Goal: Task Accomplishment & Management: Complete application form

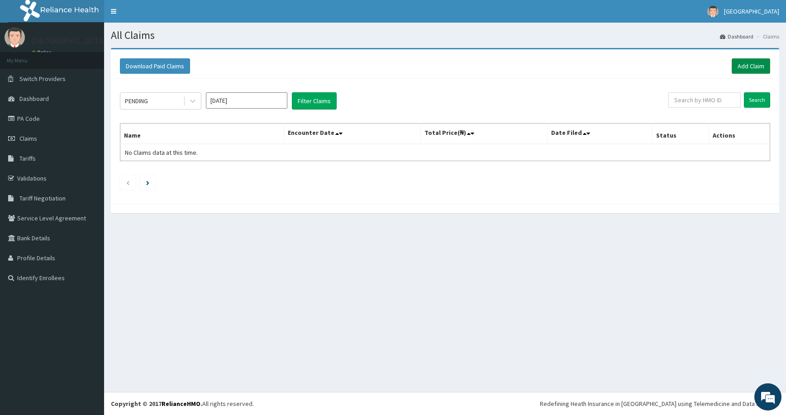
click at [740, 66] on link "Add Claim" at bounding box center [751, 65] width 38 height 15
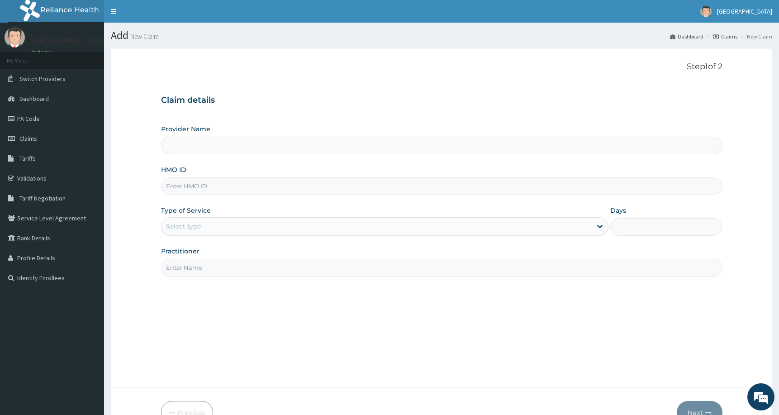
type input "[GEOGRAPHIC_DATA] and [GEOGRAPHIC_DATA]"
click at [273, 185] on input "HMO ID" at bounding box center [442, 186] width 562 height 18
paste input "VOL/10018/D"
type input "VOL/10018/D"
click at [320, 272] on input "Practitioner" at bounding box center [442, 268] width 562 height 18
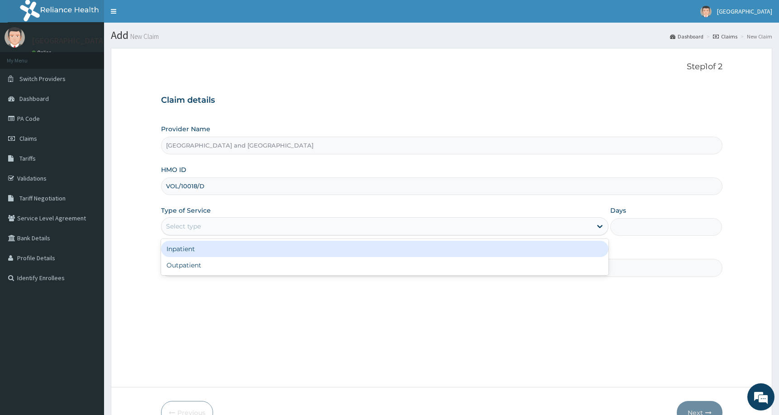
click at [290, 229] on div "Select type" at bounding box center [377, 226] width 431 height 14
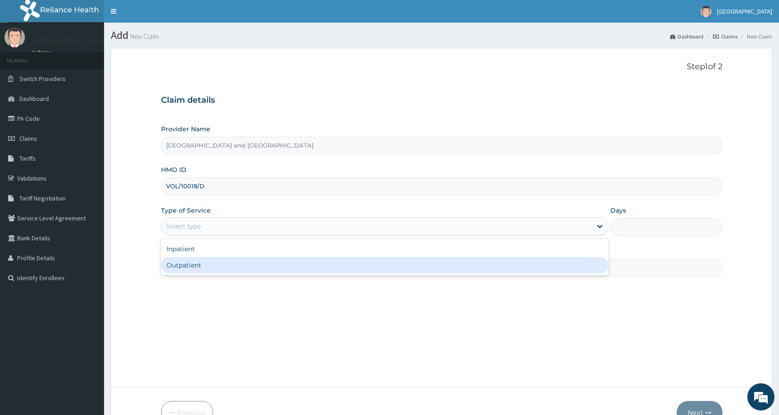
click at [282, 264] on div "Outpatient" at bounding box center [385, 265] width 448 height 16
type input "1"
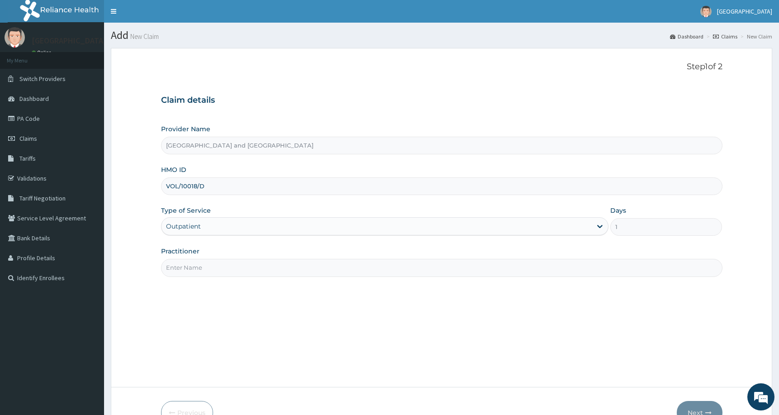
click at [282, 264] on input "Practitioner" at bounding box center [442, 268] width 562 height 18
type input "Dr Peter Ibom"
click at [699, 405] on button "Next" at bounding box center [700, 413] width 46 height 24
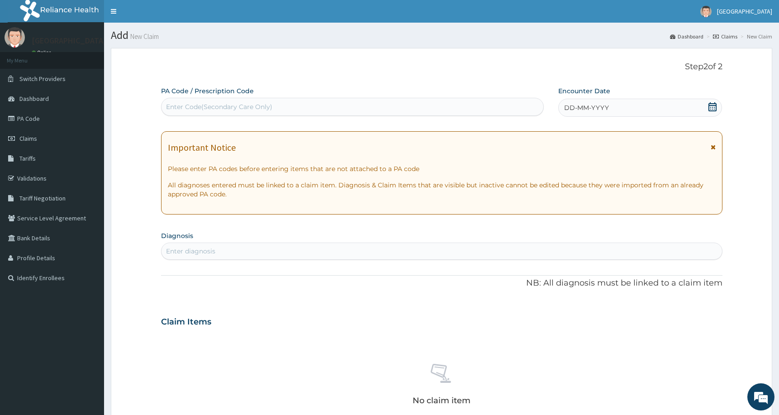
click at [618, 108] on div "DD-MM-YYYY" at bounding box center [640, 108] width 164 height 18
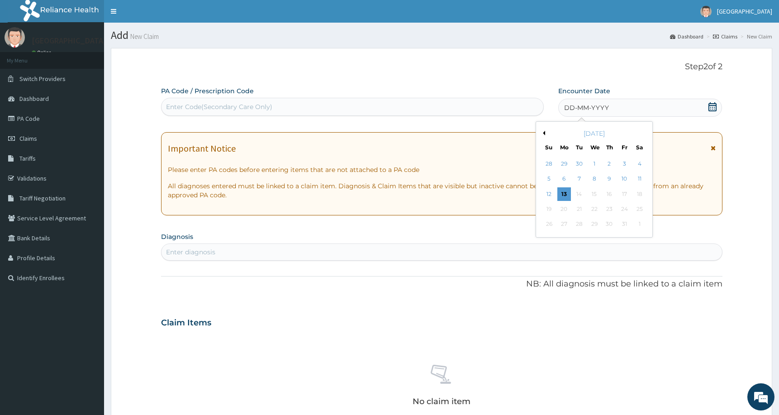
click at [329, 252] on div "Enter diagnosis" at bounding box center [442, 252] width 561 height 14
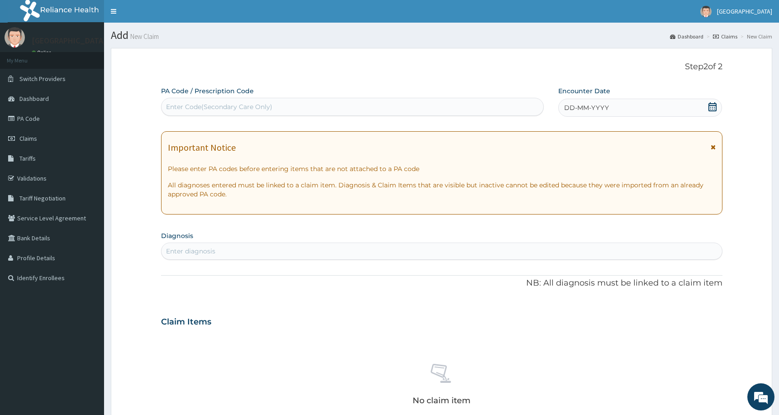
click at [622, 105] on div "DD-MM-YYYY" at bounding box center [640, 108] width 164 height 18
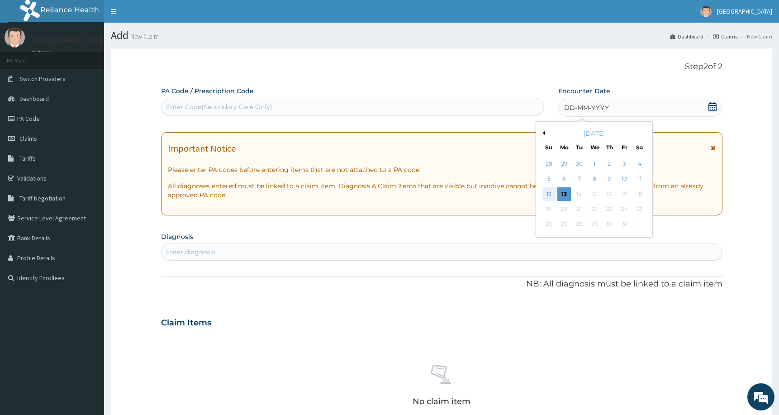
click at [550, 192] on div "12" at bounding box center [549, 194] width 14 height 14
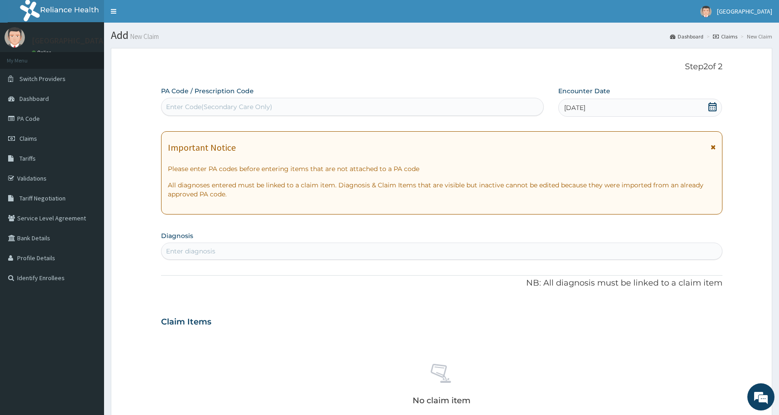
click at [362, 248] on div "Enter diagnosis" at bounding box center [442, 251] width 561 height 14
click at [758, 143] on form "Step 2 of 2 PA Code / Prescription Code Enter Code(Secondary Care Only) Encount…" at bounding box center [442, 334] width 662 height 572
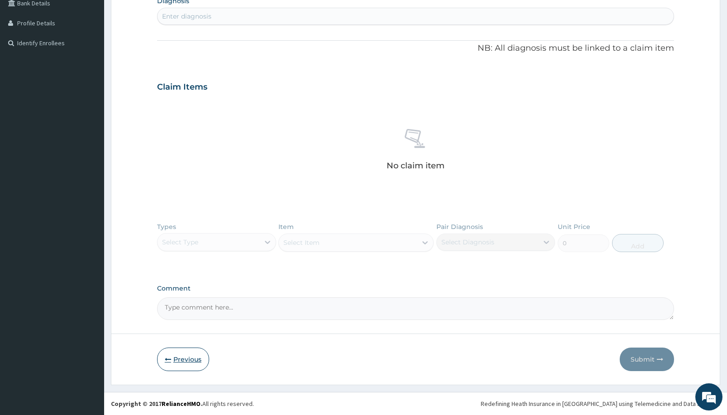
click at [171, 353] on button "Previous" at bounding box center [183, 360] width 52 height 24
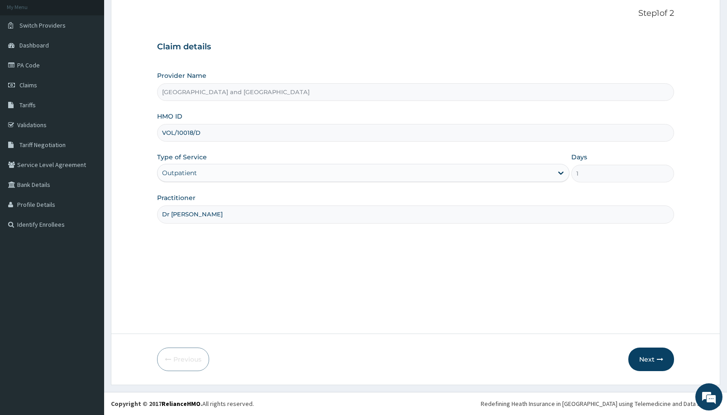
click at [209, 132] on input "VOL/10018/D" at bounding box center [415, 133] width 517 height 18
paste input "VOL/10018/D"
type input "VOL/10018/D"
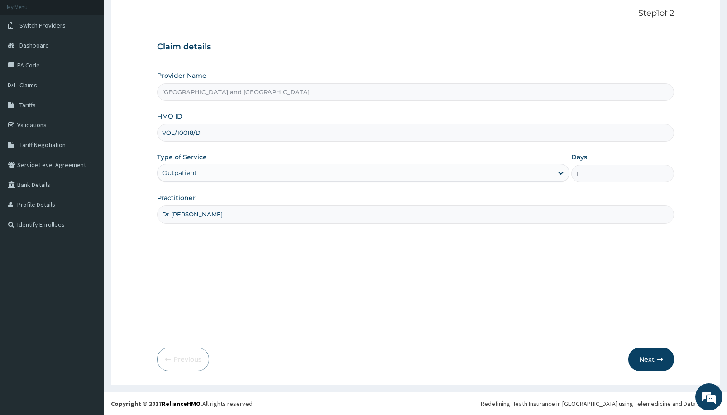
click at [342, 242] on div "Step 1 of 2 Claim details Provider Name De Rock Hospital and Diagnostic Center …" at bounding box center [415, 164] width 517 height 311
click at [649, 354] on button "Next" at bounding box center [651, 360] width 46 height 24
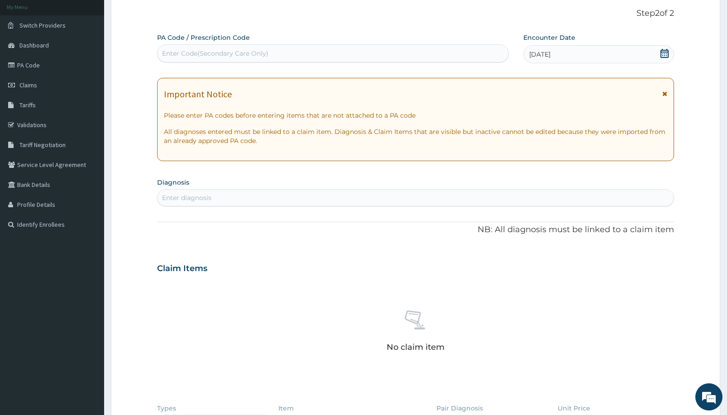
click at [364, 196] on div "Enter diagnosis" at bounding box center [415, 198] width 516 height 14
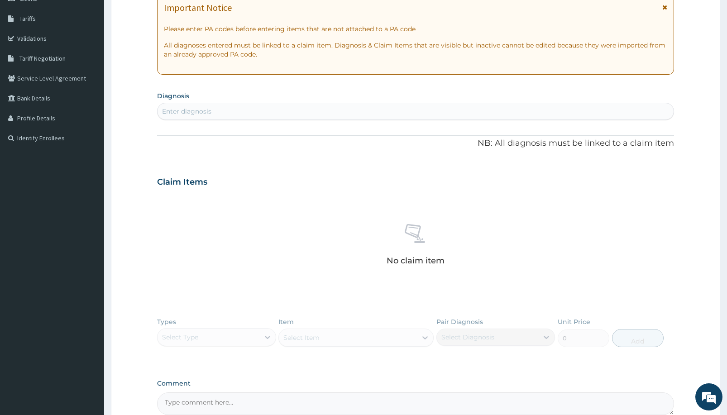
scroll to position [235, 0]
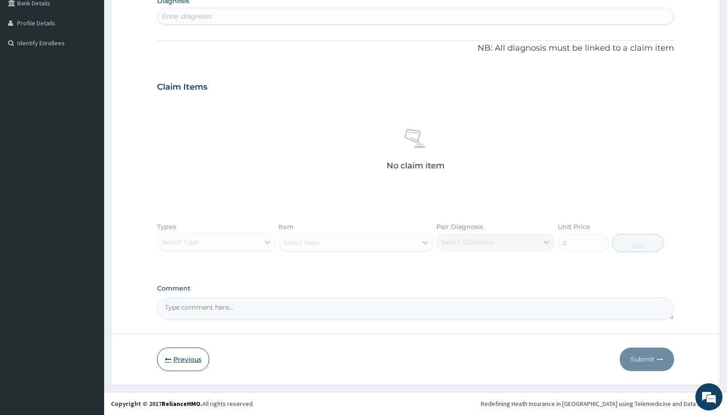
click at [184, 358] on button "Previous" at bounding box center [183, 360] width 52 height 24
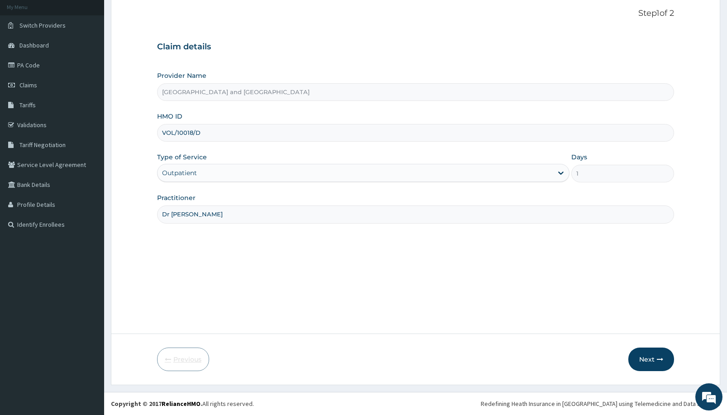
scroll to position [53, 0]
click at [645, 353] on button "Next" at bounding box center [651, 360] width 46 height 24
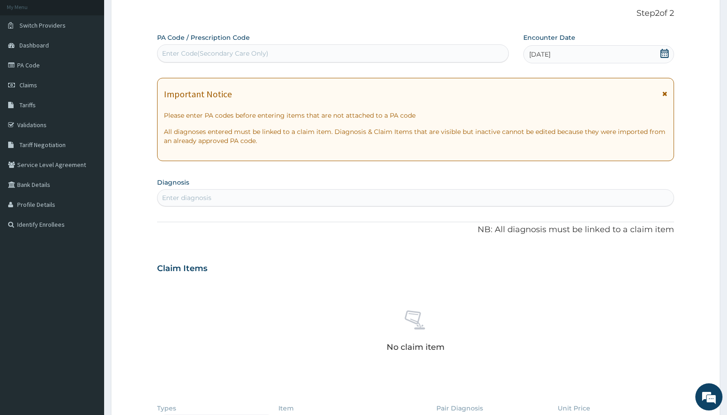
click at [350, 194] on div "Enter diagnosis" at bounding box center [415, 198] width 516 height 14
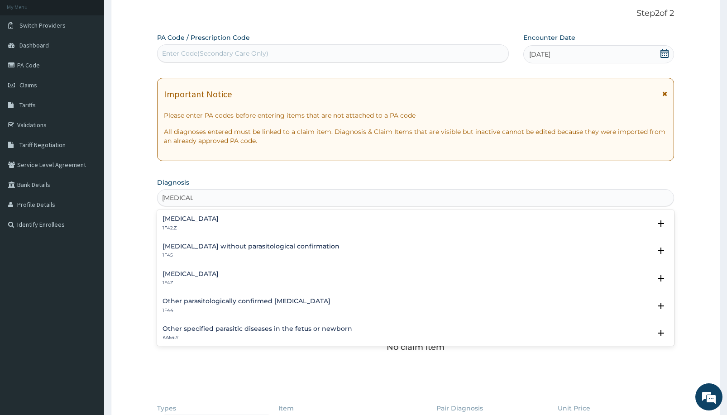
type input "MALARIA"
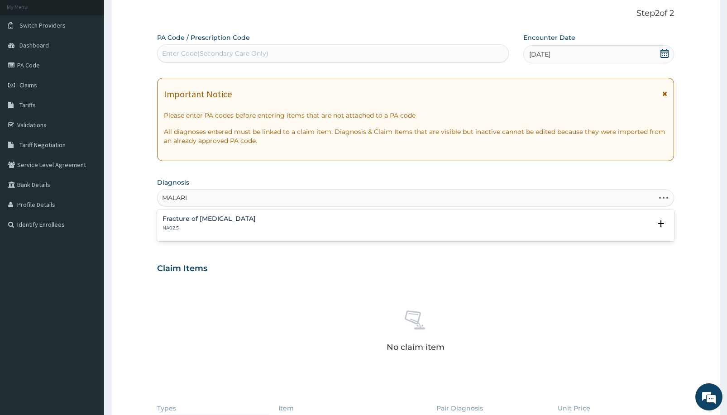
type input "MALARIA"
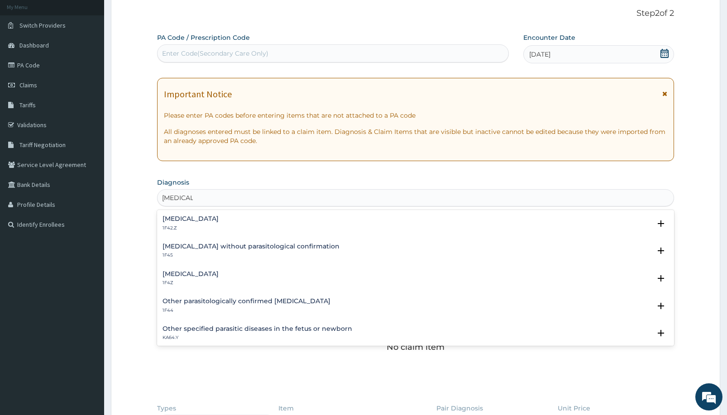
click at [213, 277] on h4 "[MEDICAL_DATA]" at bounding box center [190, 274] width 56 height 7
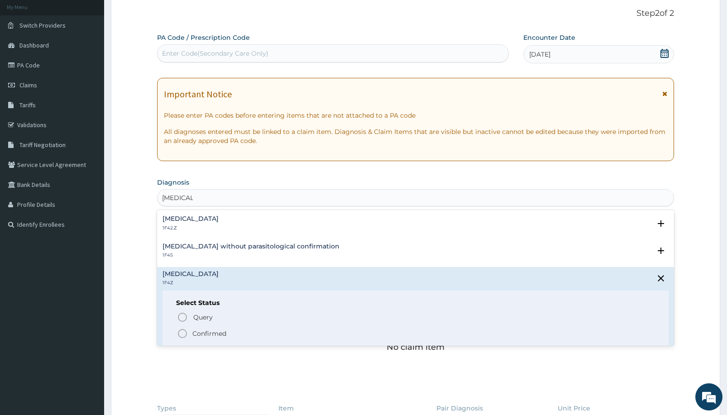
click at [181, 333] on icon "status option filled" at bounding box center [182, 333] width 11 height 11
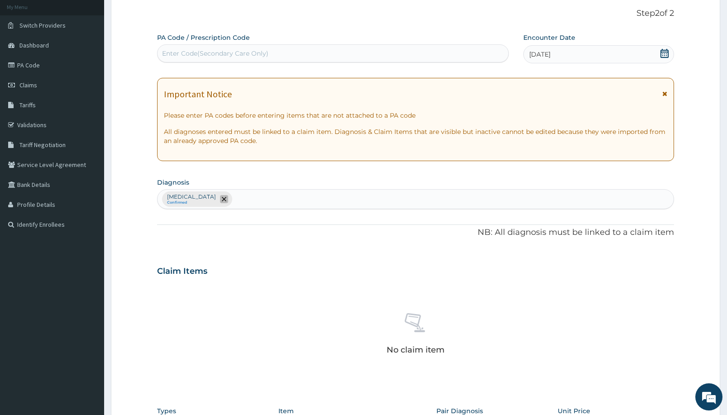
click at [226, 198] on icon "remove selection option" at bounding box center [224, 199] width 5 height 5
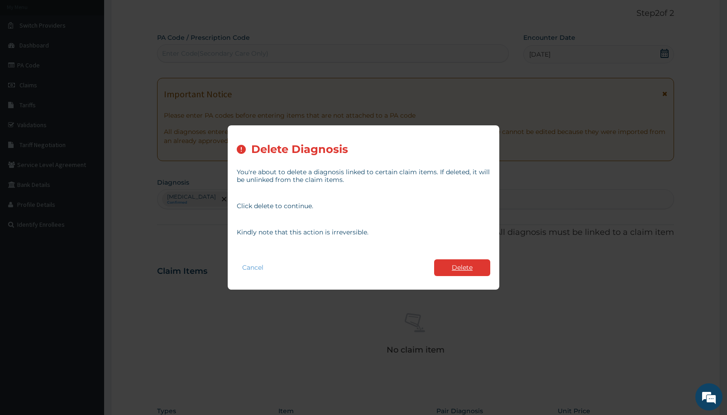
click at [456, 266] on button "Delete" at bounding box center [462, 267] width 56 height 17
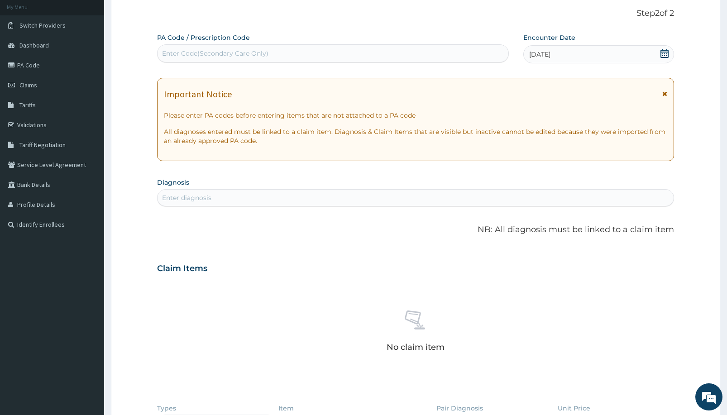
click at [359, 194] on div "Enter diagnosis" at bounding box center [415, 198] width 516 height 14
type input "MALARIA"
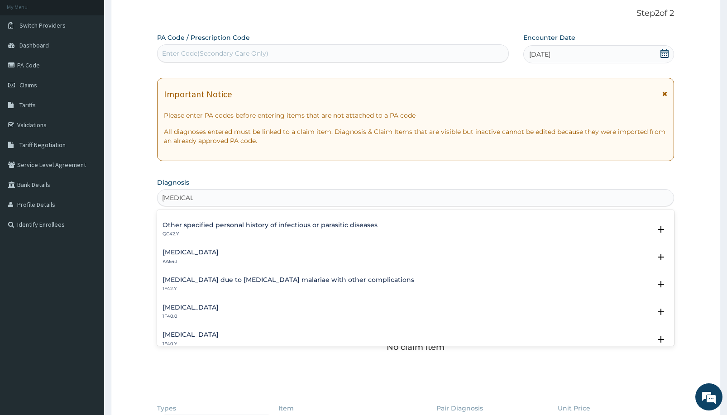
scroll to position [225, 0]
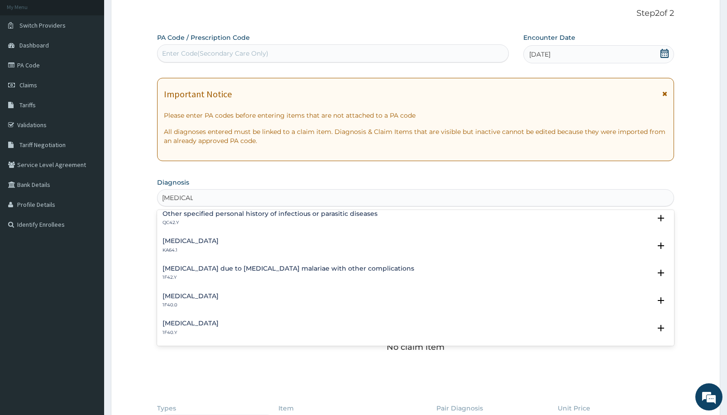
click at [219, 321] on h4 "Other severe and complicated Plasmodium falciparum malaria" at bounding box center [190, 323] width 56 height 7
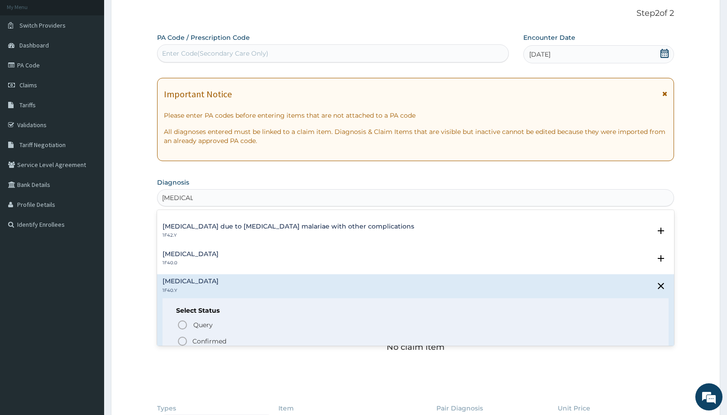
scroll to position [309, 0]
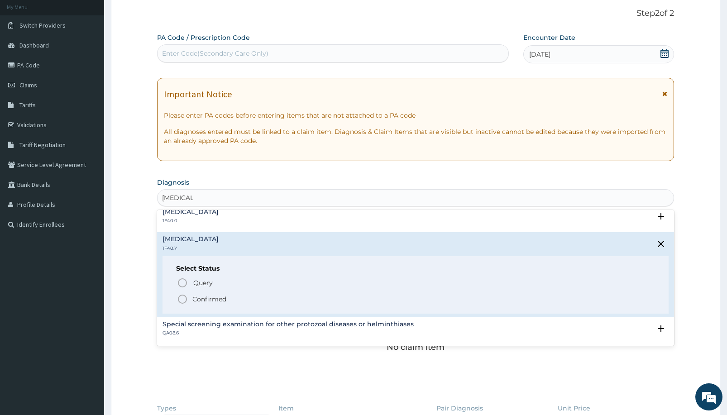
click at [181, 297] on icon "status option filled" at bounding box center [182, 299] width 11 height 11
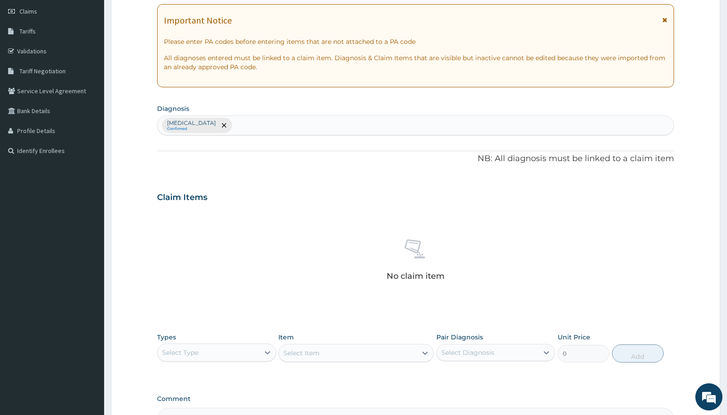
scroll to position [128, 0]
click at [264, 125] on input "CVOUGH" at bounding box center [249, 124] width 30 height 9
type input "COUGH"
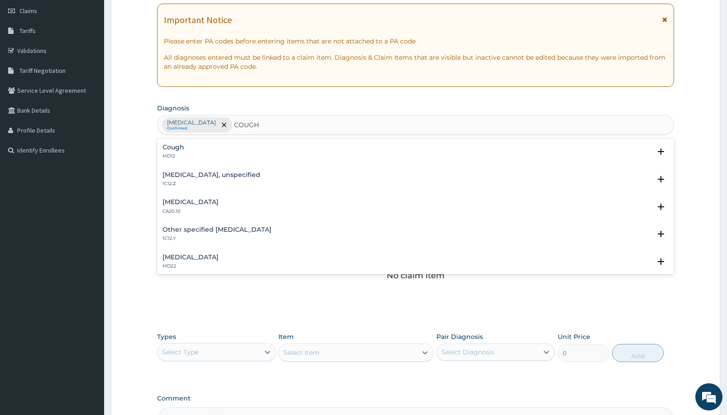
click at [169, 145] on h4 "Cough" at bounding box center [173, 147] width 22 height 7
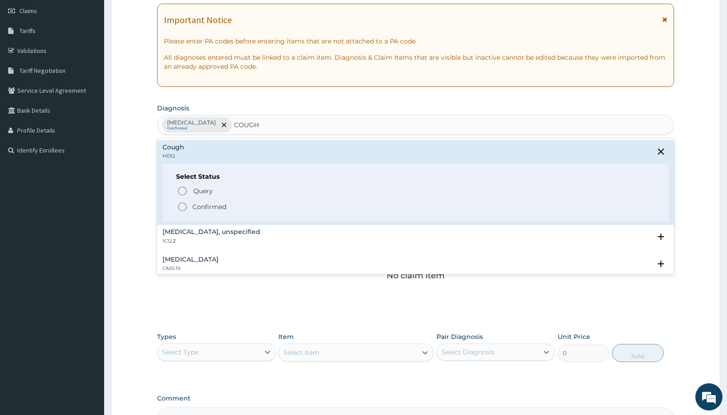
click at [183, 208] on icon "status option filled" at bounding box center [182, 206] width 11 height 11
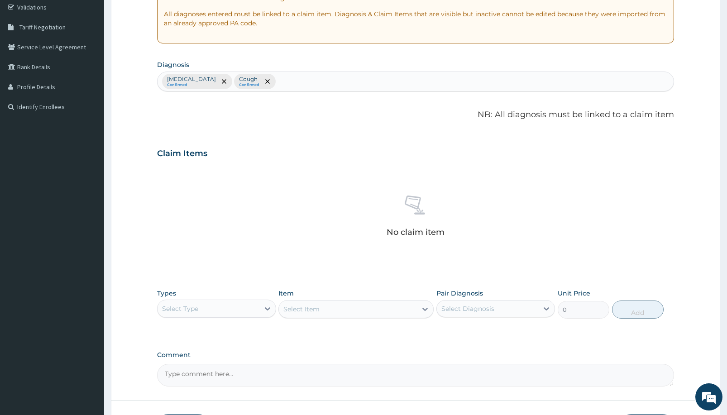
scroll to position [238, 0]
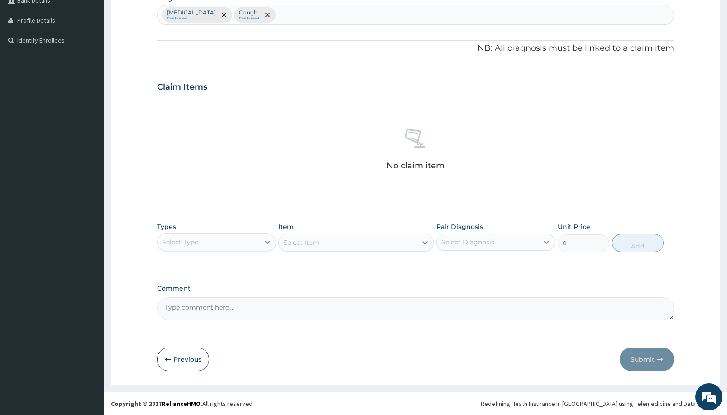
click at [180, 245] on div "Select Type" at bounding box center [180, 242] width 36 height 9
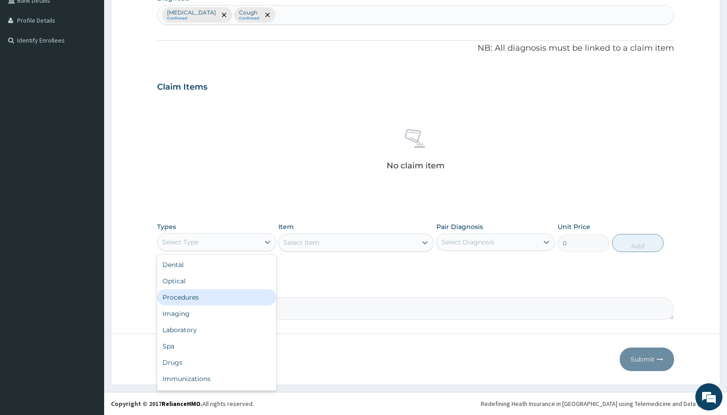
click at [204, 302] on div "Procedures" at bounding box center [216, 297] width 119 height 16
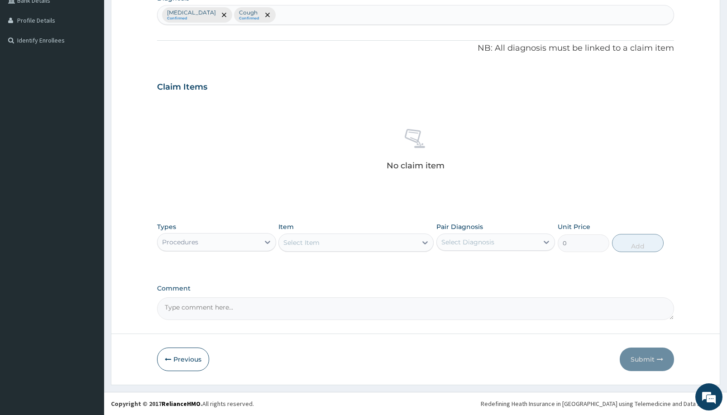
click at [345, 240] on div "Select Item" at bounding box center [348, 242] width 138 height 14
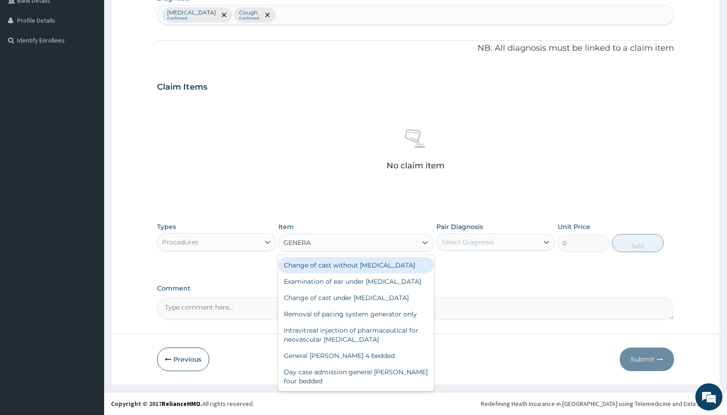
type input "GENERAL"
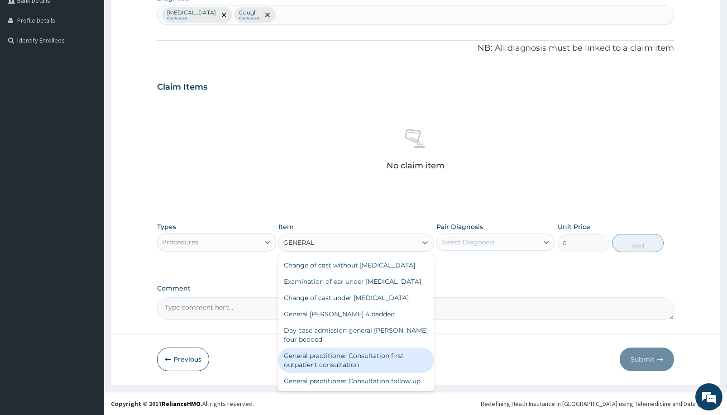
click at [326, 373] on div "General practitioner Consultation first outpatient consultation" at bounding box center [355, 360] width 155 height 25
type input "3000"
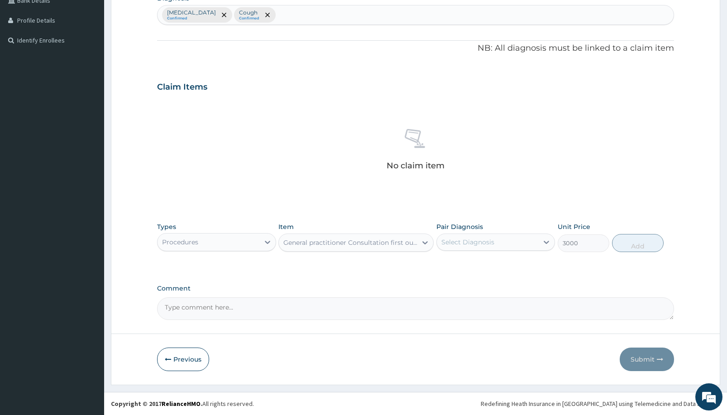
click at [484, 241] on div "Select Diagnosis" at bounding box center [467, 242] width 53 height 9
click at [487, 269] on label "Other severe and complicated Plasmodium falciparum malaria" at bounding box center [479, 264] width 56 height 9
checkbox input "true"
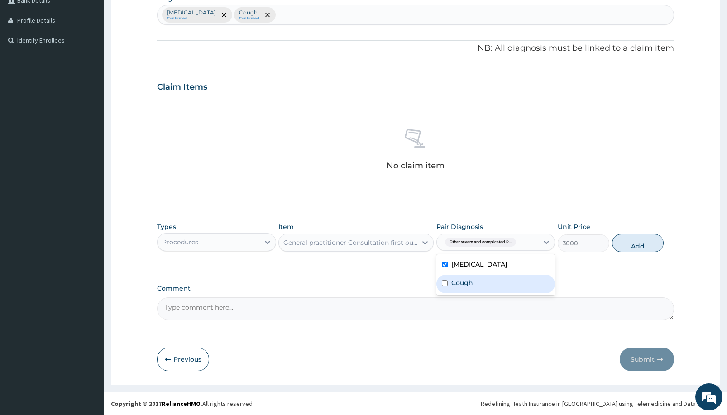
click at [490, 293] on div "Cough" at bounding box center [495, 284] width 119 height 19
checkbox input "true"
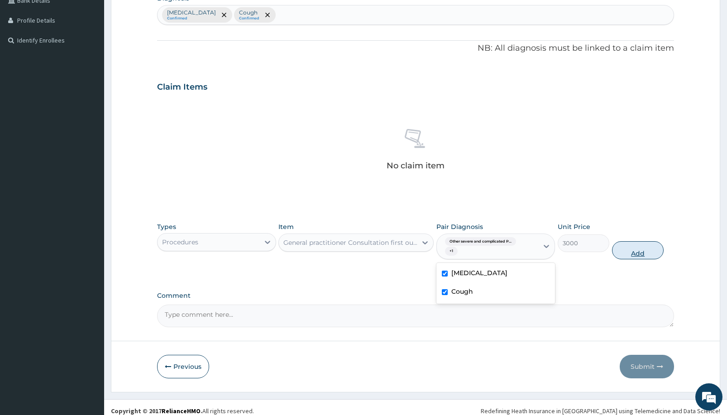
click at [647, 247] on button "Add" at bounding box center [638, 250] width 52 height 18
type input "0"
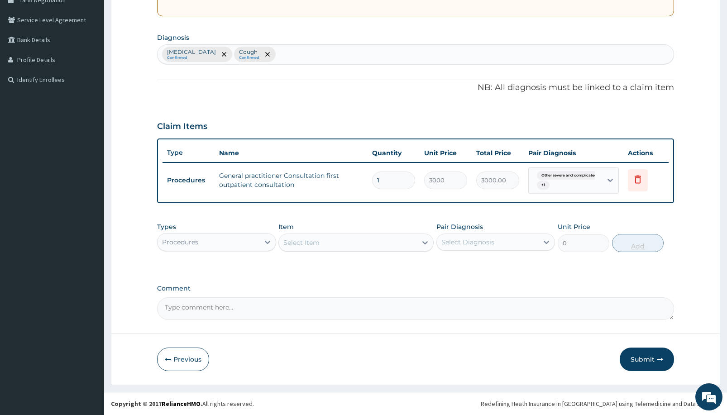
scroll to position [198, 0]
click at [342, 239] on div "Select Item" at bounding box center [348, 242] width 138 height 14
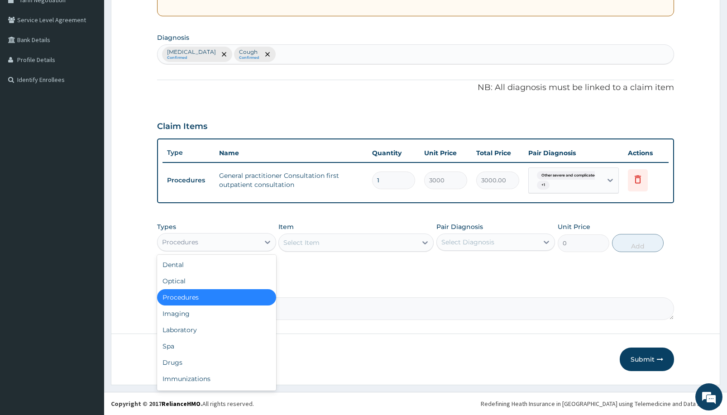
click at [241, 237] on div "Procedures" at bounding box center [208, 242] width 102 height 14
click at [208, 330] on div "Laboratory" at bounding box center [216, 330] width 119 height 16
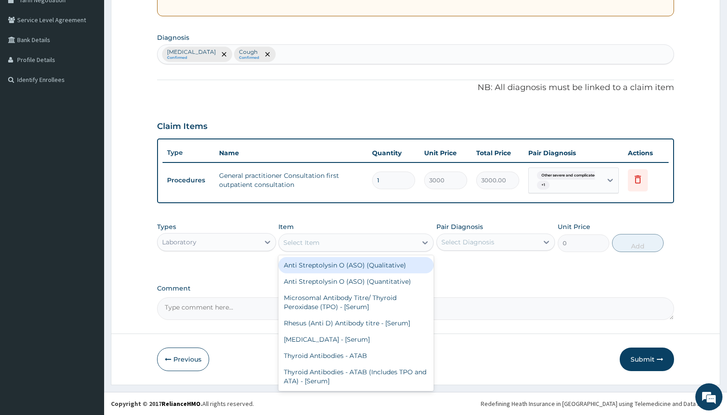
click at [377, 240] on div "Select Item" at bounding box center [348, 242] width 138 height 14
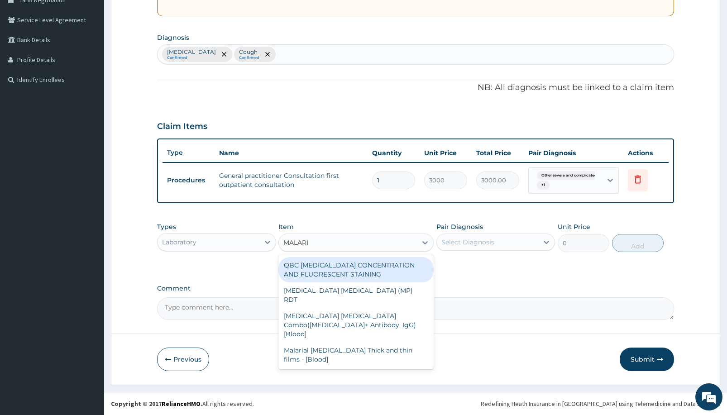
type input "MALARIA"
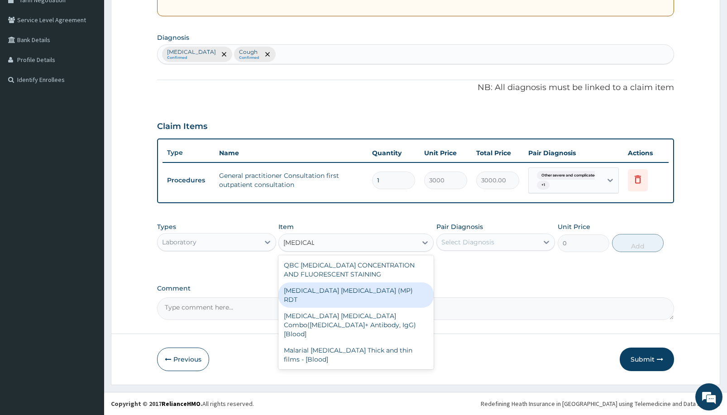
type input "1500"
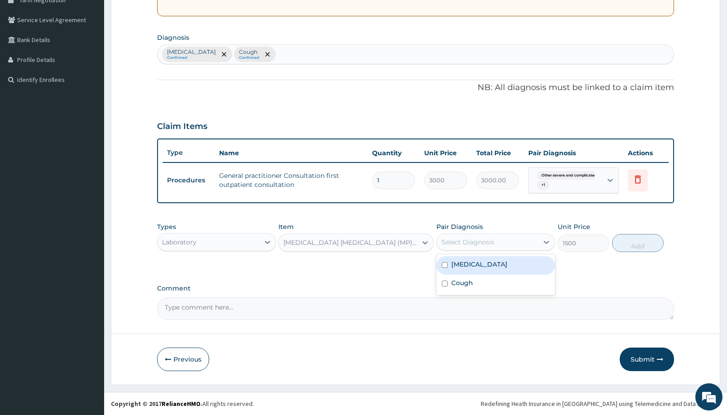
click at [493, 245] on div "Select Diagnosis" at bounding box center [488, 242] width 102 height 14
click at [483, 265] on label "Other severe and complicated Plasmodium falciparum malaria" at bounding box center [479, 264] width 56 height 9
checkbox input "true"
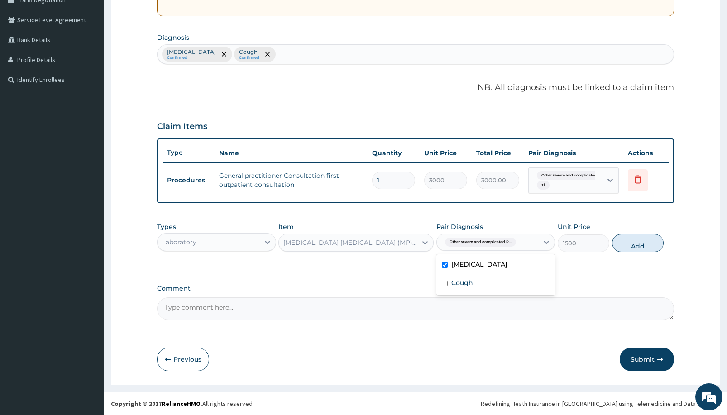
click at [631, 244] on button "Add" at bounding box center [638, 243] width 52 height 18
type input "0"
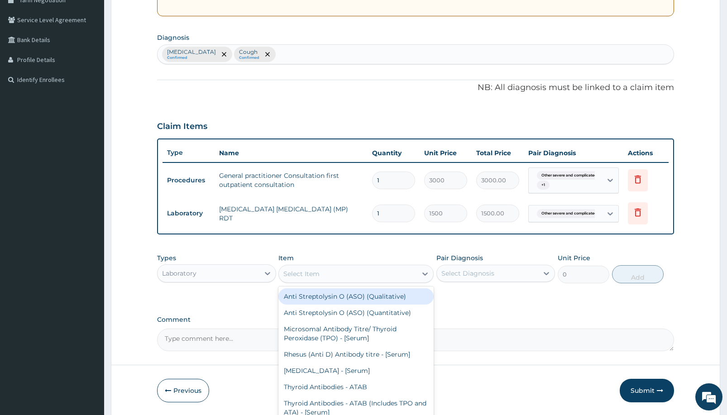
click at [347, 268] on div "Select Item" at bounding box center [348, 274] width 138 height 14
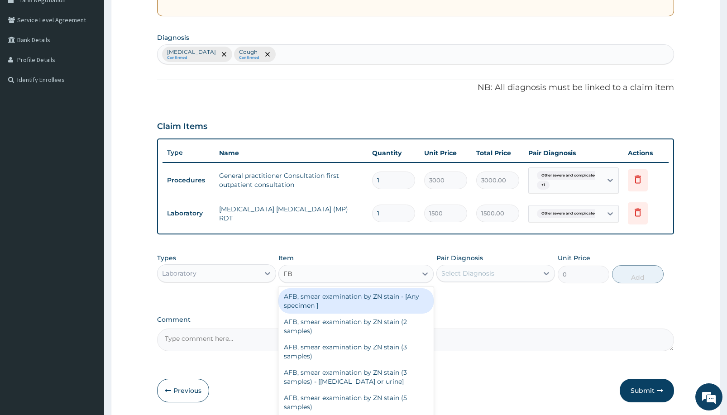
type input "FBC"
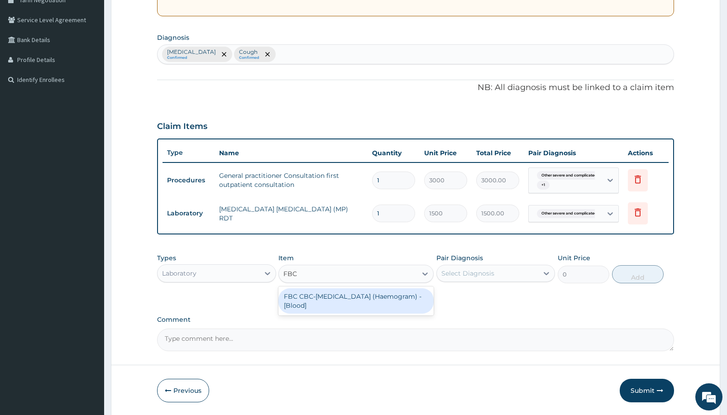
type input "3000"
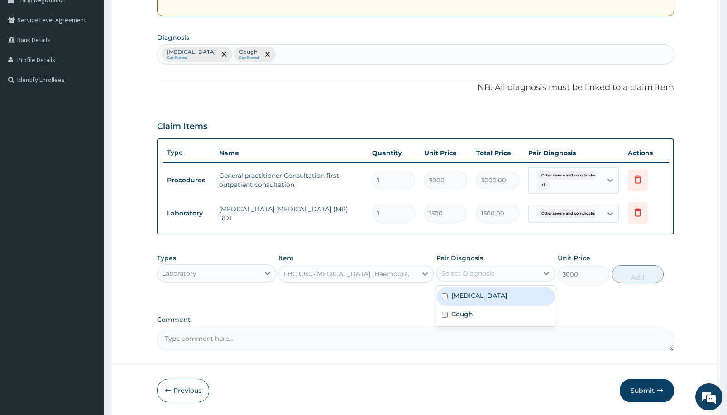
click at [499, 268] on div "Select Diagnosis" at bounding box center [488, 273] width 102 height 14
click at [615, 302] on div "PA Code / Prescription Code Enter Code(Secondary Care Only) Encounter Date 12-1…" at bounding box center [415, 119] width 517 height 463
click at [422, 57] on div "Other severe and complicated Plasmodium falciparum malaria Confirmed Cough Conf…" at bounding box center [415, 54] width 516 height 19
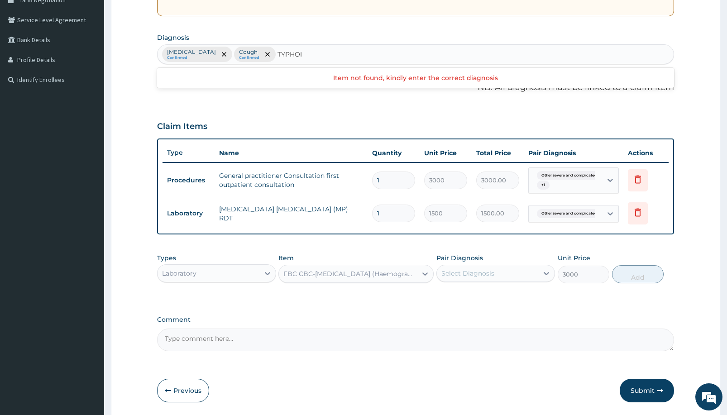
type input "TYPHOID"
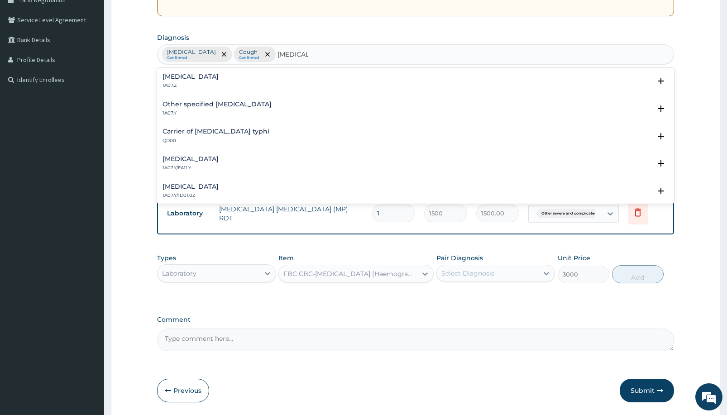
click at [208, 74] on h4 "Typhoid fever, unspecified" at bounding box center [190, 76] width 56 height 7
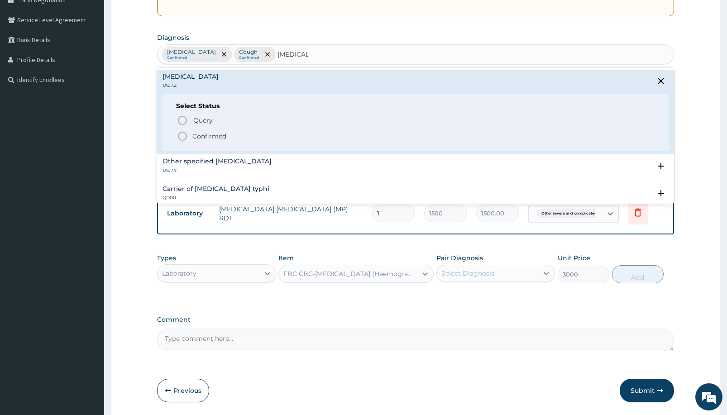
click at [183, 134] on icon "status option filled" at bounding box center [182, 136] width 11 height 11
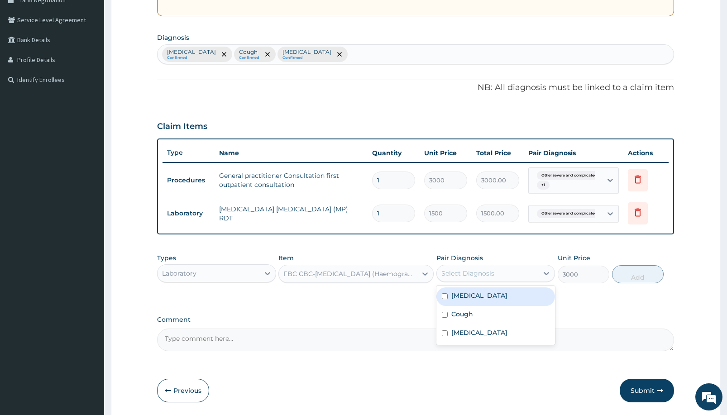
click at [491, 275] on div "Select Diagnosis" at bounding box center [467, 273] width 53 height 9
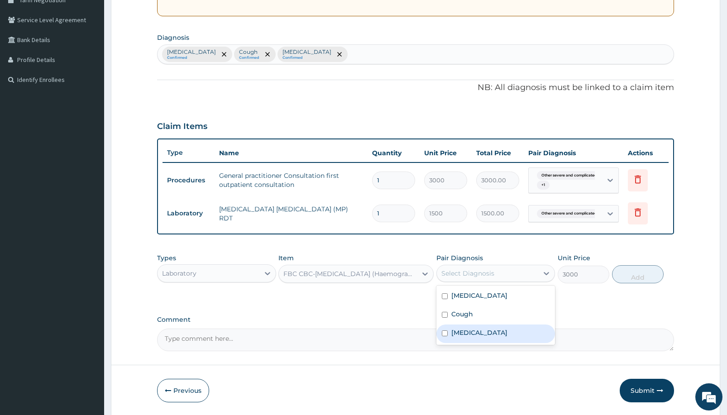
click at [495, 337] on label "Typhoid fever, unspecified" at bounding box center [479, 332] width 56 height 9
checkbox input "true"
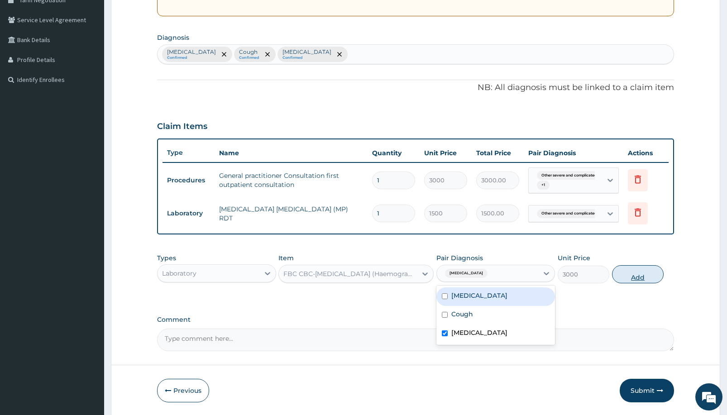
click at [637, 271] on button "Add" at bounding box center [638, 274] width 52 height 18
type input "0"
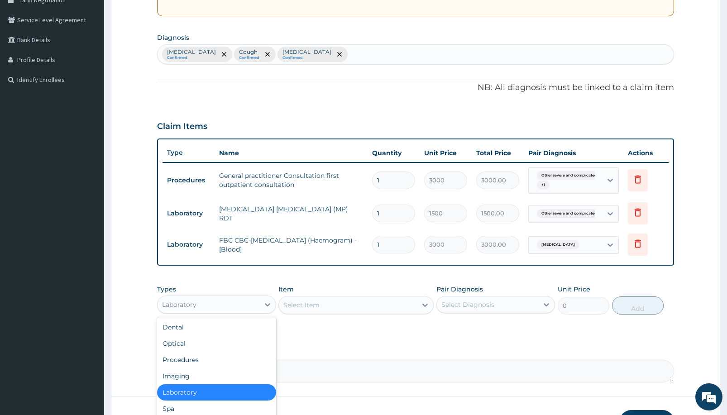
click at [239, 303] on div "Laboratory" at bounding box center [208, 304] width 102 height 14
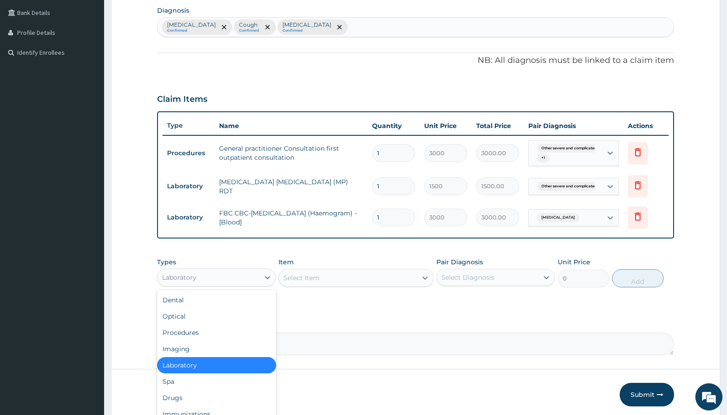
scroll to position [261, 0]
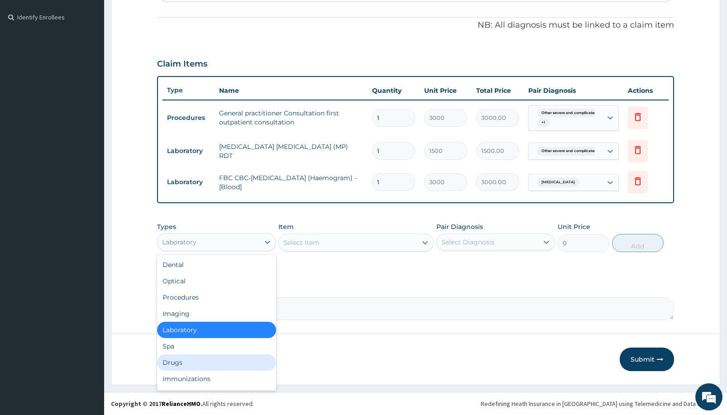
click at [211, 365] on div "Drugs" at bounding box center [216, 362] width 119 height 16
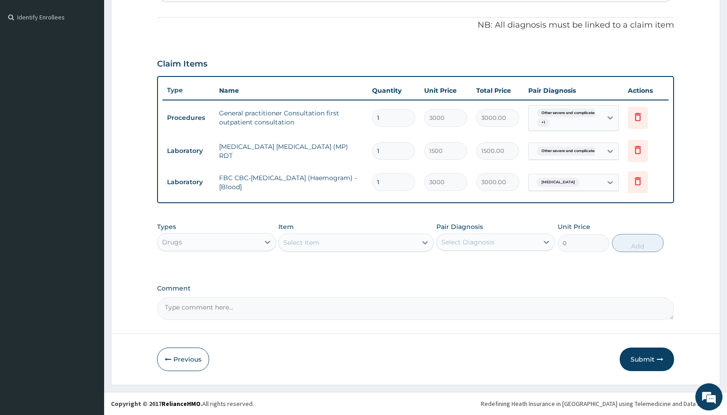
click at [393, 242] on div "Select Item" at bounding box center [348, 242] width 138 height 14
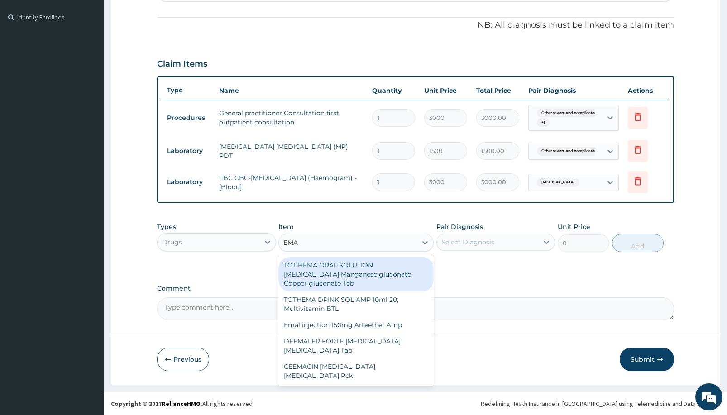
type input "EMAL"
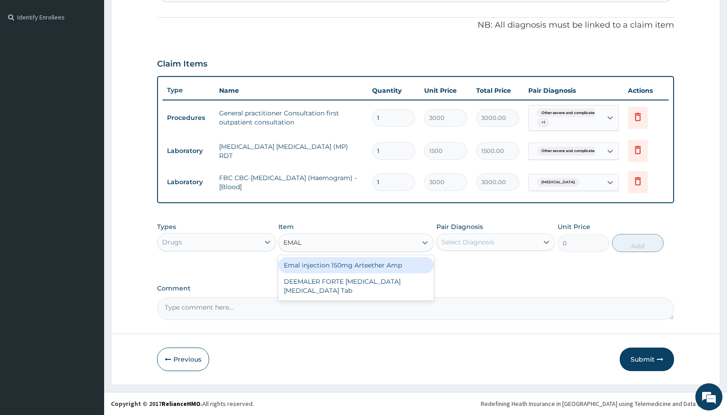
click at [335, 266] on div "Emal injection 150mg Arteether Amp" at bounding box center [355, 265] width 155 height 16
type input "4259.25"
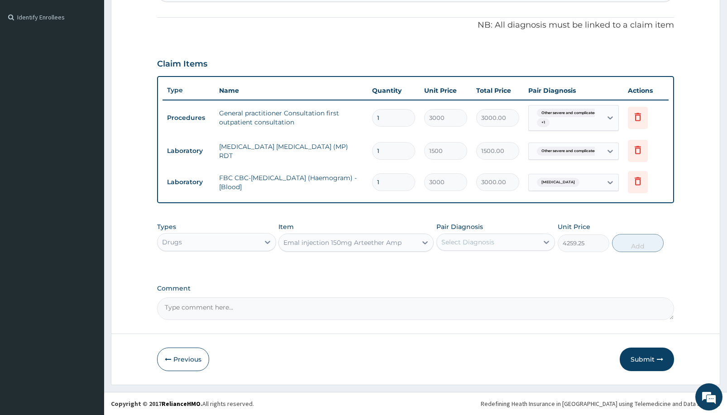
click at [474, 243] on div "Select Diagnosis" at bounding box center [467, 242] width 53 height 9
click at [342, 235] on div "Emal injection 150mg Arteether Amp" at bounding box center [348, 242] width 138 height 14
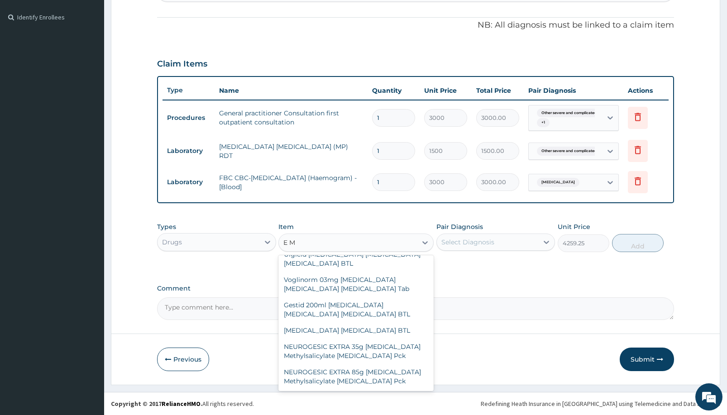
scroll to position [1495, 0]
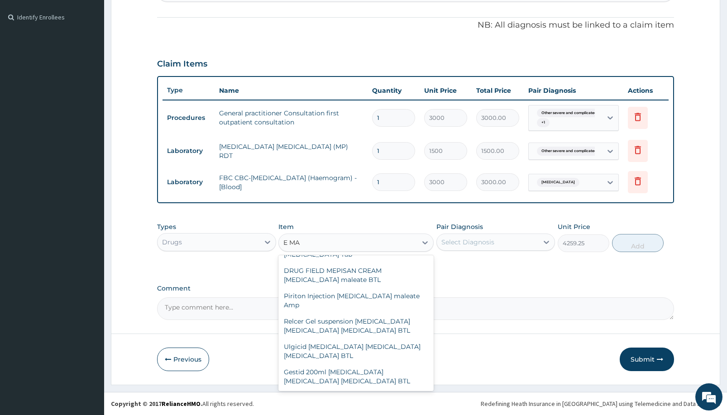
type input "E MAL"
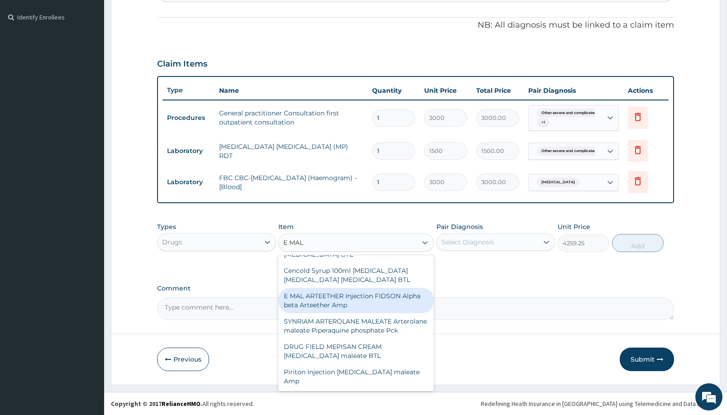
click at [348, 290] on div "E MAL ARTEETHER Injection FIDSON Alpha beta Arteether Amp" at bounding box center [355, 300] width 155 height 25
type input "4140"
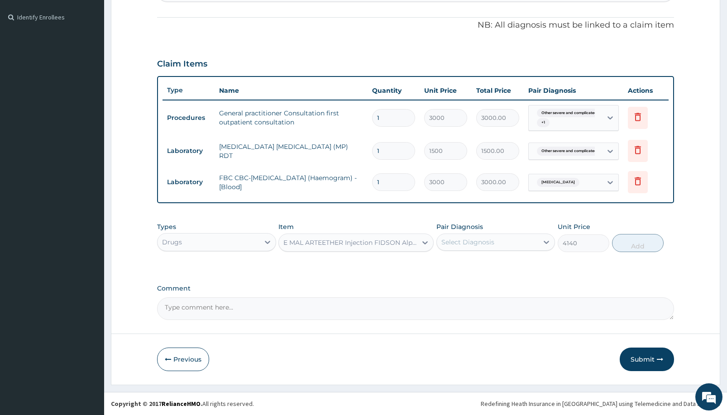
click at [500, 243] on div "Select Diagnosis" at bounding box center [488, 242] width 102 height 14
click at [487, 268] on label "Other severe and complicated Plasmodium falciparum malaria" at bounding box center [479, 264] width 56 height 9
checkbox input "true"
click at [629, 239] on button "Add" at bounding box center [638, 243] width 52 height 18
type input "0"
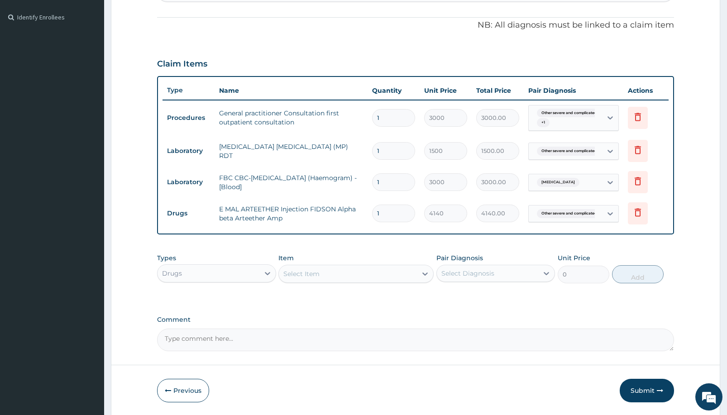
click at [334, 271] on div "Select Item" at bounding box center [348, 274] width 138 height 14
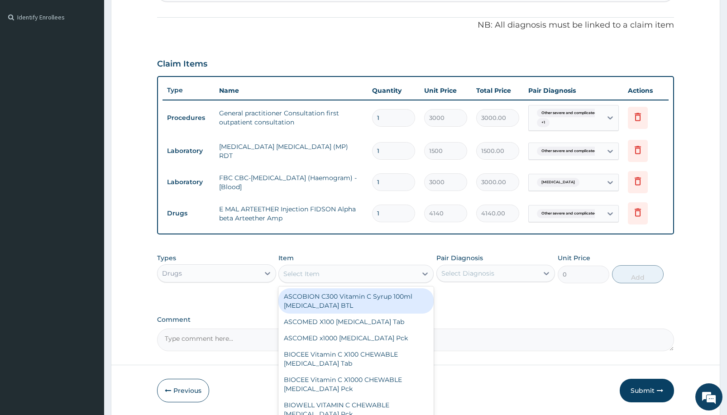
click at [267, 206] on td "E MAL ARTEETHER Injection FIDSON Alpha beta Arteether Amp" at bounding box center [291, 213] width 153 height 27
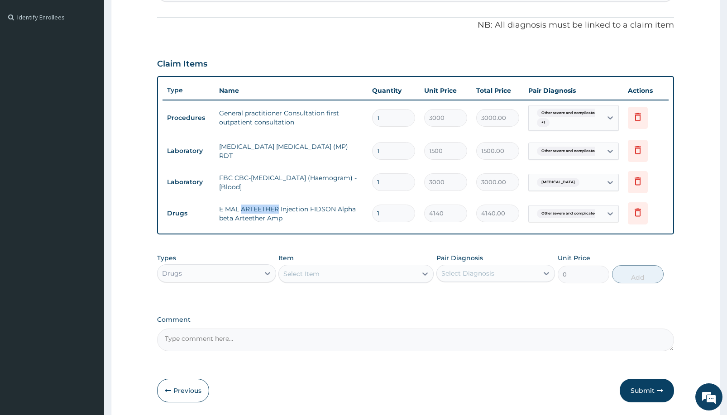
click at [267, 206] on td "E MAL ARTEETHER Injection FIDSON Alpha beta Arteether Amp" at bounding box center [291, 213] width 153 height 27
copy td "E MAL ARTEETHER Injection FIDSON Alpha beta Arteether Amp"
click at [344, 244] on div "PA Code / Prescription Code Enter Code(Secondary Care Only) Encounter Date 12-1…" at bounding box center [415, 88] width 517 height 525
click at [358, 273] on div "Select Item" at bounding box center [348, 274] width 138 height 14
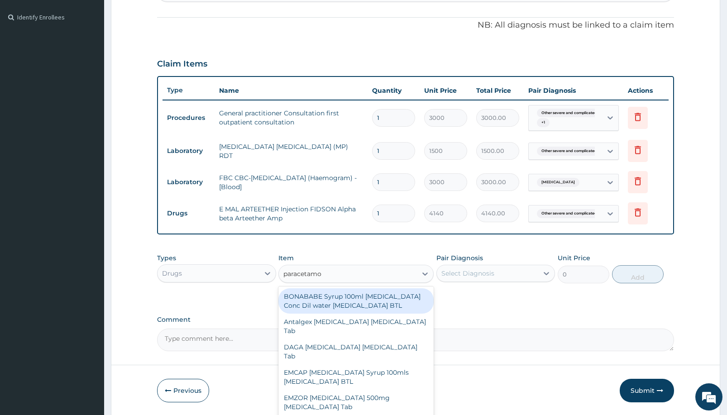
type input "paracetamol"
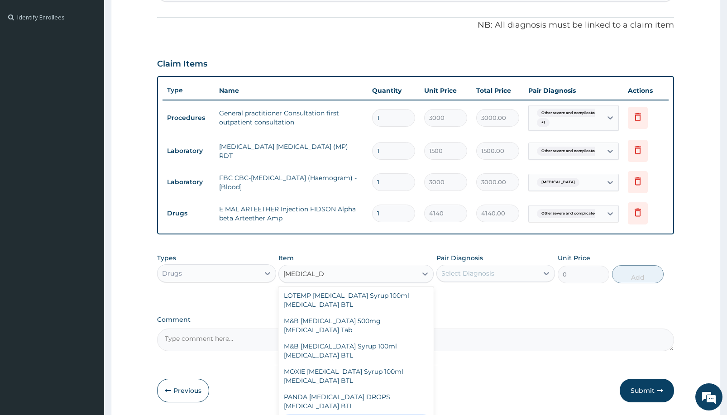
scroll to position [192, 0]
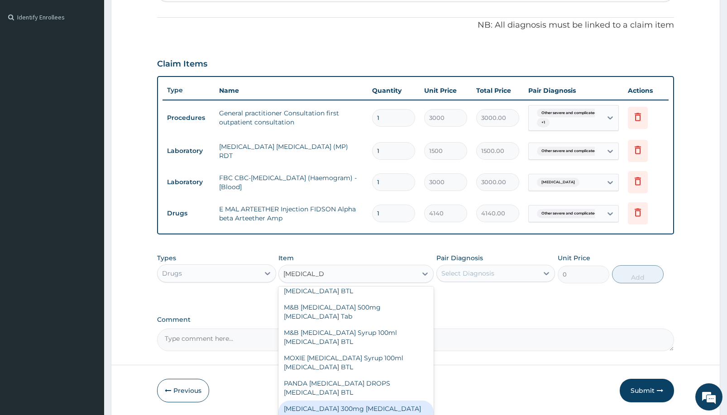
type input "345"
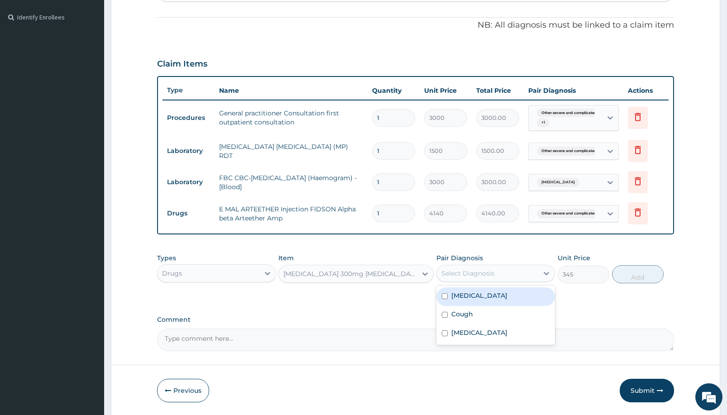
click at [472, 272] on div "Select Diagnosis" at bounding box center [467, 273] width 53 height 9
click at [506, 300] on label "Other severe and complicated Plasmodium falciparum malaria" at bounding box center [479, 295] width 56 height 9
checkbox input "true"
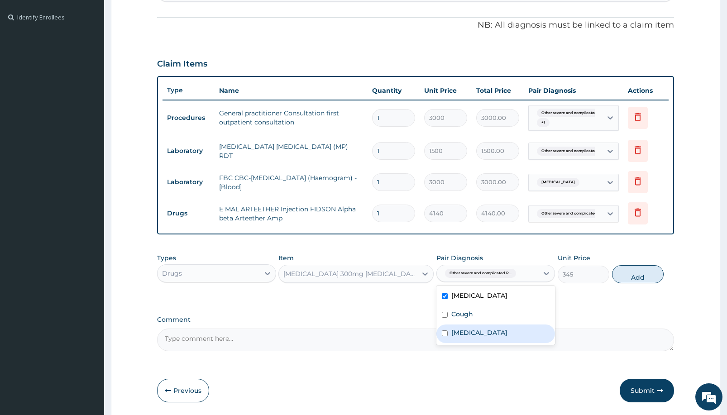
click at [505, 337] on label "Typhoid fever, unspecified" at bounding box center [479, 332] width 56 height 9
checkbox input "true"
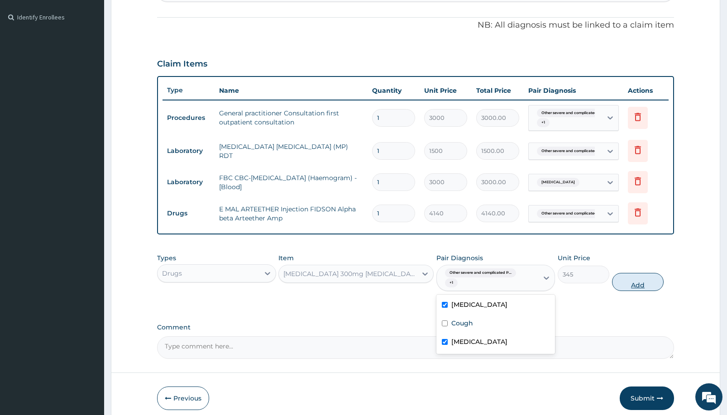
click at [629, 279] on button "Add" at bounding box center [638, 282] width 52 height 18
type input "0"
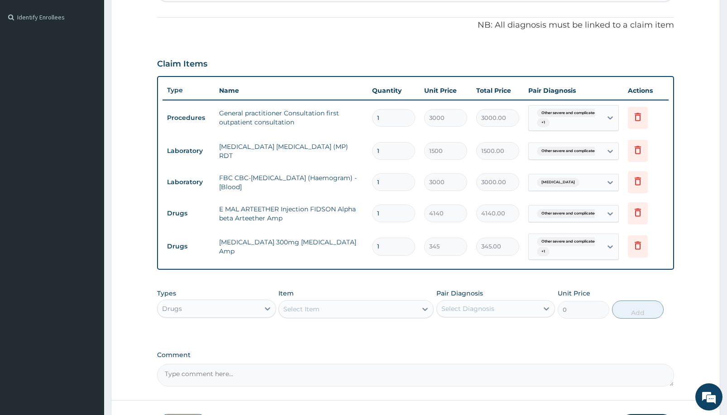
click at [330, 307] on div "Select Item" at bounding box center [348, 309] width 138 height 14
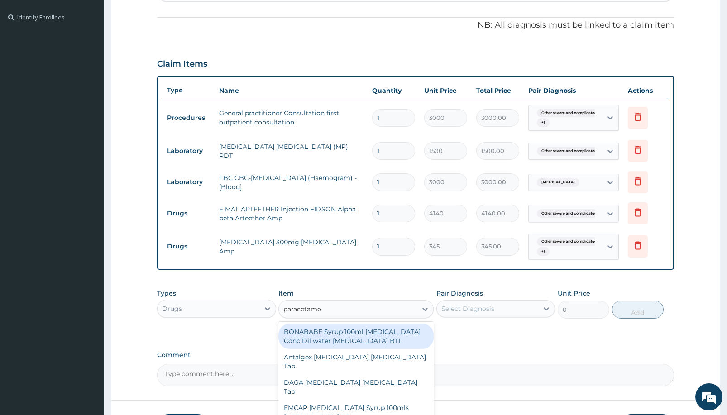
type input "paracetamol"
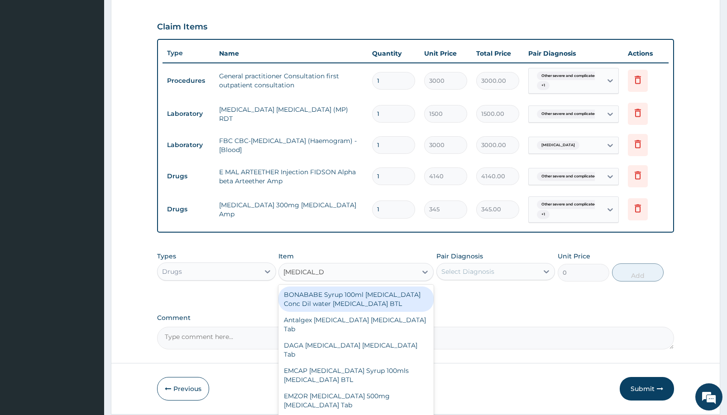
scroll to position [312, 0]
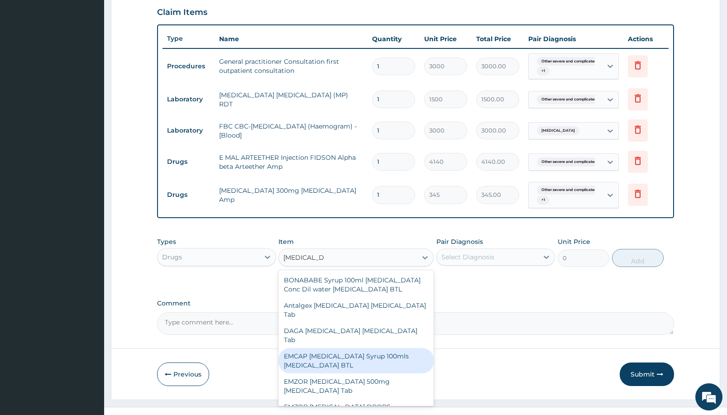
click at [356, 363] on div "EMCAP PARACETAMOL Syrup 100mls Acetaminophen BTL" at bounding box center [355, 360] width 155 height 25
type input "603.75"
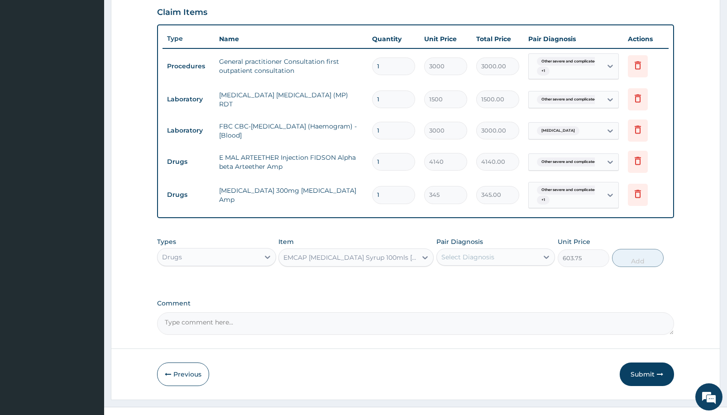
click at [506, 253] on div "Select Diagnosis" at bounding box center [488, 257] width 102 height 14
click at [507, 284] on label "Other severe and complicated Plasmodium falciparum malaria" at bounding box center [479, 279] width 56 height 9
checkbox input "true"
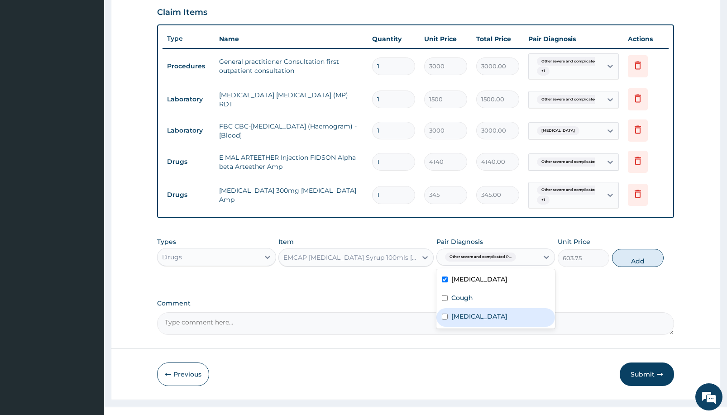
click at [507, 321] on label "Typhoid fever, unspecified" at bounding box center [479, 316] width 56 height 9
checkbox input "true"
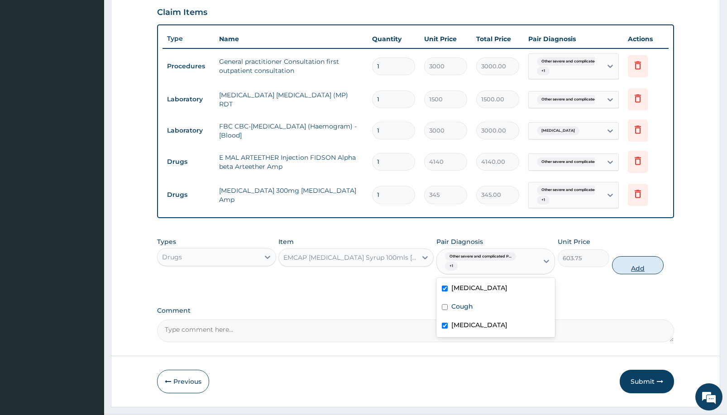
click at [624, 258] on button "Add" at bounding box center [638, 265] width 52 height 18
type input "0"
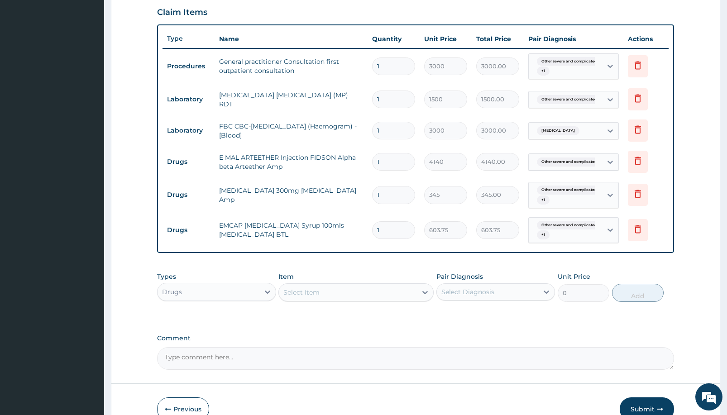
click at [380, 291] on div "Select Item" at bounding box center [348, 292] width 138 height 14
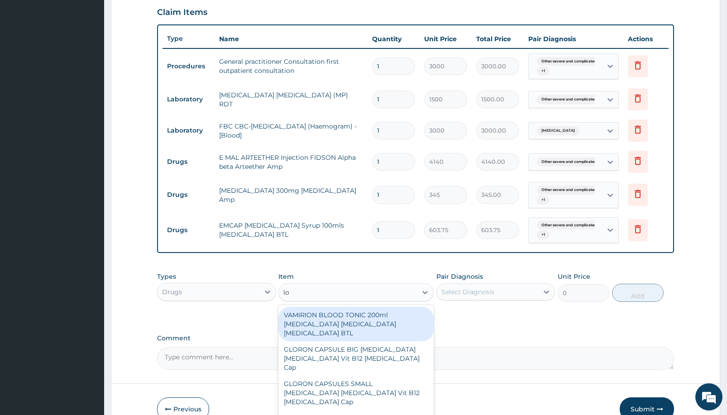
type input "l"
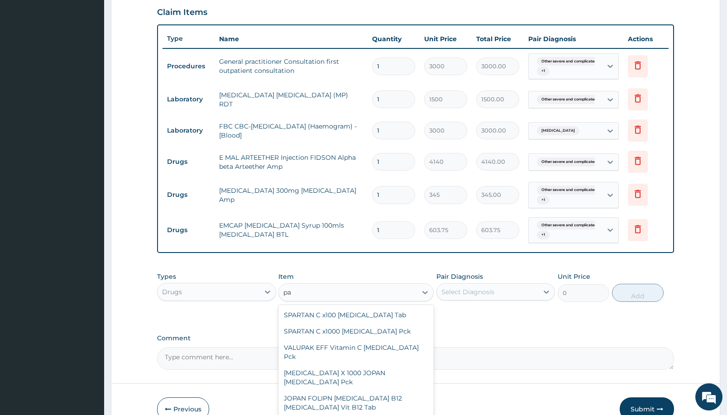
type input "p"
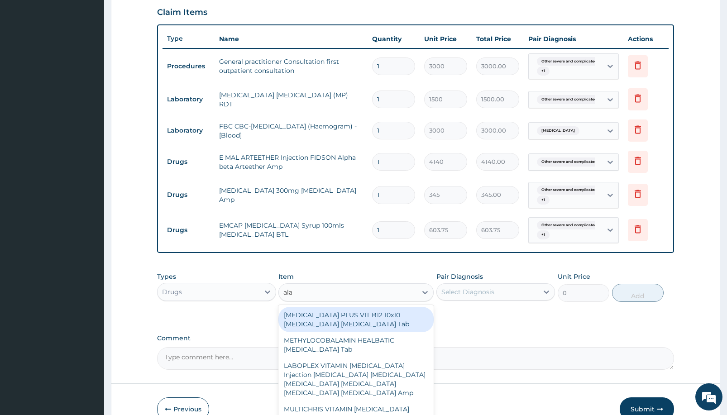
type input "alax"
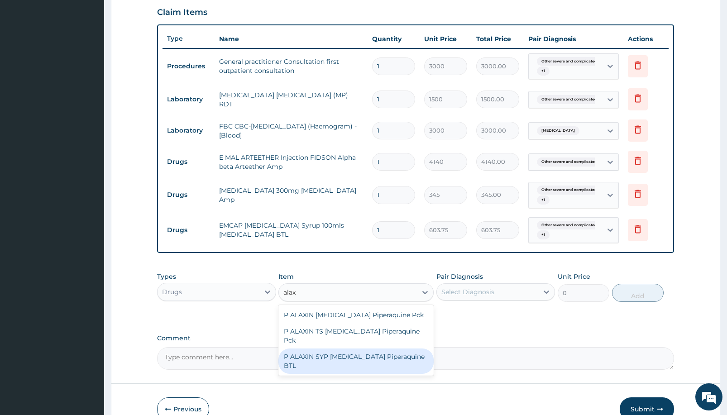
click at [353, 371] on div "P ALAXIN SYP Dihydroartemisinin Piperaquine BTL" at bounding box center [355, 360] width 155 height 25
type input "1863"
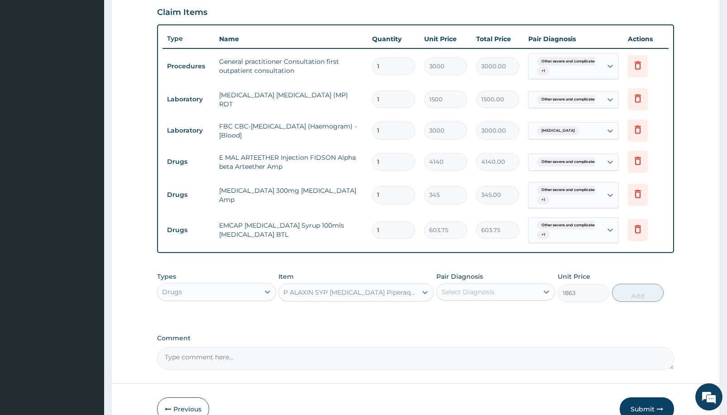
click at [471, 293] on div "Select Diagnosis" at bounding box center [467, 291] width 53 height 9
click at [505, 319] on label "Other severe and complicated Plasmodium falciparum malaria" at bounding box center [479, 314] width 56 height 9
checkbox input "true"
click at [639, 296] on button "Add" at bounding box center [638, 293] width 52 height 18
type input "0"
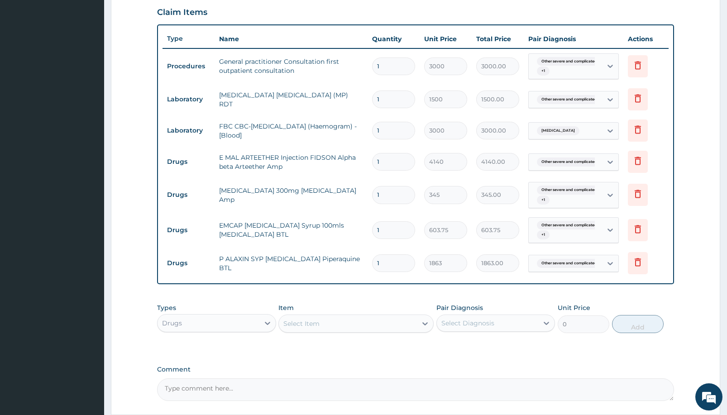
click at [357, 322] on div "Select Item" at bounding box center [348, 323] width 138 height 14
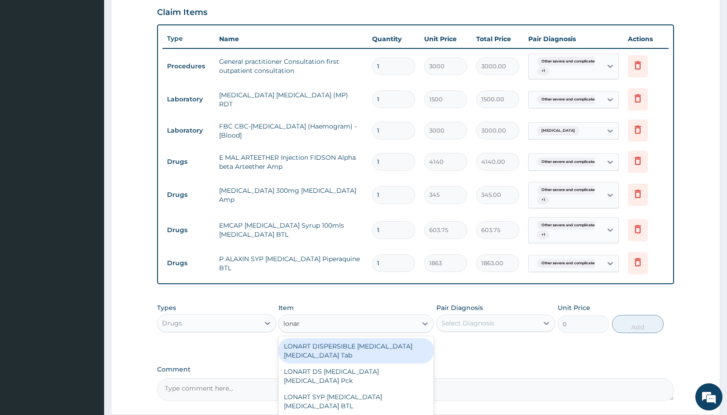
type input "lonart"
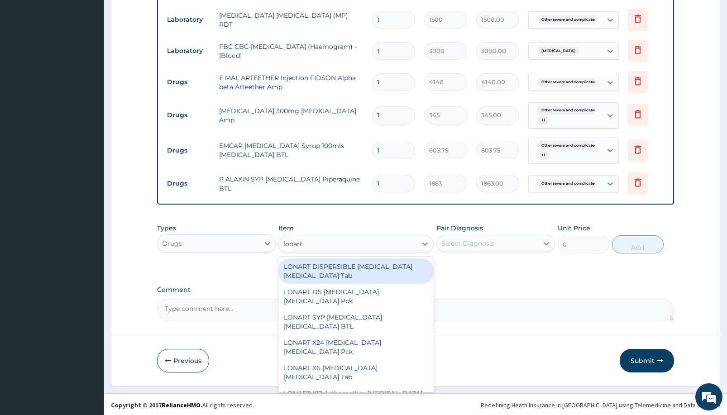
scroll to position [393, 0]
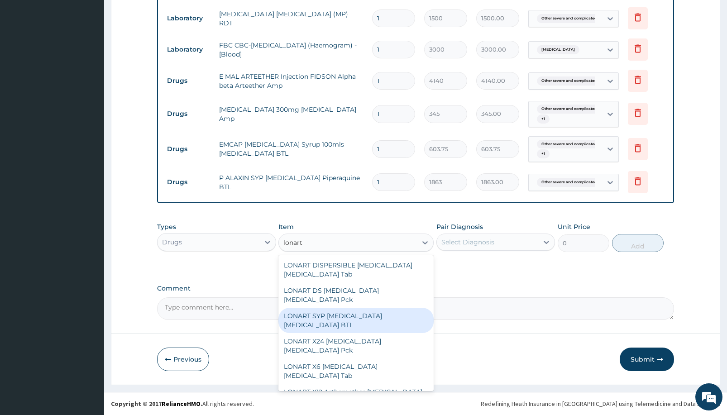
click at [365, 315] on div "LONART SYP Artemether Lumefantrine BTL" at bounding box center [355, 320] width 155 height 25
type input "2190.75"
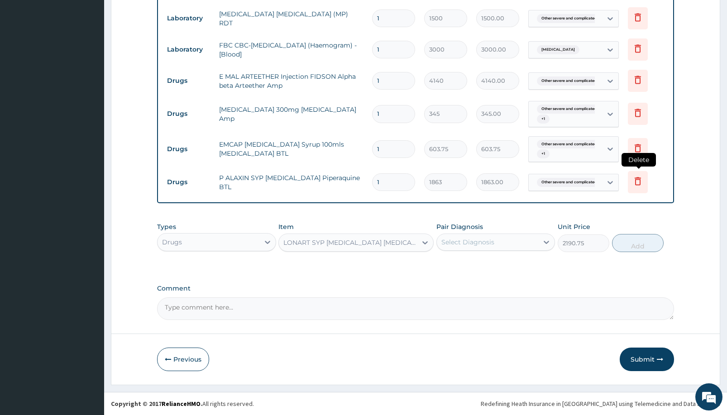
click at [636, 179] on icon at bounding box center [638, 181] width 6 height 8
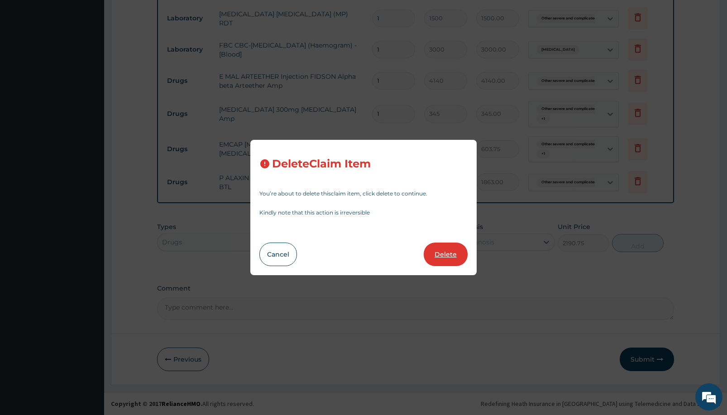
click at [444, 252] on button "Delete" at bounding box center [446, 255] width 44 height 24
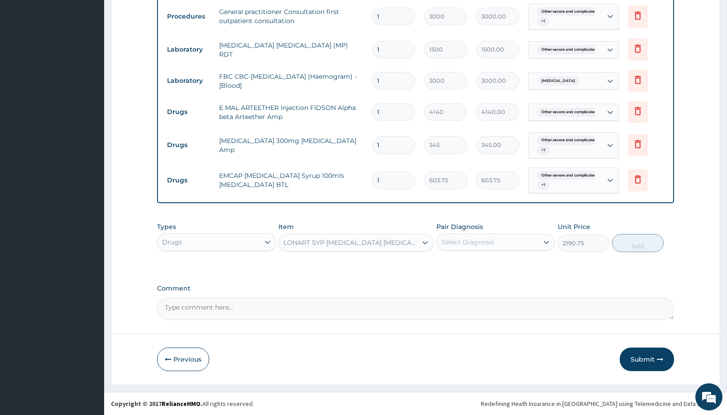
scroll to position [362, 0]
click at [511, 241] on div "Select Diagnosis" at bounding box center [488, 242] width 102 height 14
click at [505, 269] on label "Other severe and complicated Plasmodium falciparum malaria" at bounding box center [479, 264] width 56 height 9
checkbox input "true"
click at [624, 244] on button "Add" at bounding box center [638, 243] width 52 height 18
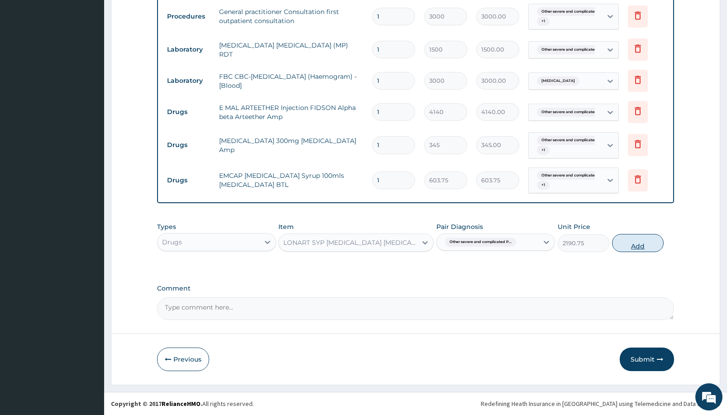
type input "0"
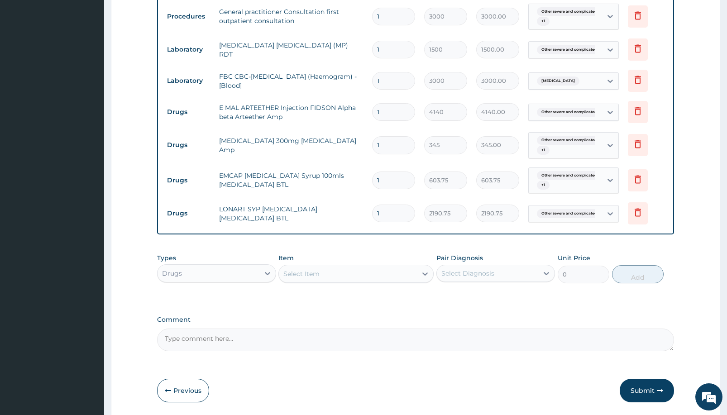
click at [346, 271] on div "Select Item" at bounding box center [348, 274] width 138 height 14
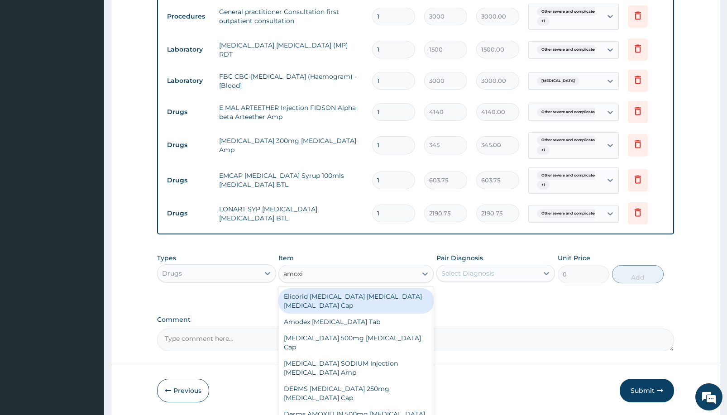
type input "amoxil"
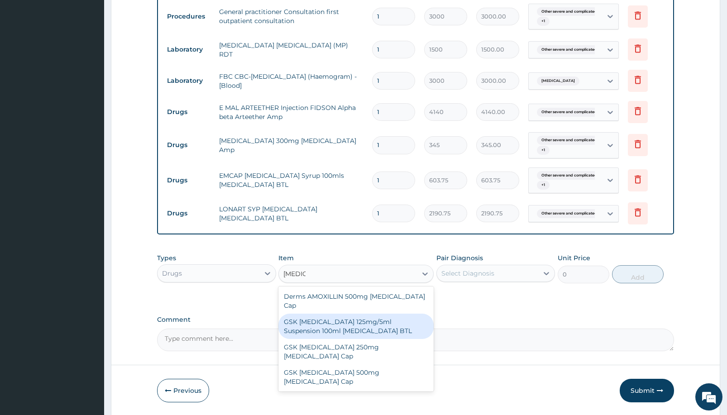
click at [388, 318] on div "GSK AMOXIL 125mg/5ml Suspension 100ml Amoxicillin BTL" at bounding box center [355, 326] width 155 height 25
type input "1725"
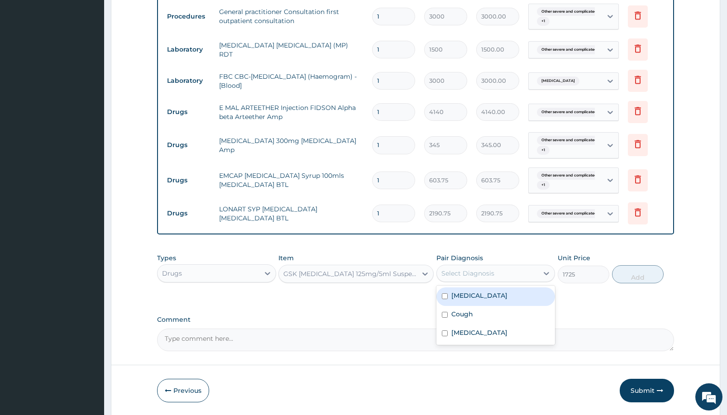
click at [507, 274] on div "Select Diagnosis" at bounding box center [488, 273] width 102 height 14
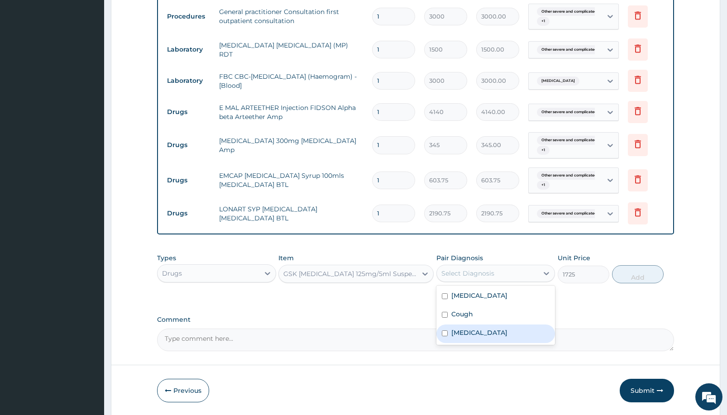
click at [496, 337] on label "Typhoid fever, unspecified" at bounding box center [479, 332] width 56 height 9
checkbox input "true"
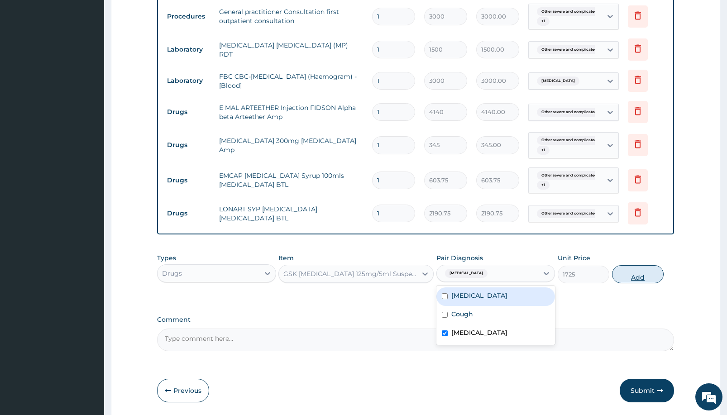
click at [632, 272] on button "Add" at bounding box center [638, 274] width 52 height 18
type input "0"
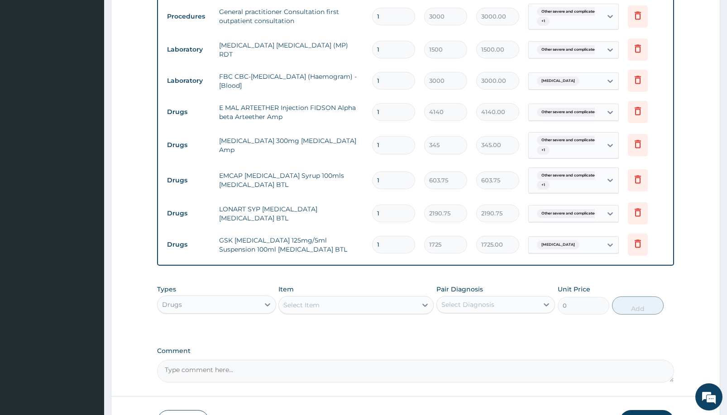
scroll to position [425, 0]
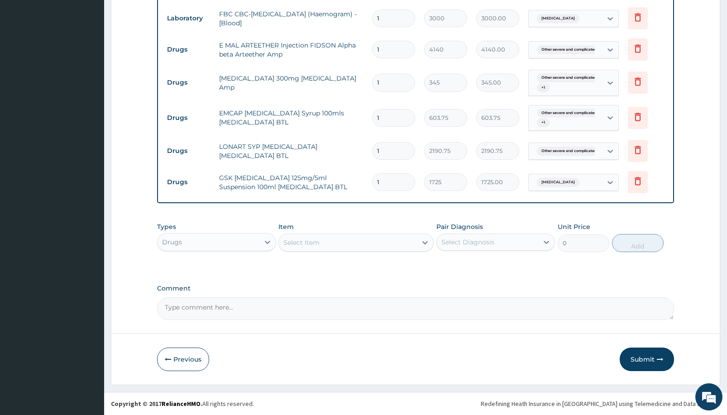
click at [313, 309] on textarea "Comment" at bounding box center [415, 308] width 517 height 23
click at [344, 240] on div "Select Item" at bounding box center [348, 242] width 138 height 14
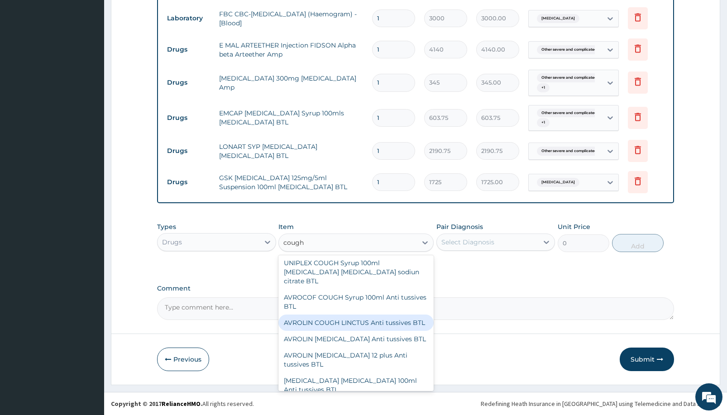
scroll to position [0, 0]
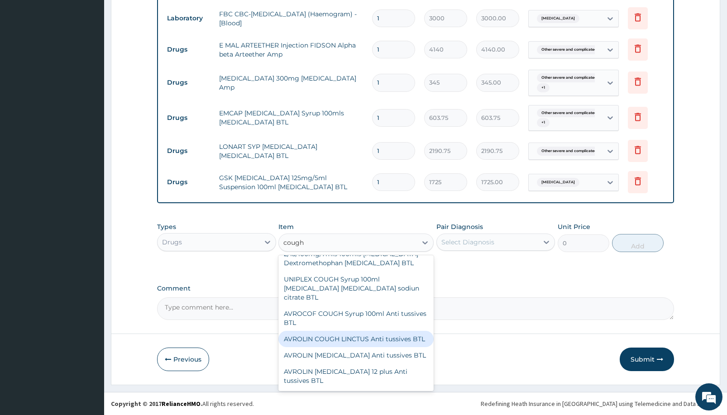
type input "cough"
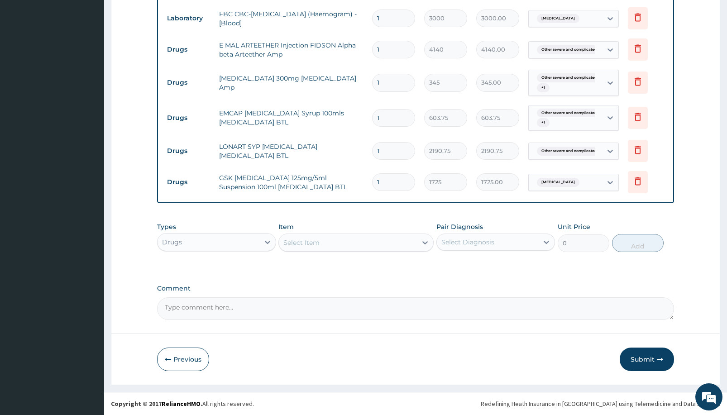
click at [347, 245] on div "Select Item" at bounding box center [348, 242] width 138 height 14
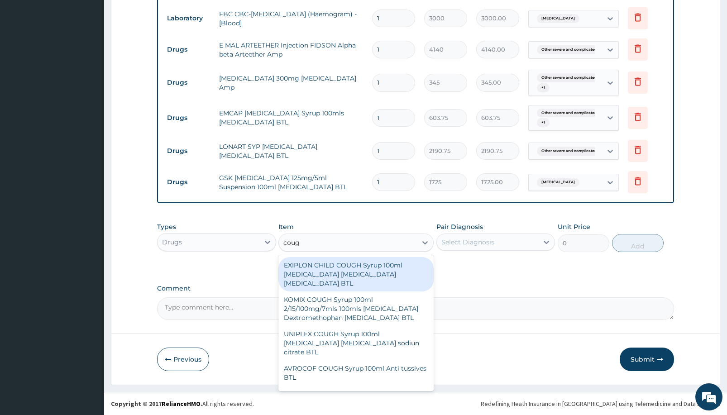
type input "cough"
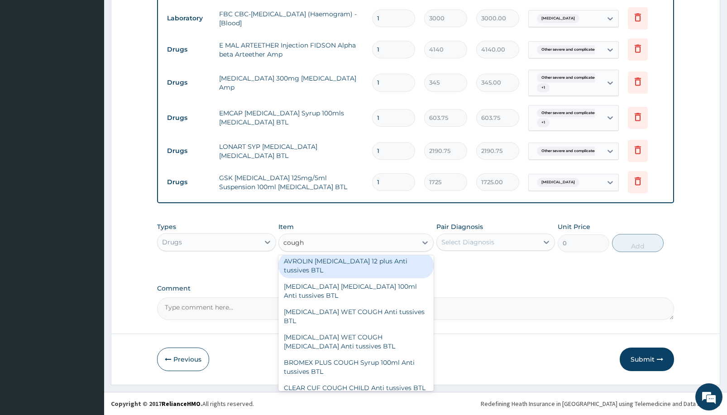
scroll to position [201, 0]
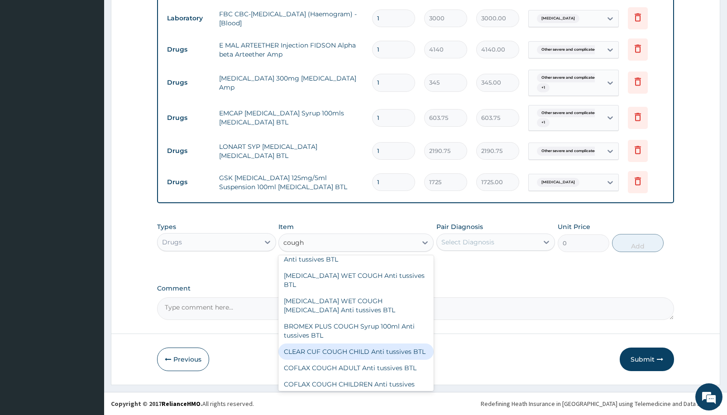
click at [373, 358] on div "CLEAR CUF COUGH CHILD Anti tussives BTL" at bounding box center [355, 352] width 155 height 16
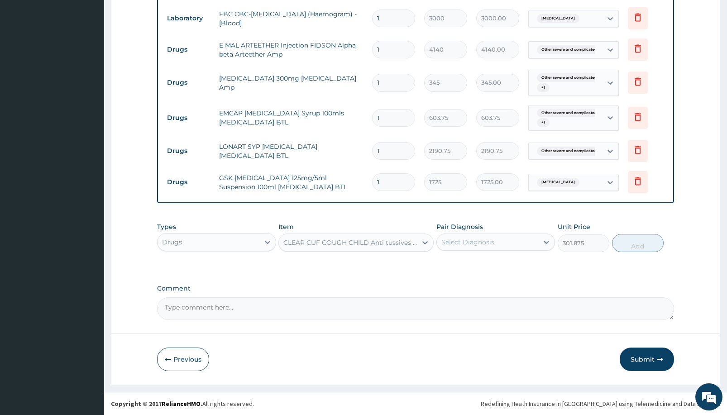
click at [305, 240] on div "CLEAR CUF COUGH CHILD Anti tussives BTL" at bounding box center [350, 242] width 134 height 9
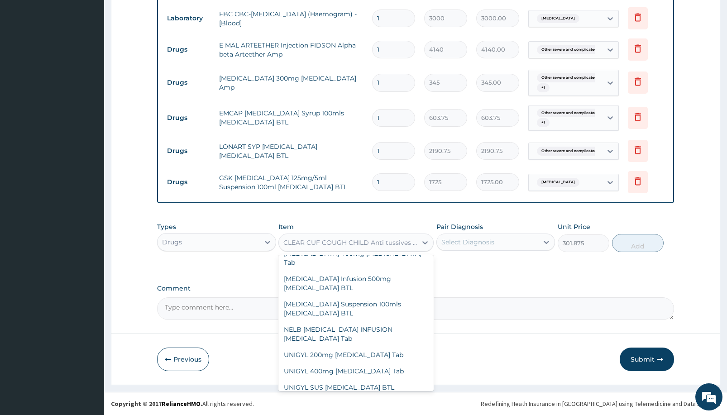
scroll to position [28735, 0]
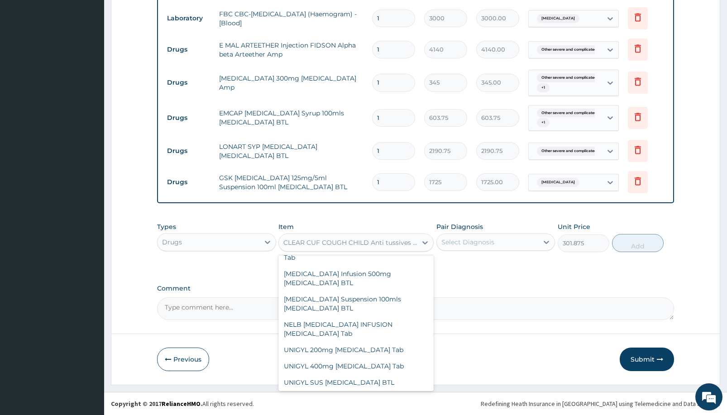
type input "517.5"
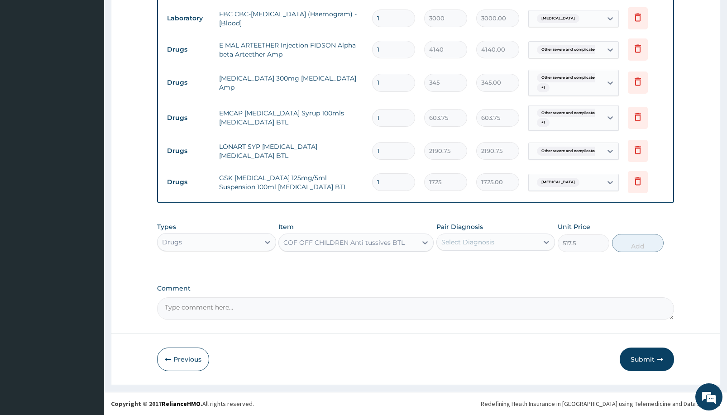
click at [364, 242] on div "COF OFF CHILDREN Anti tussives BTL" at bounding box center [343, 242] width 121 height 9
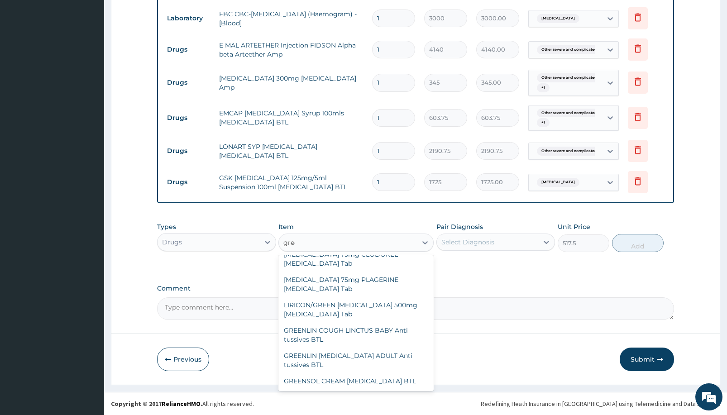
scroll to position [11, 0]
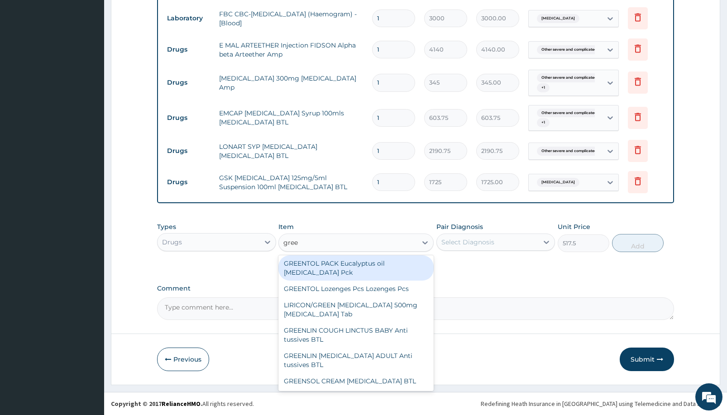
type input "green"
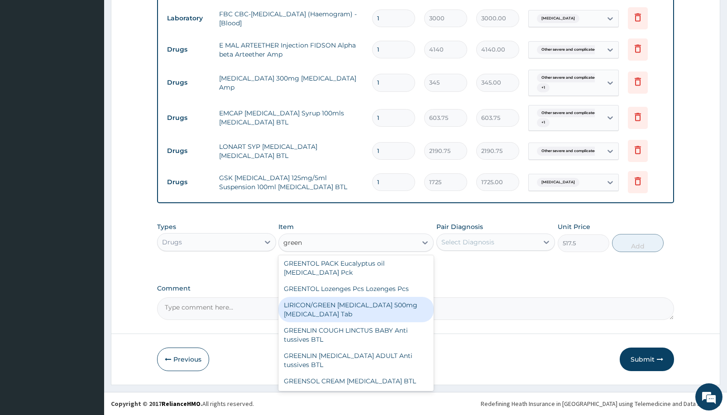
scroll to position [5, 0]
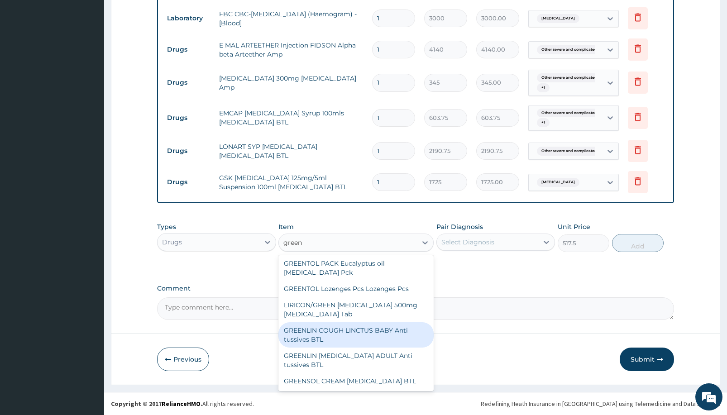
click at [378, 329] on div "GREENLIN COUGH LINCTUS BABY Anti tussives BTL" at bounding box center [355, 334] width 155 height 25
type input "948.75"
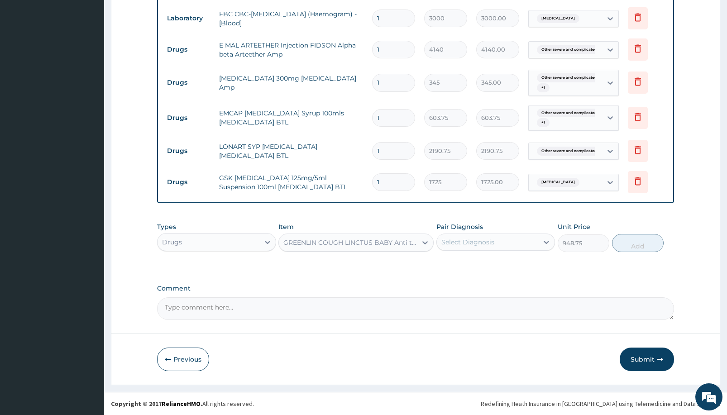
click at [464, 239] on div "Select Diagnosis" at bounding box center [467, 242] width 53 height 9
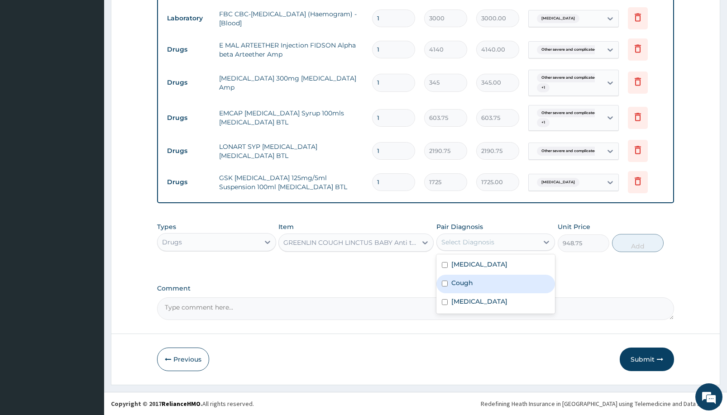
click at [486, 293] on div "Cough" at bounding box center [495, 284] width 119 height 19
checkbox input "true"
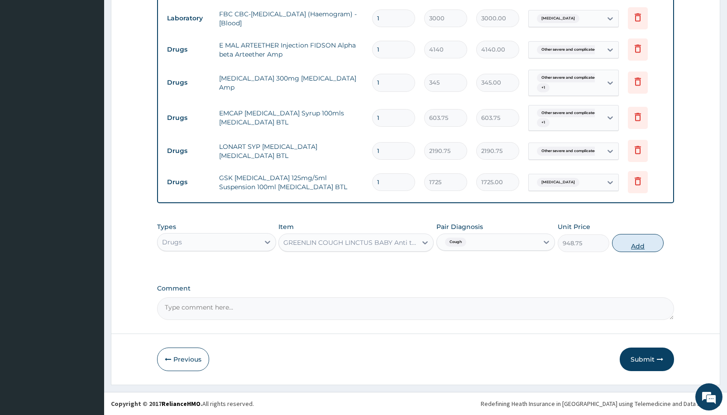
click at [629, 241] on button "Add" at bounding box center [638, 243] width 52 height 18
type input "0"
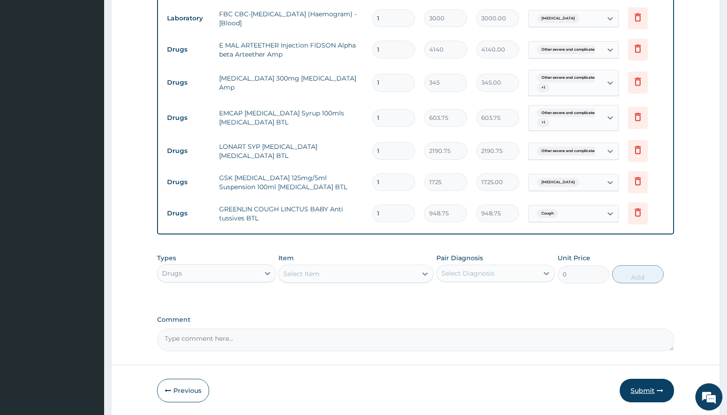
click at [646, 389] on button "Submit" at bounding box center [647, 391] width 54 height 24
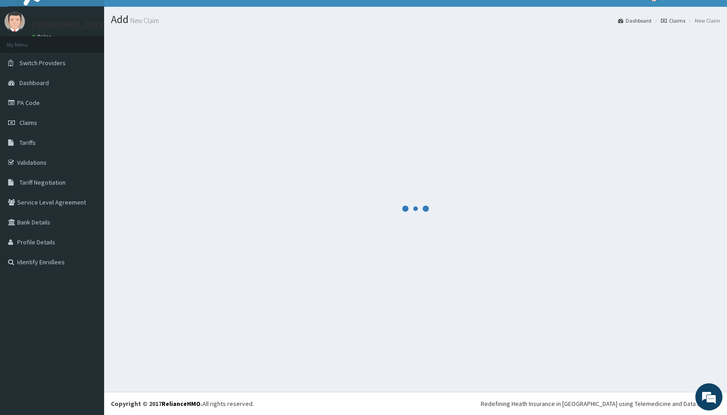
scroll to position [425, 0]
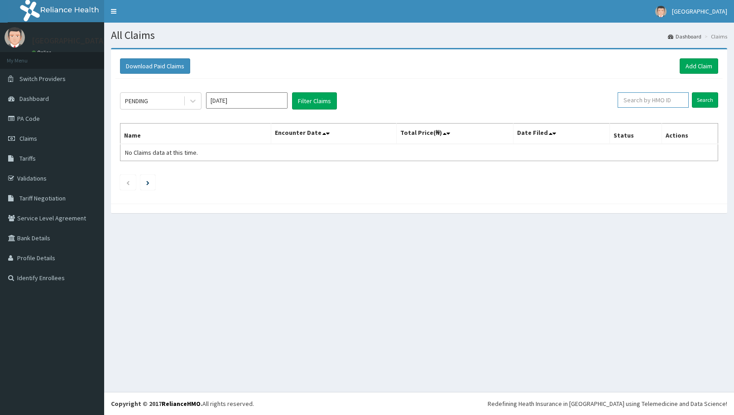
click at [654, 98] on input "text" at bounding box center [652, 99] width 71 height 15
paste input "E MAL ARTEETHER Injection FIDSON Alpha beta Arteether Amp"
type input "E MAL ARTEETHER Injection FIDSON Alpha beta Arteether Amp"
click at [644, 101] on input "E MAL ARTEETHER Injection FIDSON Alpha beta Arteether Amp" at bounding box center [638, 99] width 65 height 15
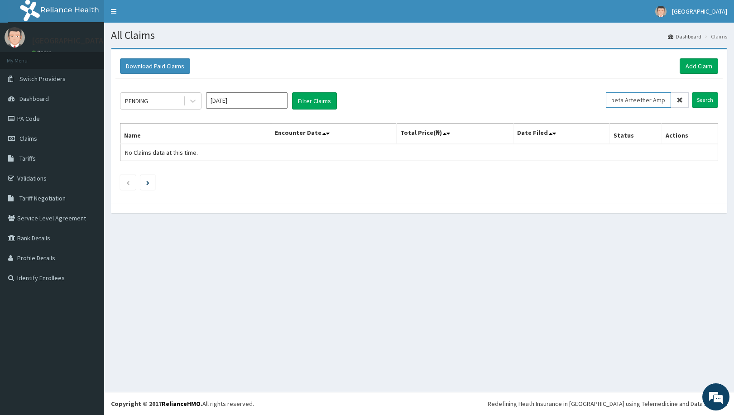
click at [644, 101] on input "E MAL ARTEETHER Injection FIDSON Alpha beta Arteether Amp" at bounding box center [638, 99] width 65 height 15
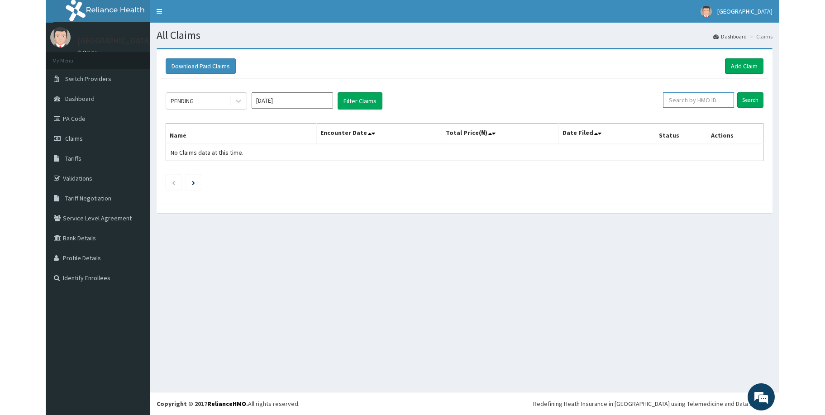
scroll to position [0, 0]
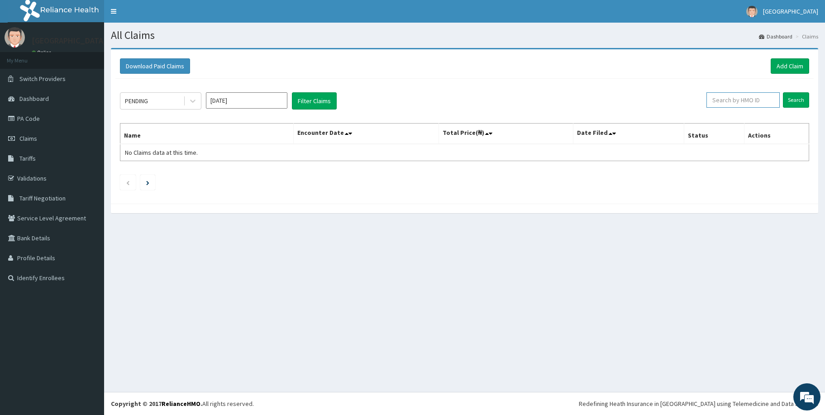
click at [733, 98] on input "text" at bounding box center [742, 99] width 73 height 15
paste input "VOL/10018/D"
type input "VOL/10018/D"
click at [733, 98] on input "Search" at bounding box center [796, 99] width 26 height 15
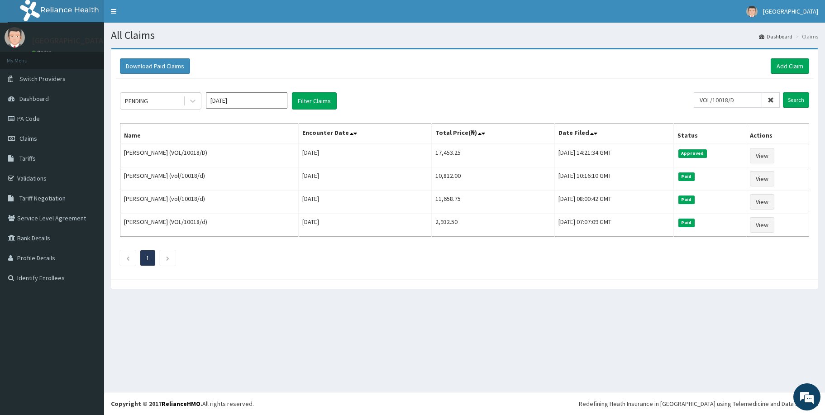
click at [733, 100] on icon at bounding box center [771, 100] width 6 height 6
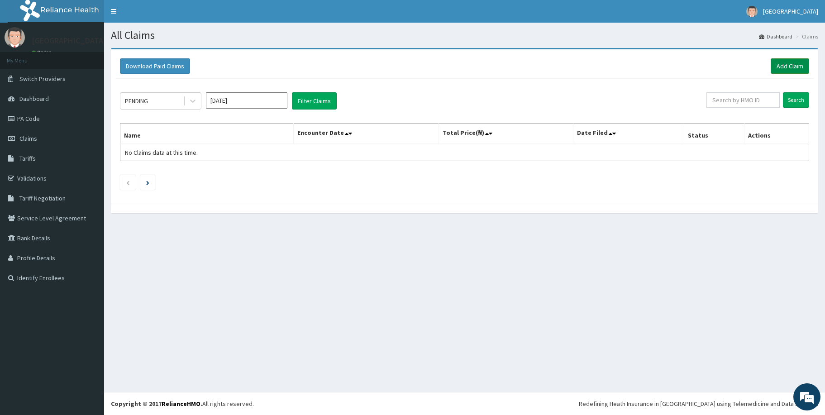
click at [733, 67] on link "Add Claim" at bounding box center [790, 65] width 38 height 15
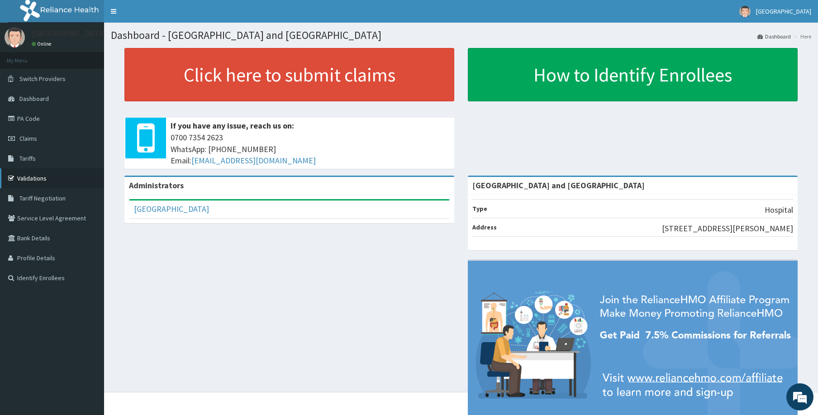
click at [34, 178] on link "Validations" at bounding box center [52, 178] width 104 height 20
click at [29, 113] on link "PA Code" at bounding box center [52, 119] width 104 height 20
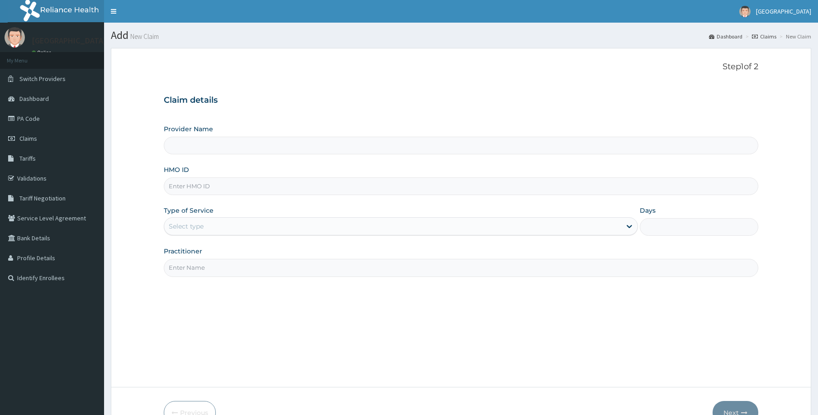
click at [252, 184] on input "HMO ID" at bounding box center [461, 186] width 595 height 18
type input "VOL/10018/c"
type input "[GEOGRAPHIC_DATA] and [GEOGRAPHIC_DATA]"
type input "VOL/10018/c"
click at [455, 322] on div "Step 1 of 2 Claim details Provider Name De Rock Hospital and Diagnostic Center …" at bounding box center [461, 217] width 595 height 311
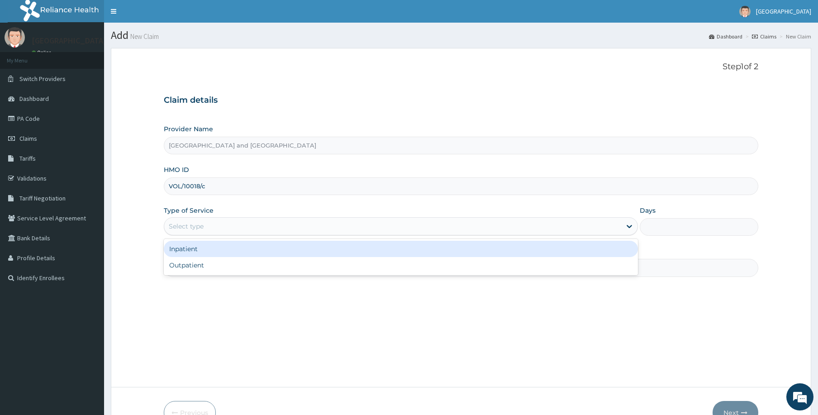
click at [239, 229] on div "Select type" at bounding box center [392, 226] width 457 height 14
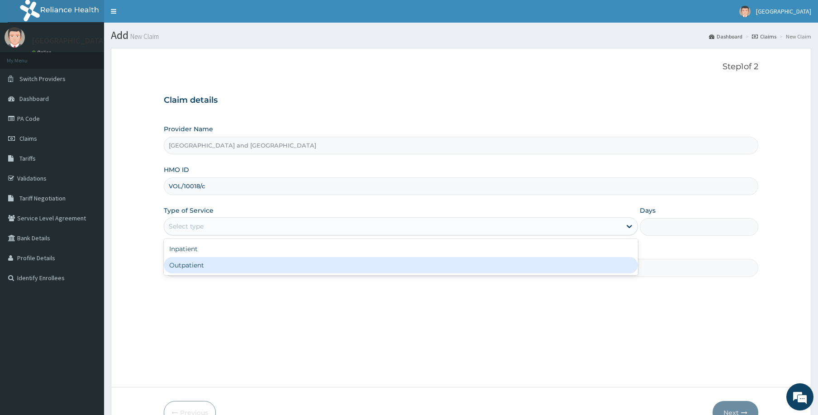
click at [245, 260] on div "Outpatient" at bounding box center [401, 265] width 474 height 16
type input "1"
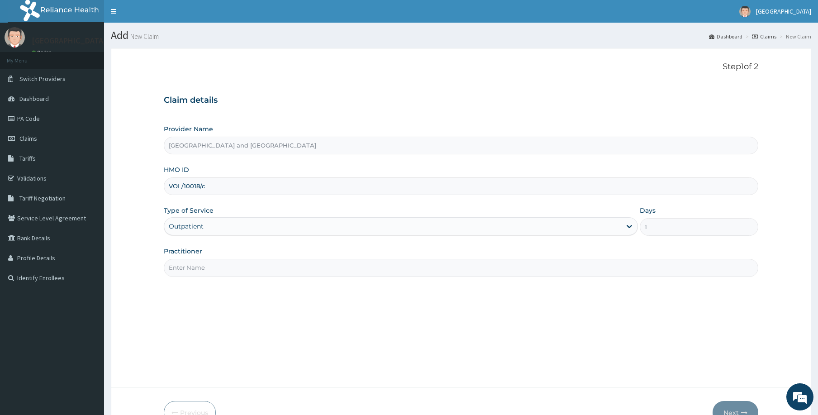
click at [254, 263] on input "Practitioner" at bounding box center [461, 268] width 595 height 18
type input "Dr Peter Ibom"
click at [740, 407] on button "Next" at bounding box center [736, 413] width 46 height 24
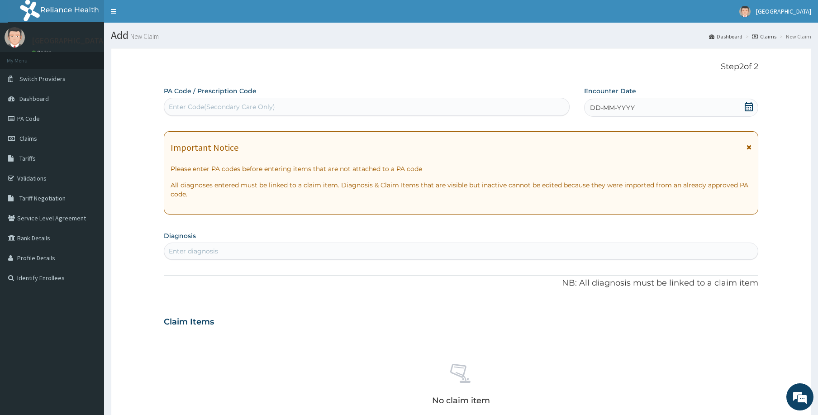
click at [660, 104] on div "DD-MM-YYYY" at bounding box center [671, 108] width 174 height 18
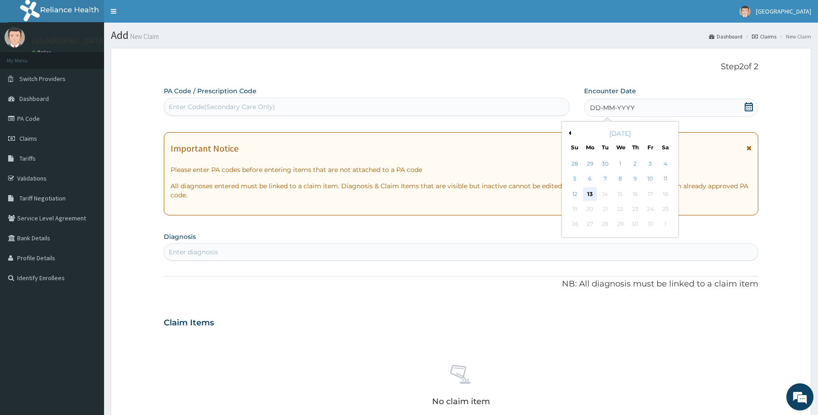
click at [587, 190] on div "13" at bounding box center [590, 194] width 14 height 14
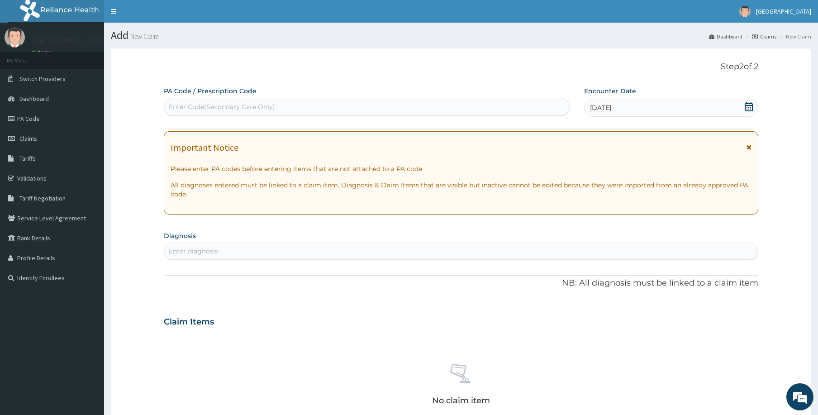
click at [245, 248] on div "Enter diagnosis" at bounding box center [461, 251] width 594 height 14
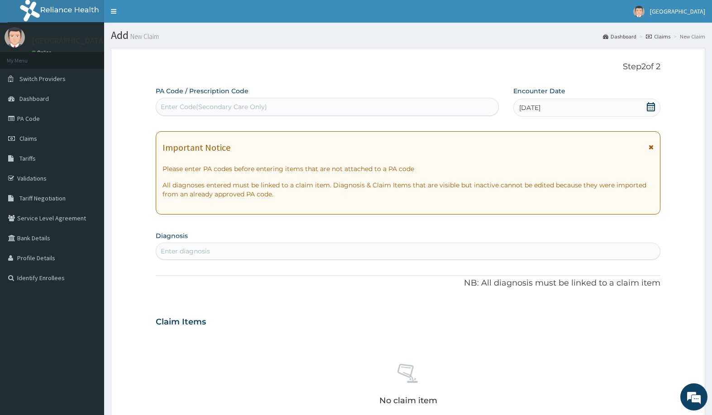
click at [330, 247] on div "Enter diagnosis" at bounding box center [407, 251] width 503 height 14
click at [363, 249] on div "Enter diagnosis" at bounding box center [407, 251] width 503 height 14
click at [304, 248] on div "Enter diagnosis" at bounding box center [407, 251] width 503 height 14
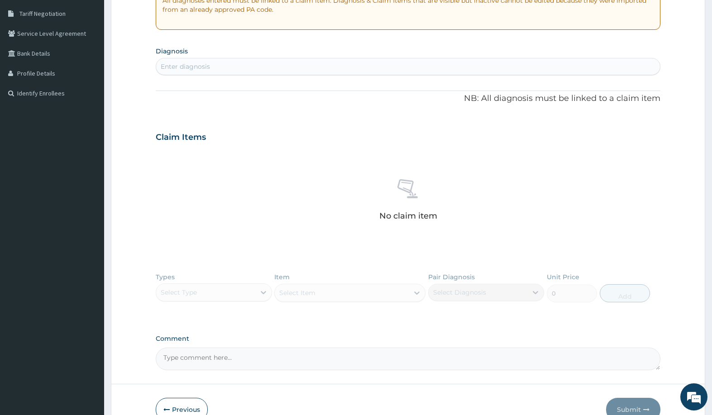
scroll to position [187, 0]
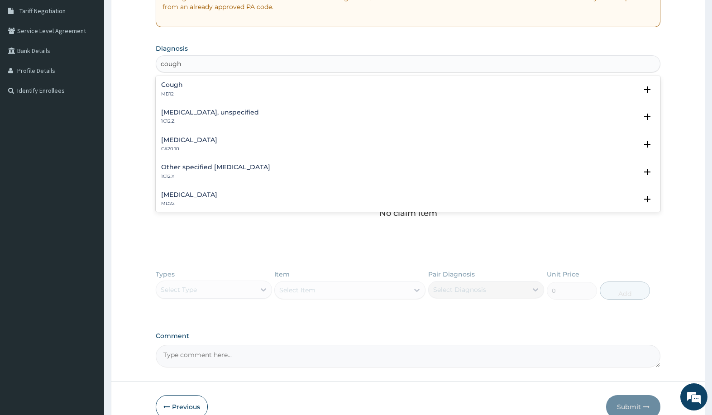
type input "cough"
click at [168, 86] on h4 "Cough" at bounding box center [172, 84] width 22 height 7
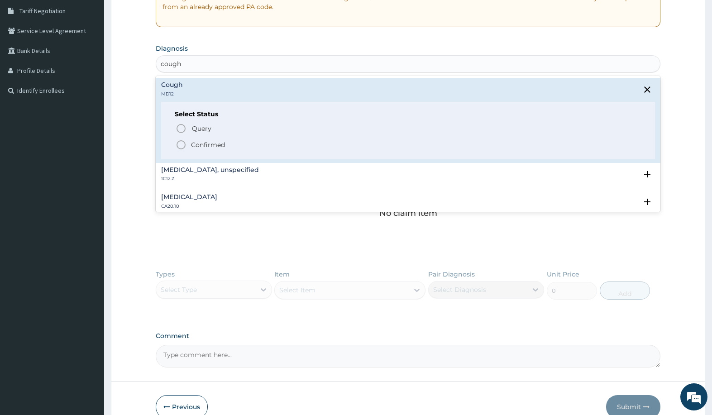
click at [180, 142] on icon "status option filled" at bounding box center [181, 144] width 11 height 11
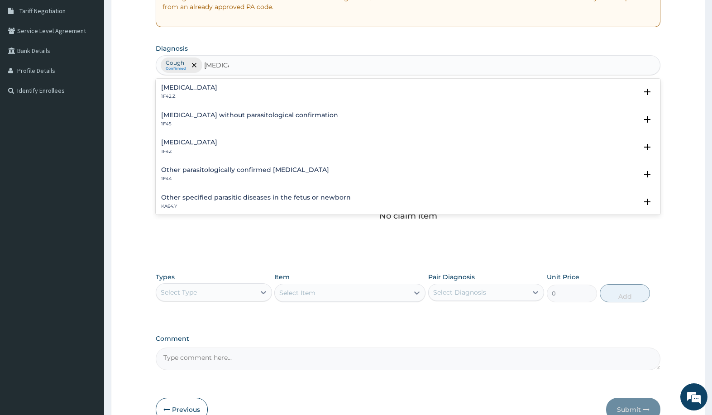
type input "malaria"
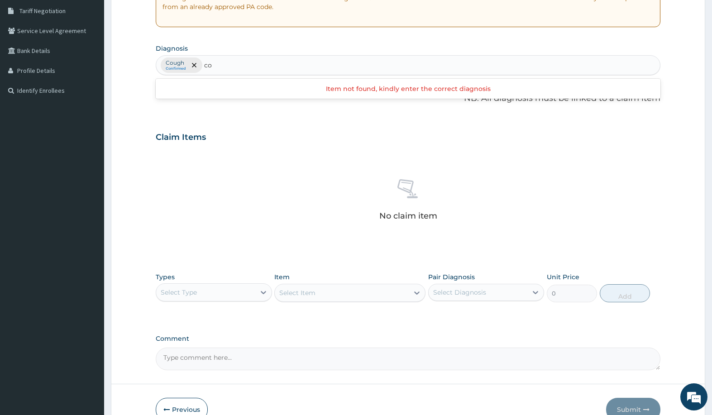
type input "c"
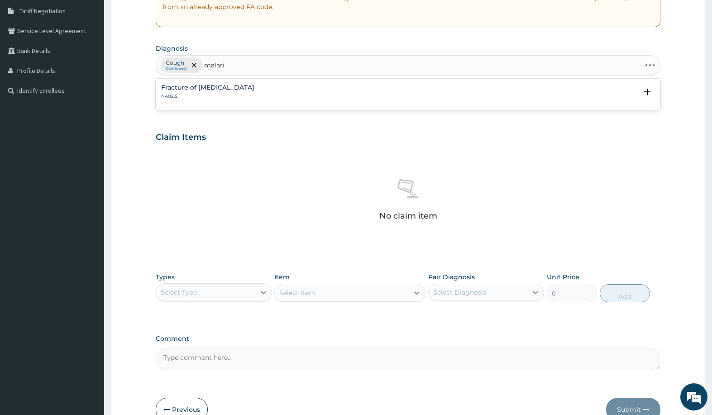
type input "malaria"
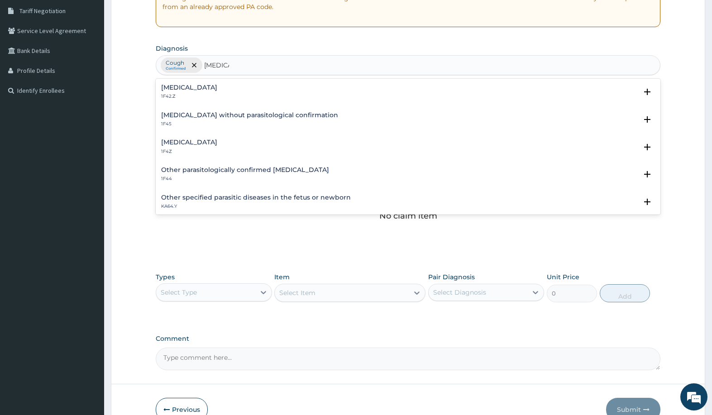
click at [217, 144] on h4 "Malaria, unspecified" at bounding box center [189, 142] width 56 height 7
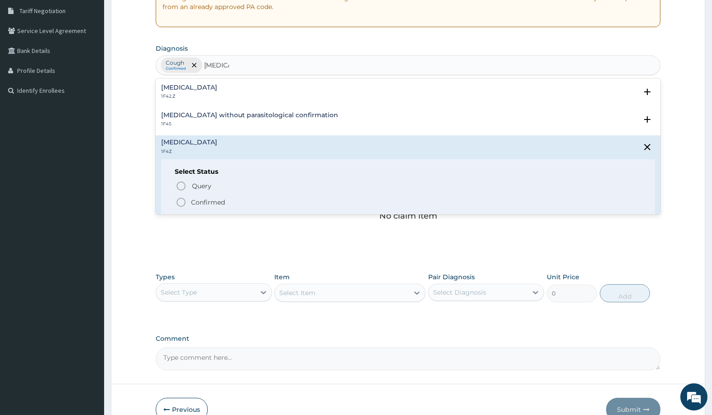
click at [189, 201] on span "Confirmed" at bounding box center [408, 202] width 465 height 11
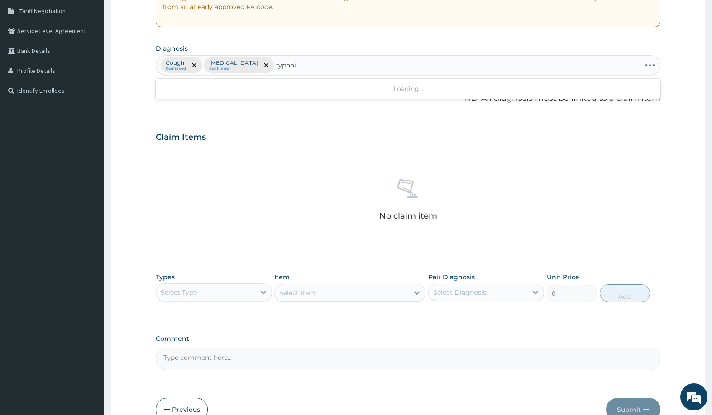
type input "typhoid"
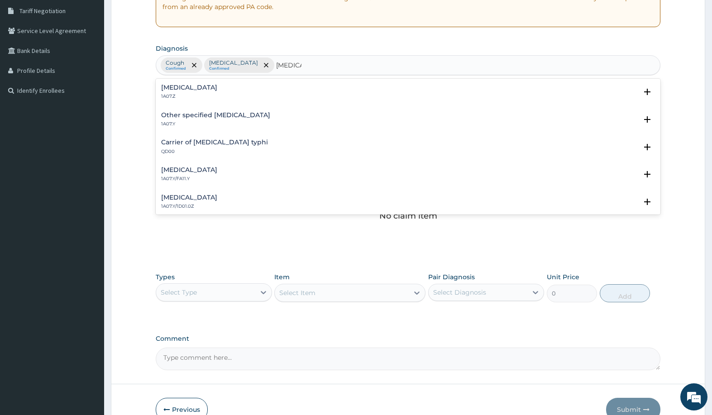
click at [181, 86] on h4 "Typhoid fever, unspecified" at bounding box center [189, 87] width 56 height 7
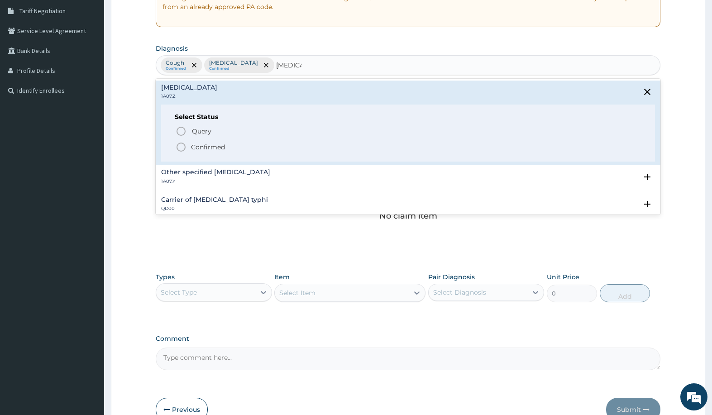
click at [179, 146] on icon "status option filled" at bounding box center [181, 147] width 11 height 11
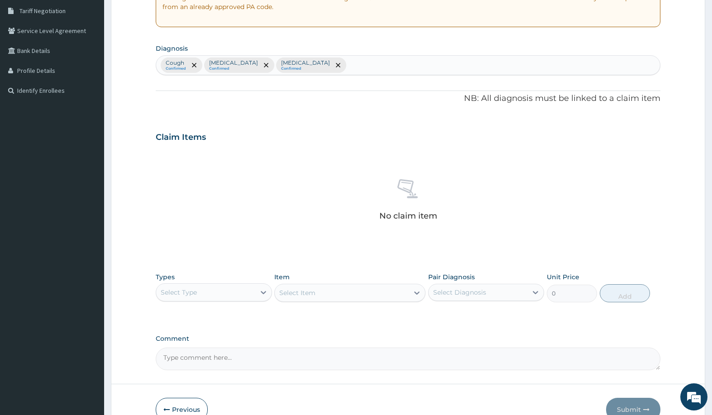
click at [239, 290] on div "Select Type" at bounding box center [205, 292] width 99 height 14
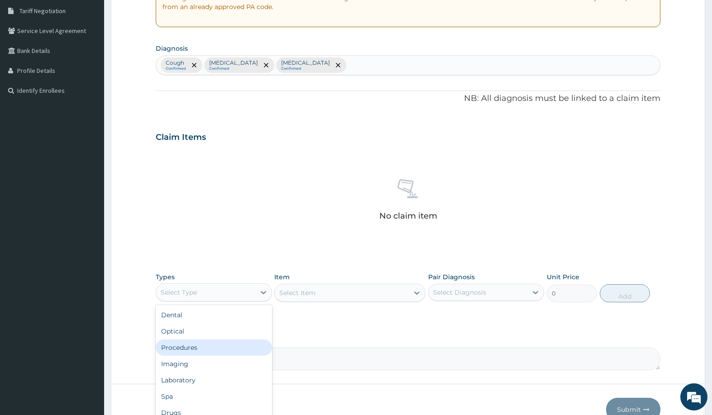
click at [229, 349] on div "Procedures" at bounding box center [214, 347] width 116 height 16
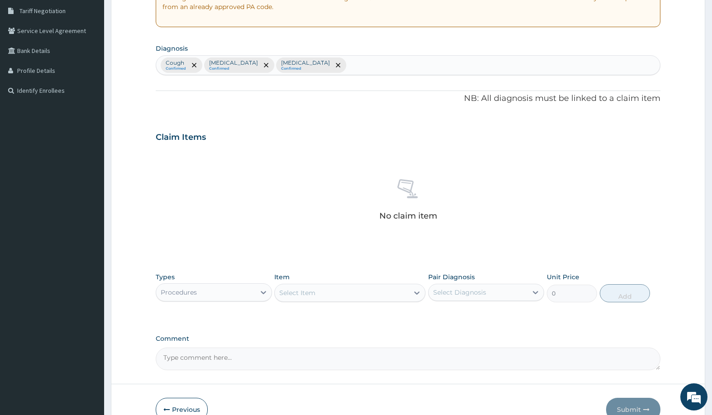
click at [344, 291] on div "Select Item" at bounding box center [342, 293] width 134 height 14
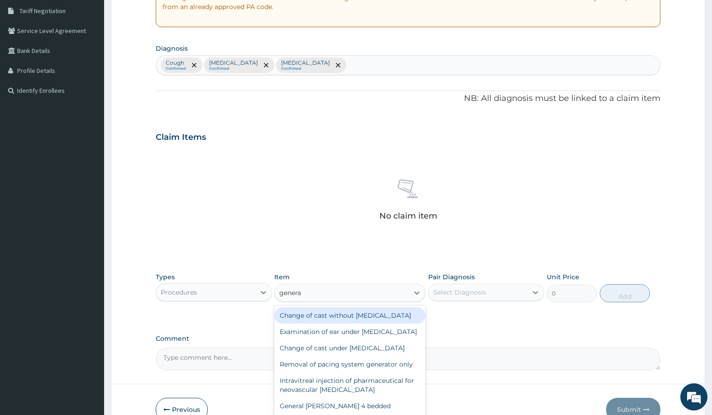
type input "general"
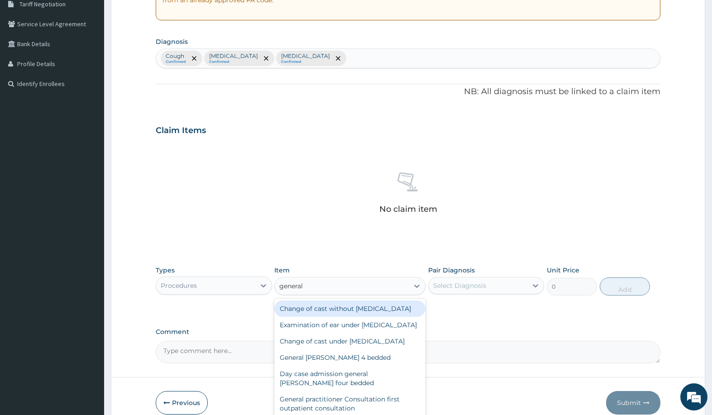
scroll to position [203, 0]
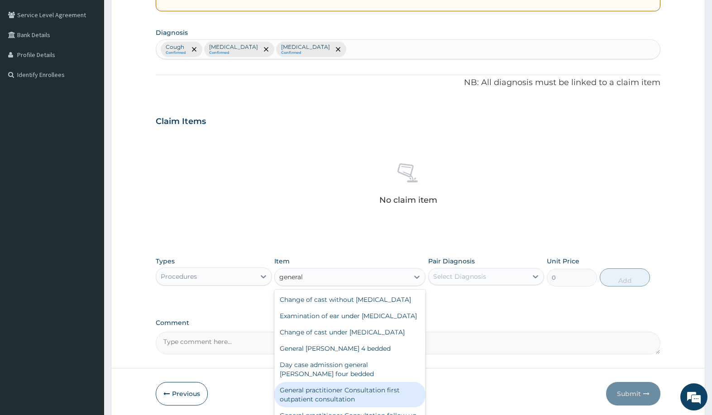
click at [347, 405] on div "General practitioner Consultation first outpatient consultation" at bounding box center [349, 394] width 151 height 25
type input "3000"
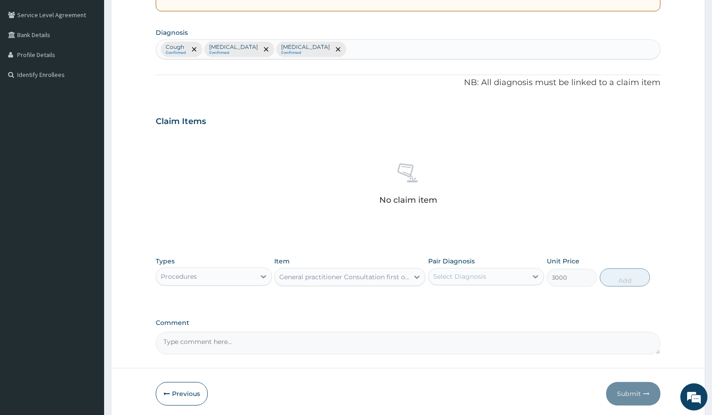
click at [461, 276] on div "Select Diagnosis" at bounding box center [459, 276] width 53 height 9
click at [469, 299] on div "Cough" at bounding box center [486, 300] width 116 height 19
checkbox input "true"
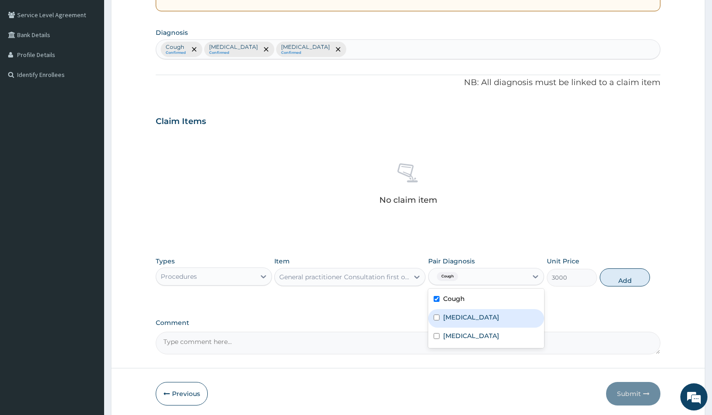
click at [481, 314] on label "[MEDICAL_DATA]" at bounding box center [471, 317] width 56 height 9
checkbox input "true"
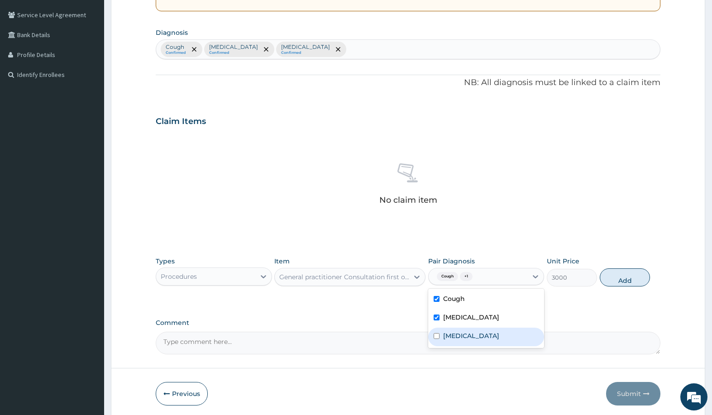
click at [480, 331] on label "Typhoid fever, unspecified" at bounding box center [471, 335] width 56 height 9
checkbox input "true"
click at [613, 276] on button "Add" at bounding box center [625, 277] width 50 height 18
type input "0"
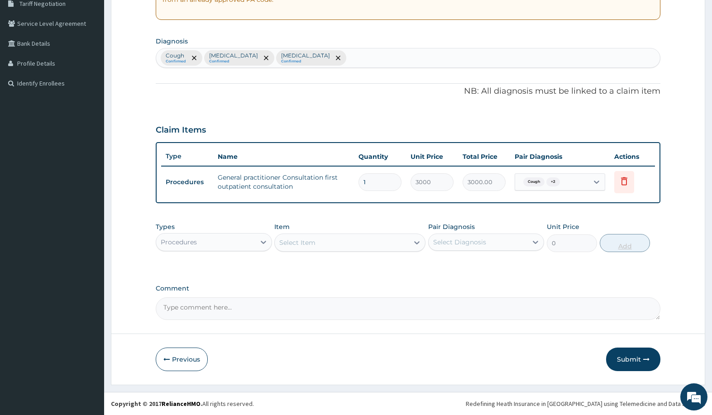
scroll to position [195, 0]
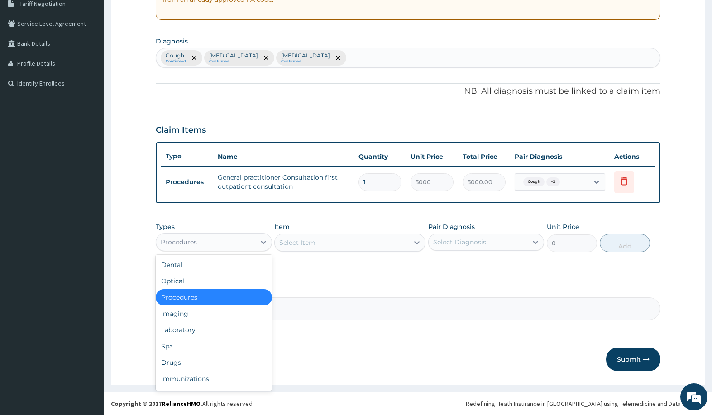
click at [229, 241] on div "Procedures" at bounding box center [205, 242] width 99 height 14
click at [207, 329] on div "Laboratory" at bounding box center [214, 330] width 116 height 16
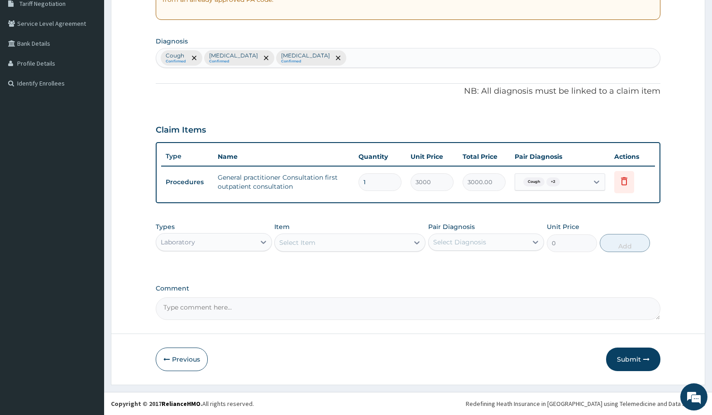
click at [333, 241] on div "Select Item" at bounding box center [342, 242] width 134 height 14
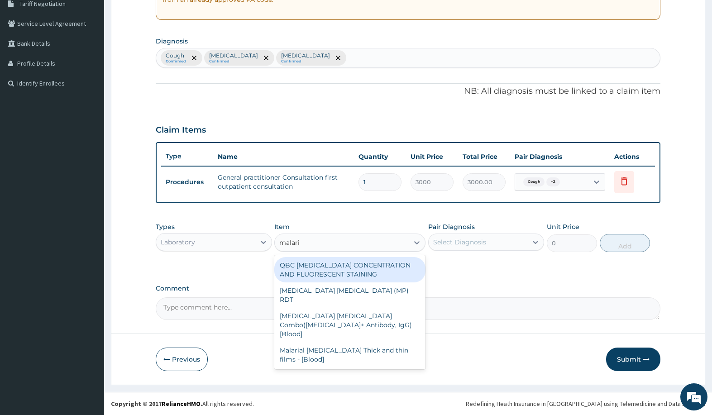
type input "[MEDICAL_DATA]"
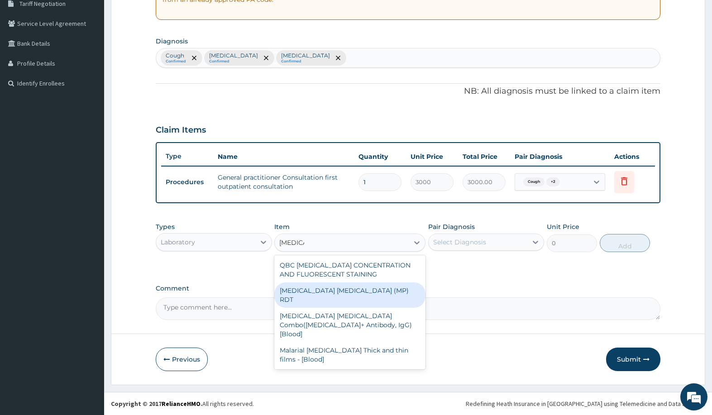
type input "1500"
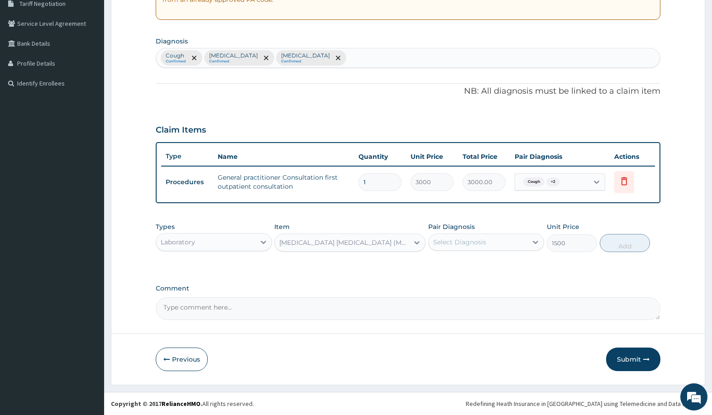
click at [468, 243] on div "Select Diagnosis" at bounding box center [459, 242] width 53 height 9
click at [480, 279] on label "[MEDICAL_DATA]" at bounding box center [471, 282] width 56 height 9
checkbox input "true"
click at [607, 242] on button "Add" at bounding box center [625, 243] width 50 height 18
type input "0"
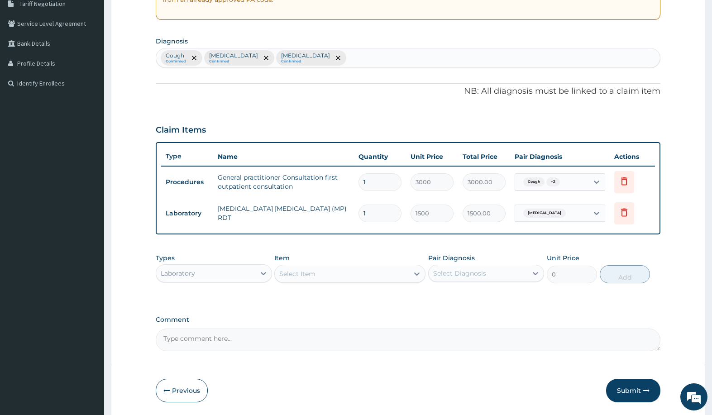
click at [305, 265] on div "Select Item" at bounding box center [349, 274] width 151 height 18
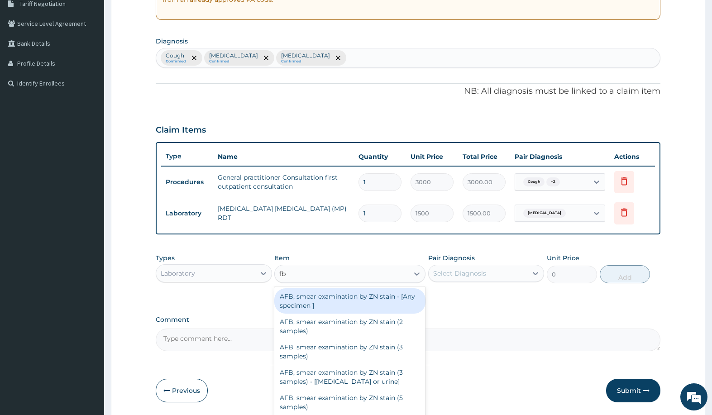
type input "fbc"
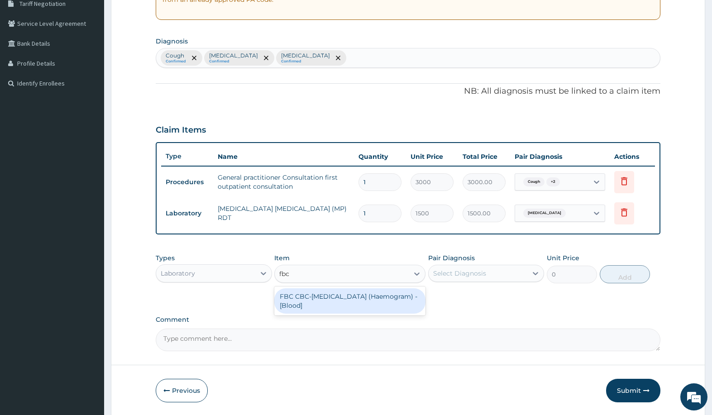
type input "3000"
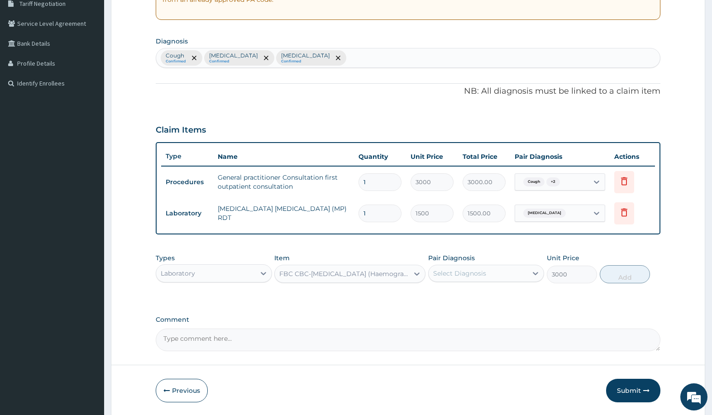
click at [502, 273] on div "Select Diagnosis" at bounding box center [478, 273] width 99 height 14
click at [482, 328] on label "Typhoid fever, unspecified" at bounding box center [471, 332] width 56 height 9
checkbox input "true"
click at [635, 277] on button "Add" at bounding box center [625, 274] width 50 height 18
type input "0"
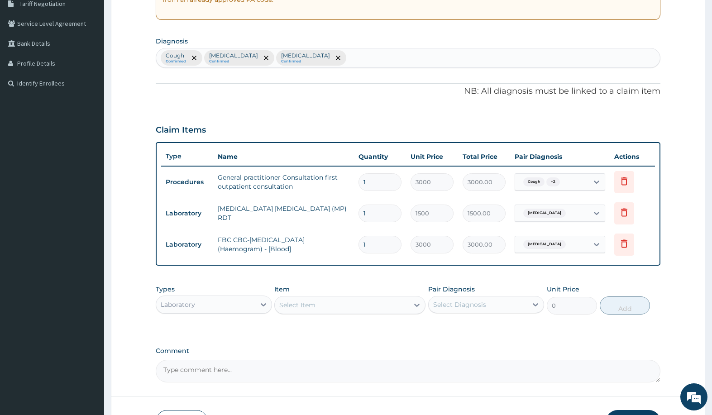
click at [221, 307] on div "Laboratory" at bounding box center [205, 304] width 99 height 14
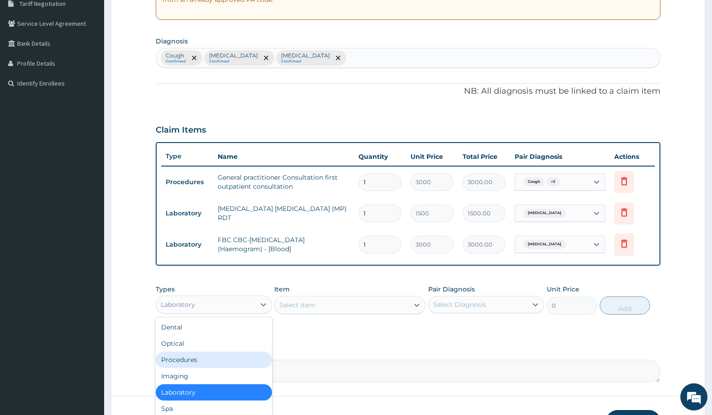
scroll to position [31, 0]
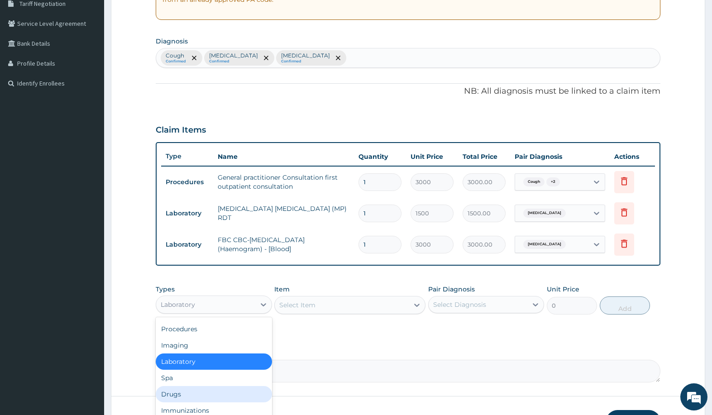
click at [206, 389] on div "Drugs" at bounding box center [214, 394] width 116 height 16
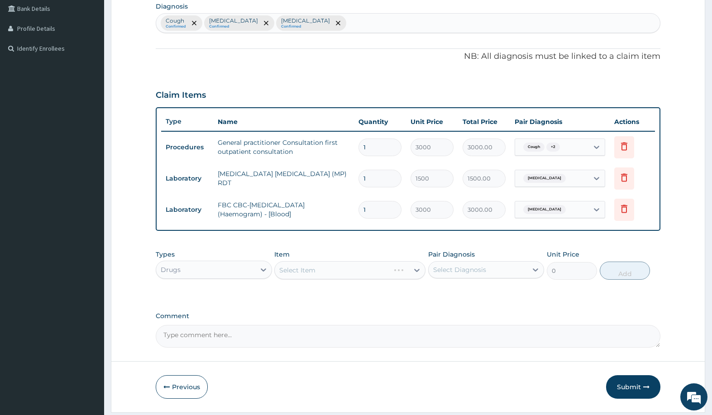
scroll to position [257, 0]
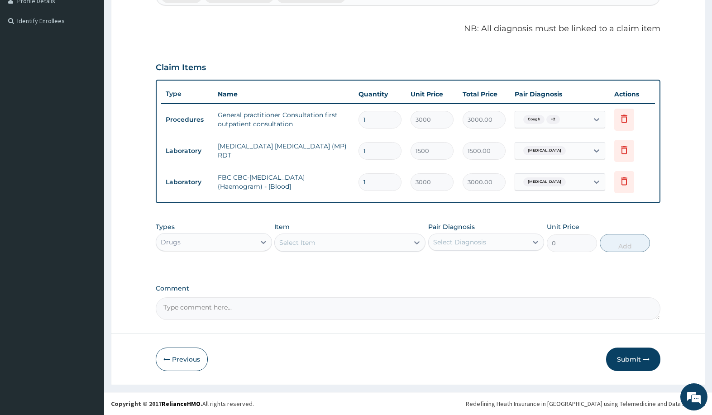
click at [359, 243] on div "Select Item" at bounding box center [342, 242] width 134 height 14
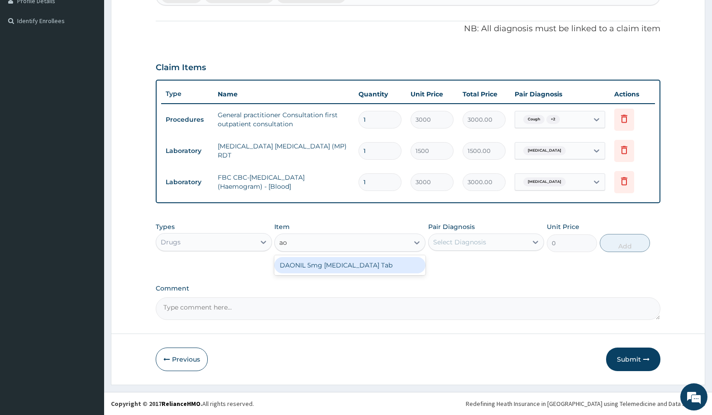
type input "a"
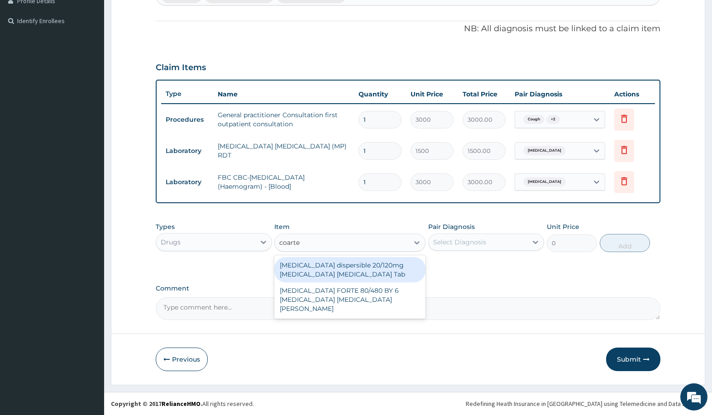
type input "coartem"
click at [362, 267] on div "Coartem dispersible 20/120mg Artemether Lumefantrine Tab" at bounding box center [349, 269] width 151 height 25
type input "776.25"
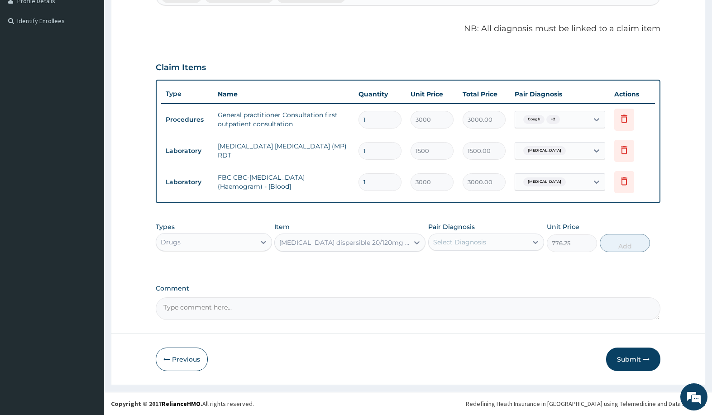
click at [472, 234] on div "Select Diagnosis" at bounding box center [486, 242] width 116 height 17
click at [481, 275] on div "Malaria, unspecified" at bounding box center [486, 284] width 116 height 19
checkbox input "true"
click at [617, 240] on button "Add" at bounding box center [625, 243] width 50 height 18
type input "0"
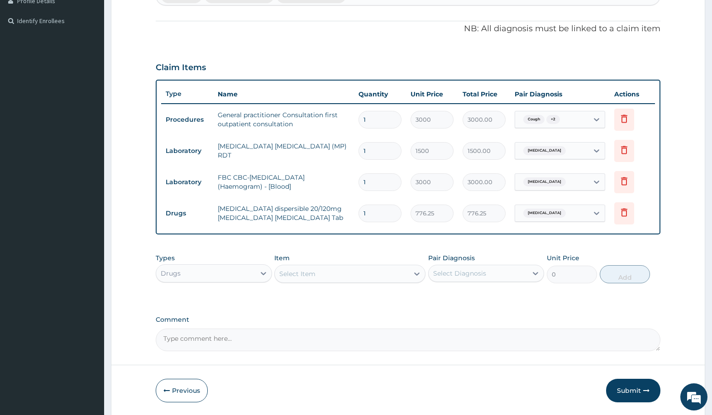
type input "0.00"
type input "6"
type input "4657.50"
type input "6"
click at [342, 272] on div "Select Item" at bounding box center [342, 274] width 134 height 14
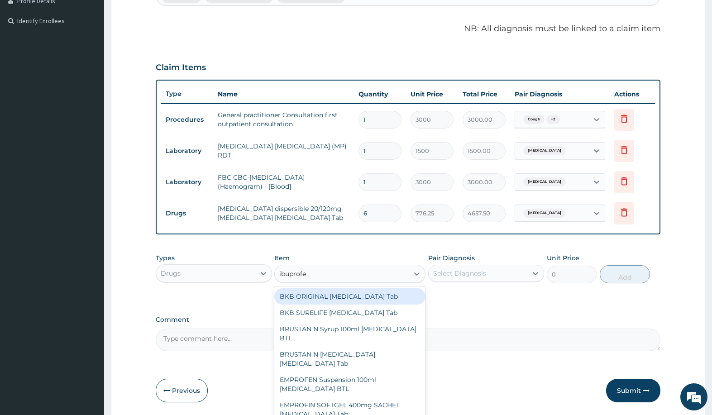
type input "ibuprofen"
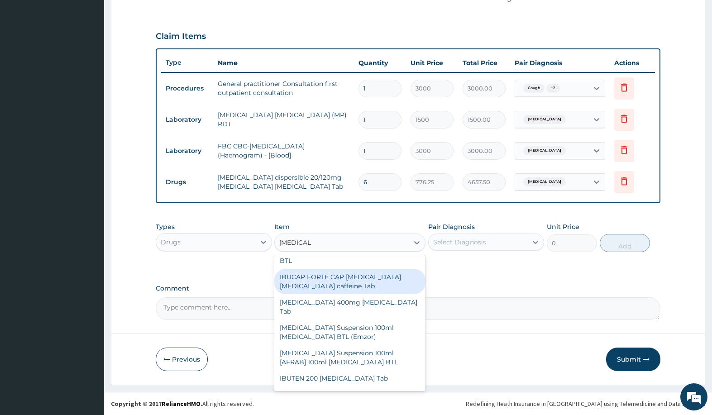
scroll to position [234, 0]
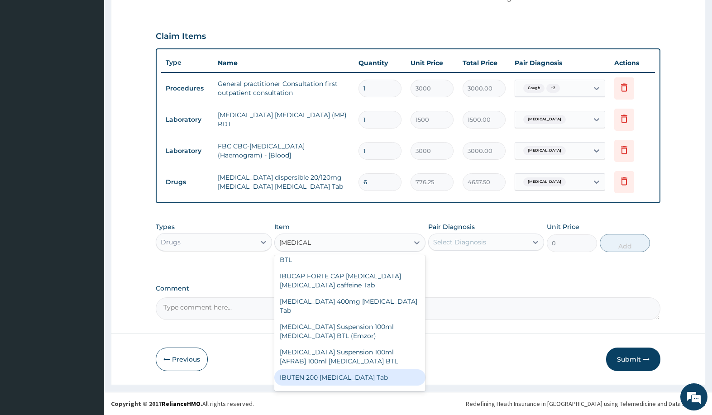
click at [362, 369] on div "IBUTEN 200 Ibuprofen Tab" at bounding box center [349, 377] width 151 height 16
type input "86.25"
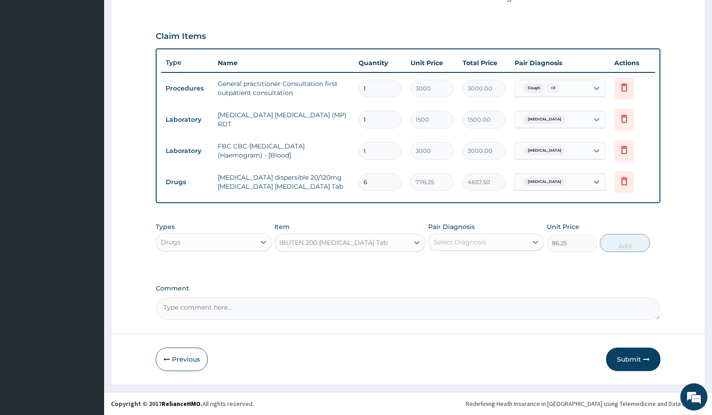
click at [446, 239] on div "Select Diagnosis" at bounding box center [459, 242] width 53 height 9
click at [472, 276] on div "Malaria, unspecified" at bounding box center [486, 284] width 116 height 19
checkbox input "true"
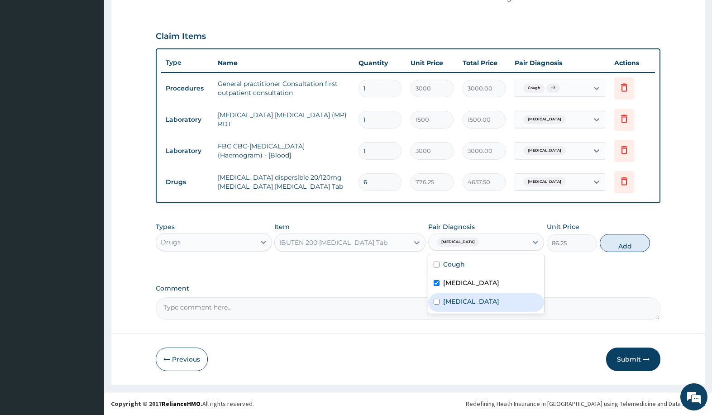
click at [472, 298] on label "Typhoid fever, unspecified" at bounding box center [471, 301] width 56 height 9
checkbox input "true"
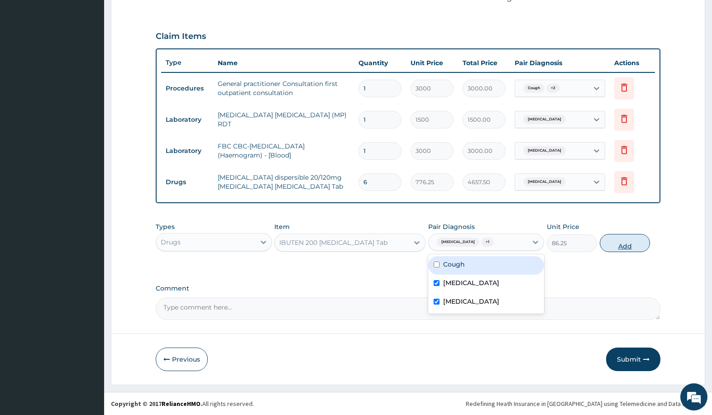
click at [614, 243] on button "Add" at bounding box center [625, 243] width 50 height 18
type input "0"
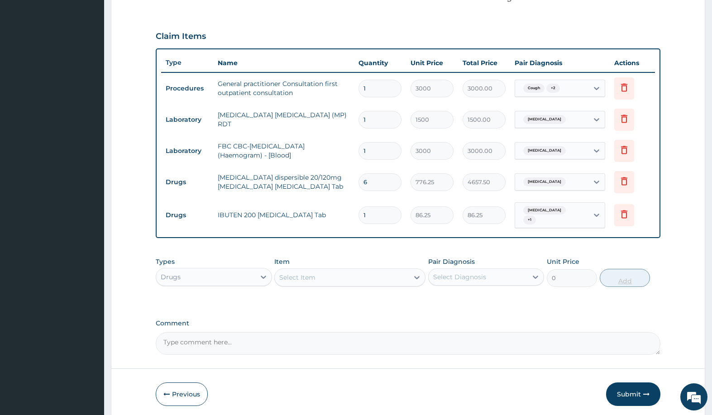
type input "18"
type input "1552.50"
type input "18"
click at [367, 277] on div "Select Item" at bounding box center [342, 277] width 134 height 14
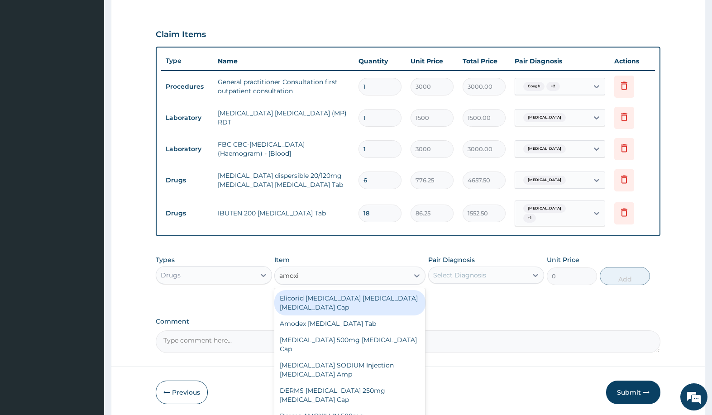
type input "amoxil"
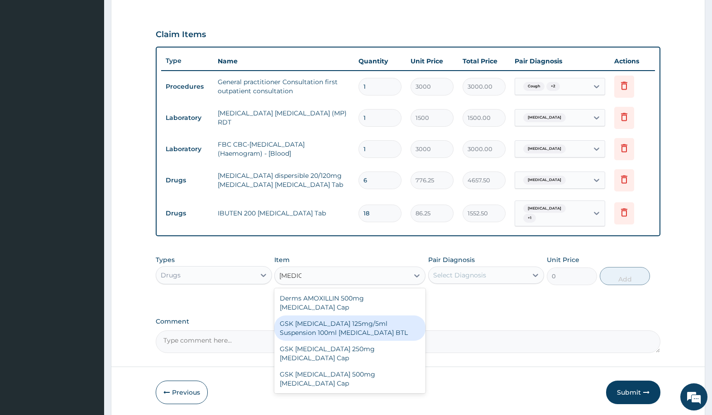
click at [370, 315] on div "GSK AMOXIL 125mg/5ml Suspension 100ml Amoxicillin BTL" at bounding box center [349, 327] width 151 height 25
type input "1725"
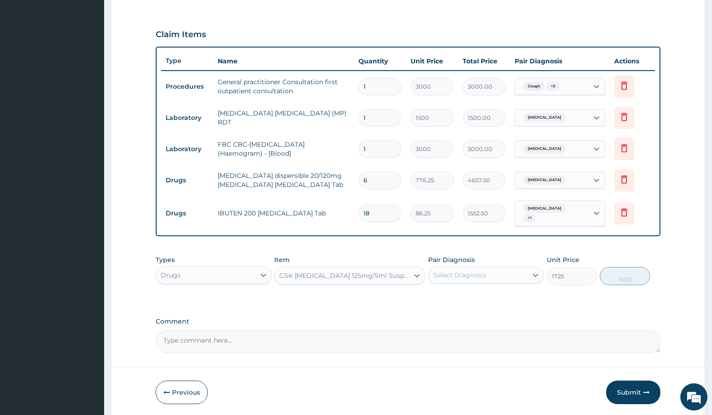
click at [482, 269] on div "Select Diagnosis" at bounding box center [478, 275] width 99 height 14
click at [479, 334] on label "Typhoid fever, unspecified" at bounding box center [471, 334] width 56 height 9
click at [495, 339] on label "Typhoid fever, unspecified" at bounding box center [471, 334] width 56 height 9
click at [495, 336] on label "Typhoid fever, unspecified" at bounding box center [471, 334] width 56 height 9
checkbox input "true"
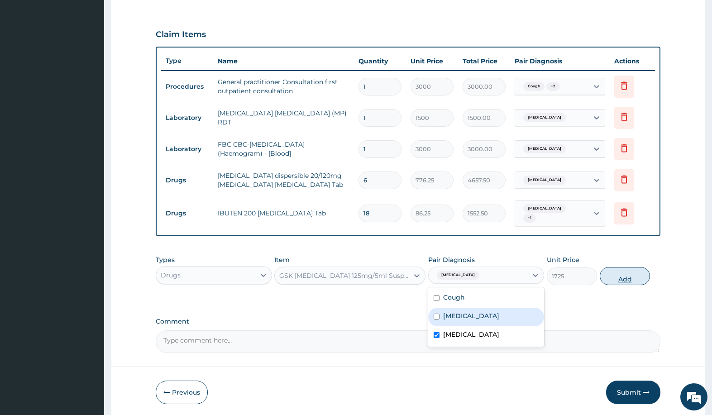
click at [611, 276] on button "Add" at bounding box center [625, 276] width 50 height 18
type input "0"
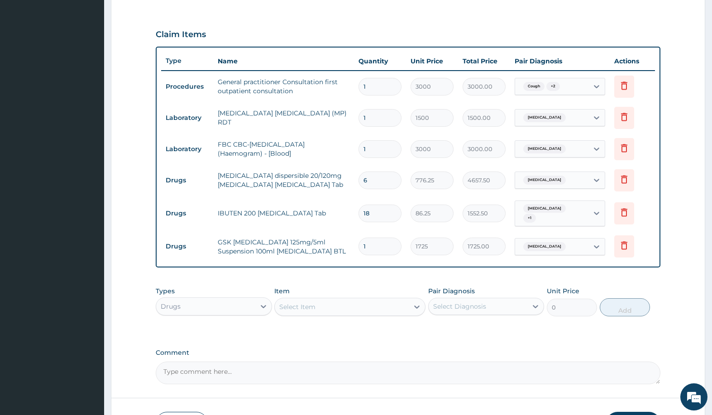
click at [335, 302] on div "Select Item" at bounding box center [342, 307] width 134 height 14
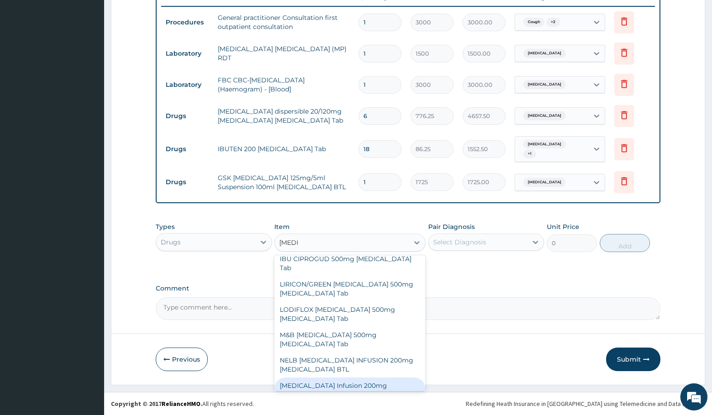
scroll to position [420, 0]
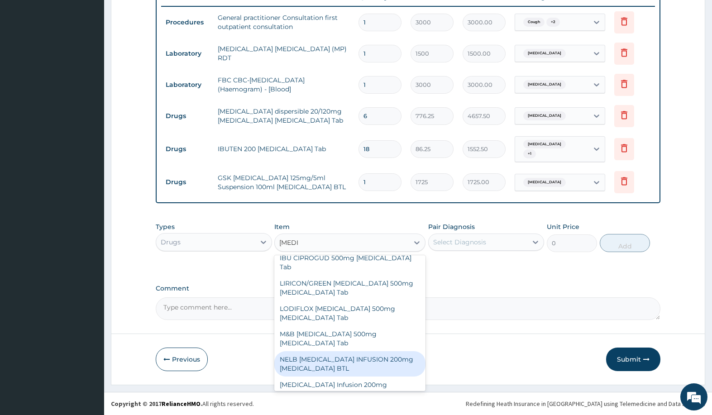
type input "cipro"
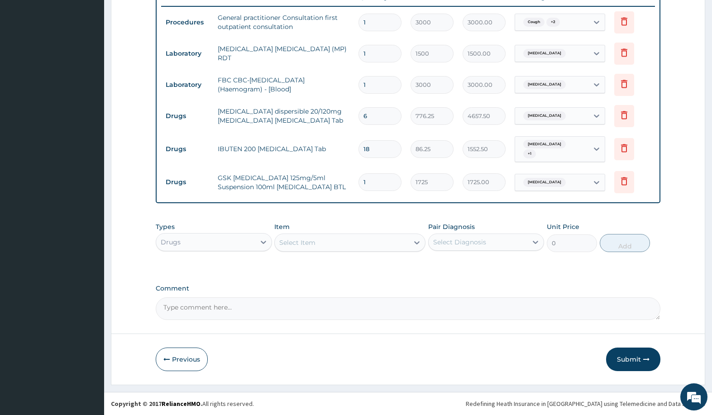
click at [465, 288] on label "Comment" at bounding box center [408, 289] width 504 height 8
click at [465, 297] on textarea "Comment" at bounding box center [408, 308] width 504 height 23
click at [354, 240] on div "Select Item" at bounding box center [342, 242] width 134 height 14
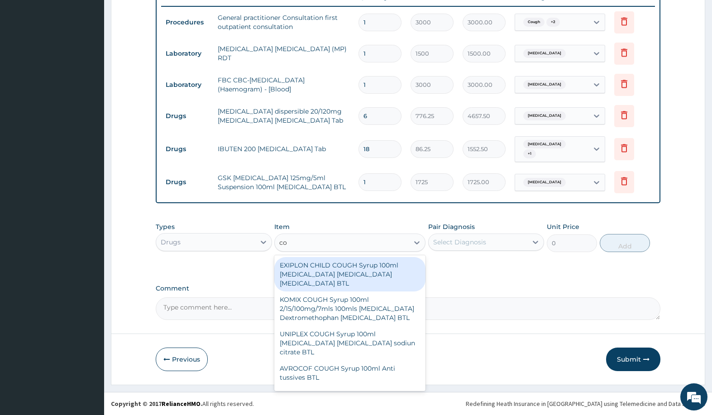
type input "c"
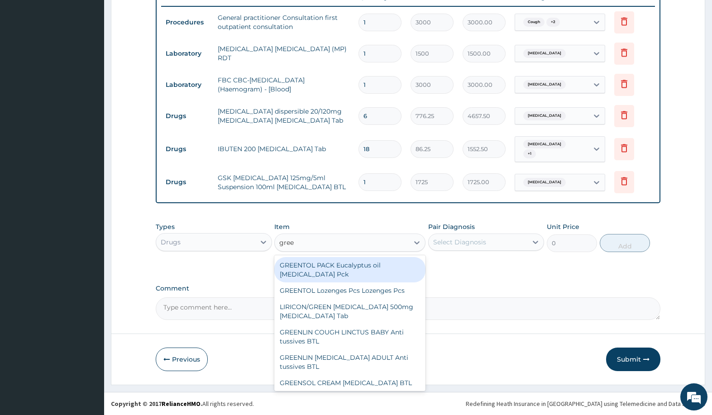
type input "green"
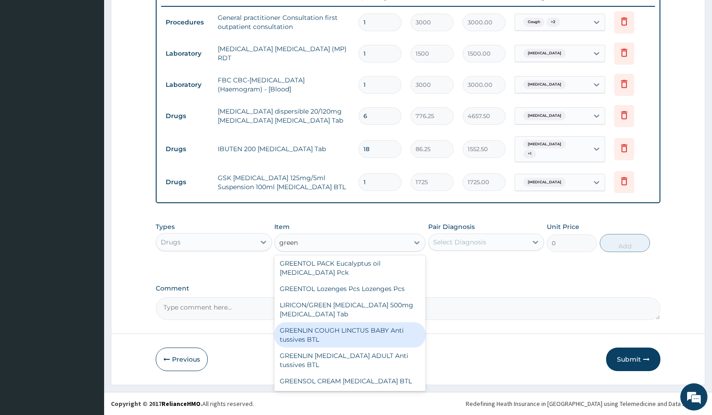
scroll to position [0, 0]
click at [355, 341] on div "GREENLIN COUGH LINCTUS BABY Anti tussives BTL" at bounding box center [349, 336] width 151 height 25
type input "948.75"
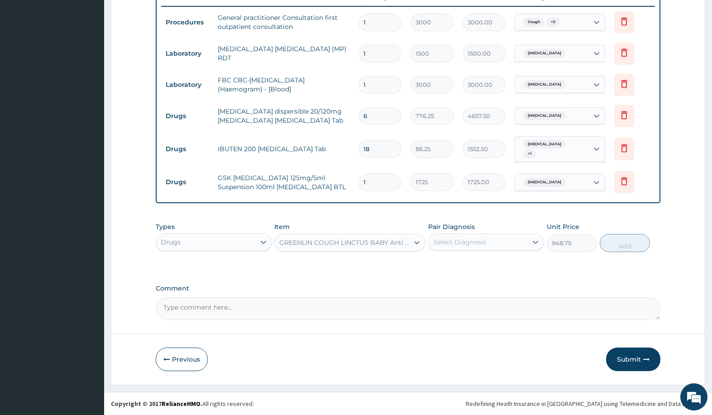
click at [486, 232] on div "Pair Diagnosis Select Diagnosis" at bounding box center [486, 237] width 116 height 30
click at [481, 239] on div "Select Diagnosis" at bounding box center [459, 242] width 53 height 9
click at [475, 262] on div "Cough" at bounding box center [486, 265] width 116 height 19
checkbox input "true"
click at [377, 244] on div "GREENLIN COUGH LINCTUS BABY Anti tussives BTL" at bounding box center [344, 242] width 130 height 9
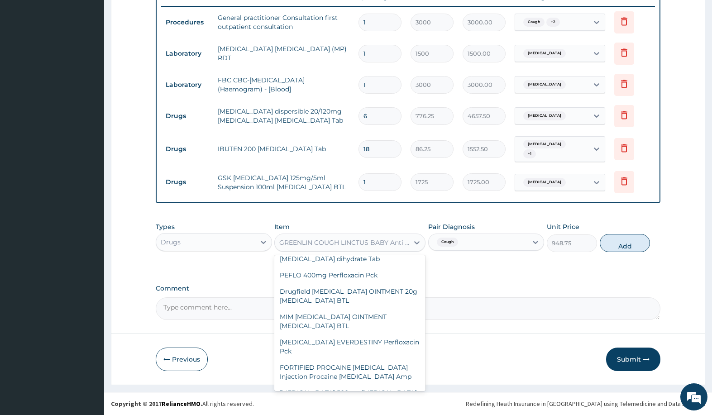
scroll to position [29880, 0]
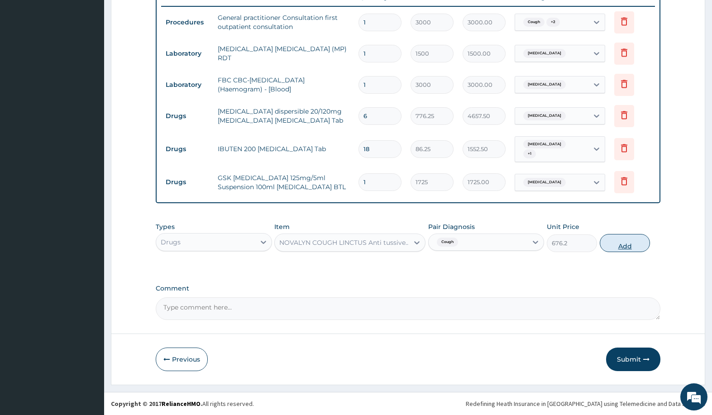
click at [618, 240] on button "Add" at bounding box center [625, 243] width 50 height 18
type input "0"
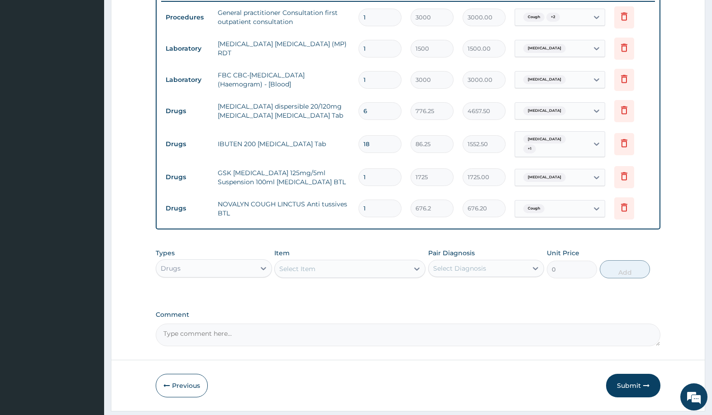
scroll to position [386, 0]
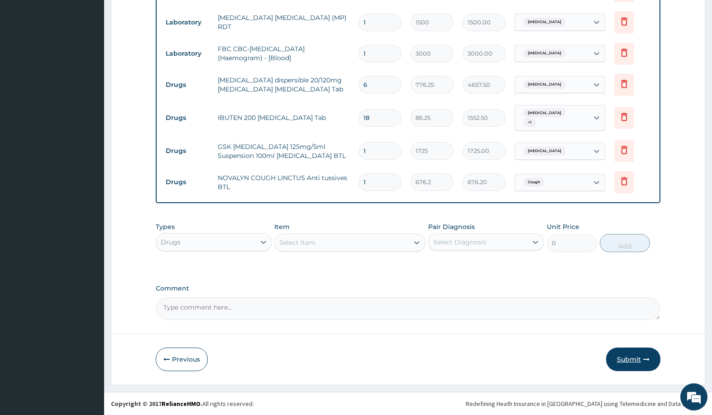
click at [620, 369] on button "Submit" at bounding box center [633, 360] width 54 height 24
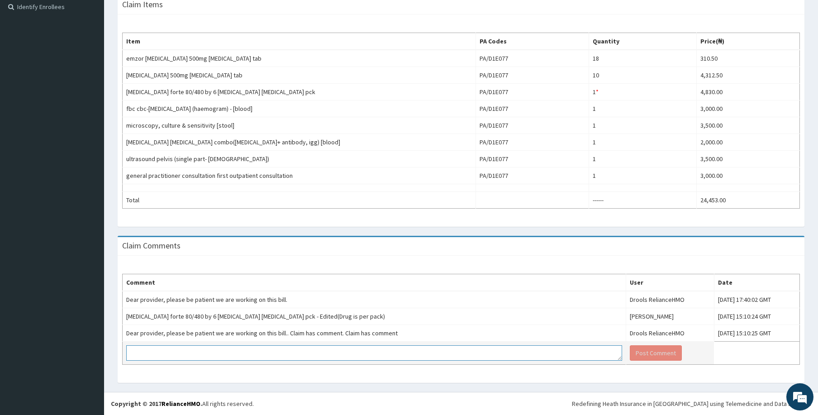
click at [401, 351] on textarea at bounding box center [374, 352] width 496 height 15
click at [262, 351] on textarea at bounding box center [374, 352] width 496 height 15
type textarea "That should be a typographical error"
click at [630, 345] on button "Post Comment" at bounding box center [656, 352] width 52 height 15
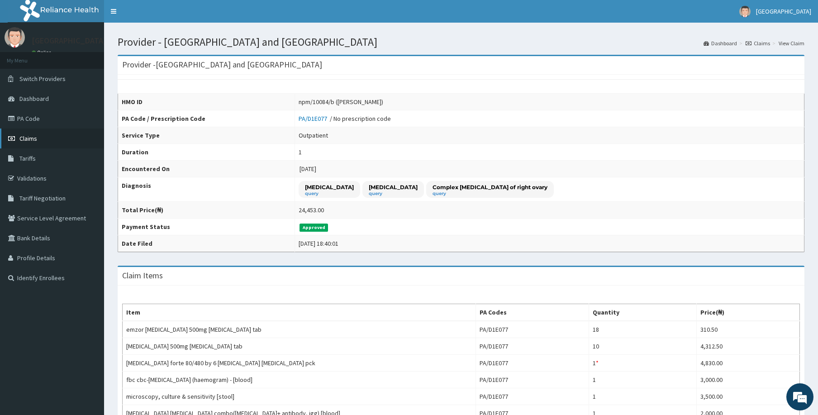
click at [30, 135] on span "Claims" at bounding box center [28, 138] width 18 height 8
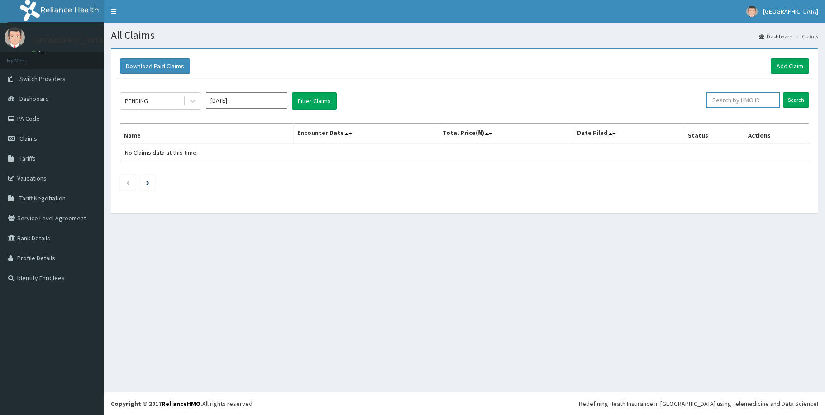
click at [749, 100] on input "text" at bounding box center [742, 99] width 73 height 15
paste input "Name: [PERSON_NAME] Sex: [DEMOGRAPHIC_DATA] Age: Adult Date: [DATE] PELVIC SCAN…"
type input "Name: [PERSON_NAME] Sex: [DEMOGRAPHIC_DATA] Age: Adult Date: [DATE] PELVIC SCAN…"
click at [745, 96] on input "Name: CHIZOBA GRACE Sex: Female Age: Adult Date: 13/10/2025 PELVIC SCAN BLADDER…" at bounding box center [728, 99] width 68 height 15
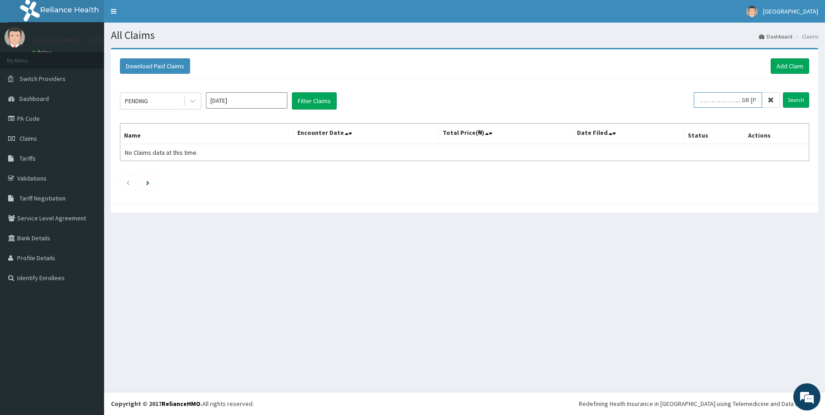
click at [745, 96] on input "Name: CHIZOBA GRACE Sex: Female Age: Adult Date: 13/10/2025 PELVIC SCAN BLADDER…" at bounding box center [728, 99] width 68 height 15
click at [746, 98] on input "text" at bounding box center [742, 99] width 73 height 15
paste input "VOL/10018/c"
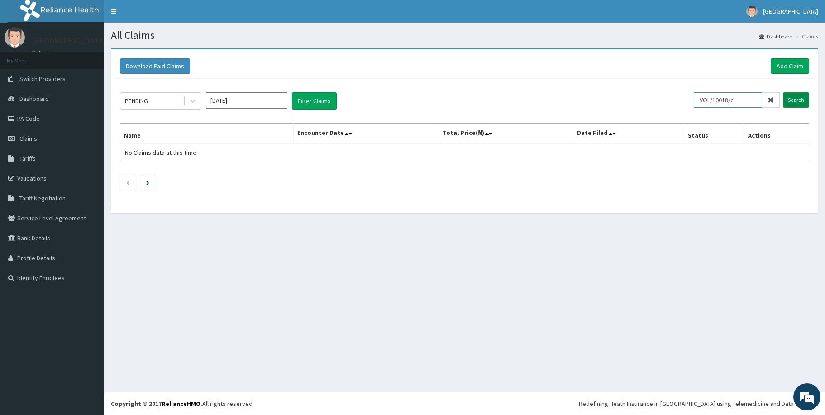
type input "VOL/10018/c"
click at [794, 94] on input "Search" at bounding box center [796, 99] width 26 height 15
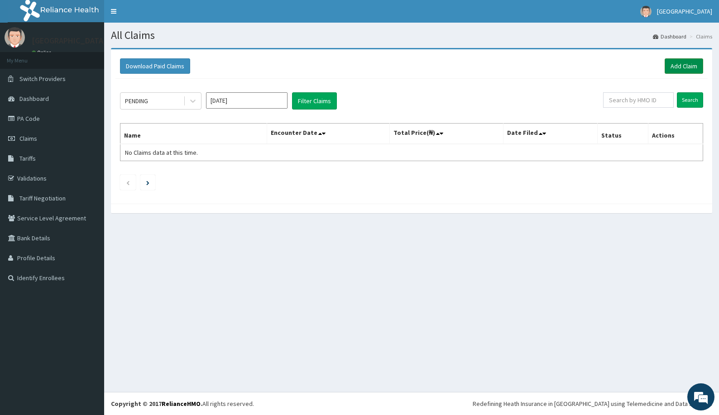
click at [673, 63] on link "Add Claim" at bounding box center [683, 65] width 38 height 15
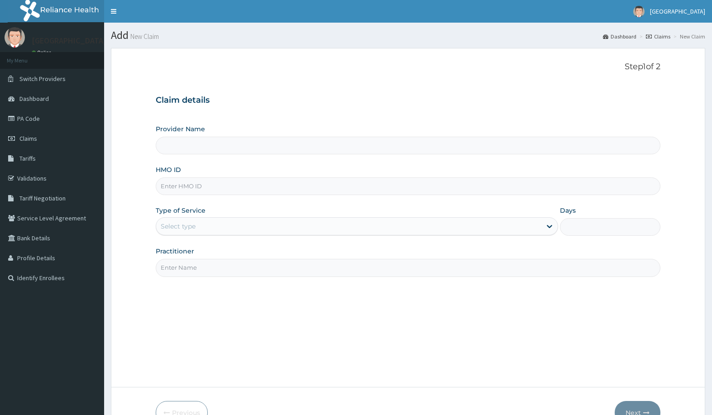
click at [286, 186] on input "HMO ID" at bounding box center [408, 186] width 504 height 18
paste input "VOL/10018/E"
type input "VOL/10018/E"
type input "[GEOGRAPHIC_DATA] and [GEOGRAPHIC_DATA]"
type input "VOL/10018/E"
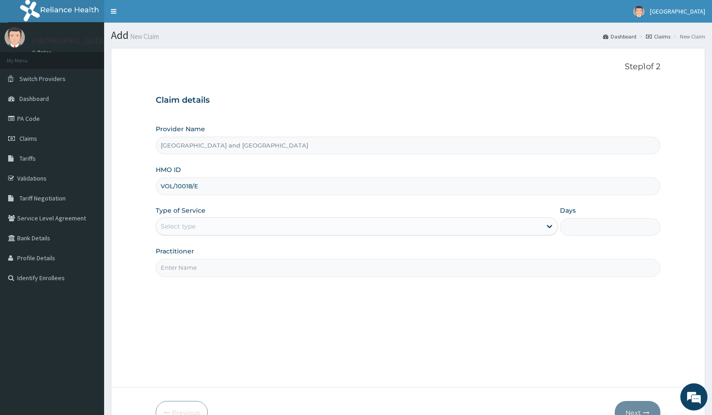
click at [221, 226] on div "Select type" at bounding box center [348, 226] width 385 height 14
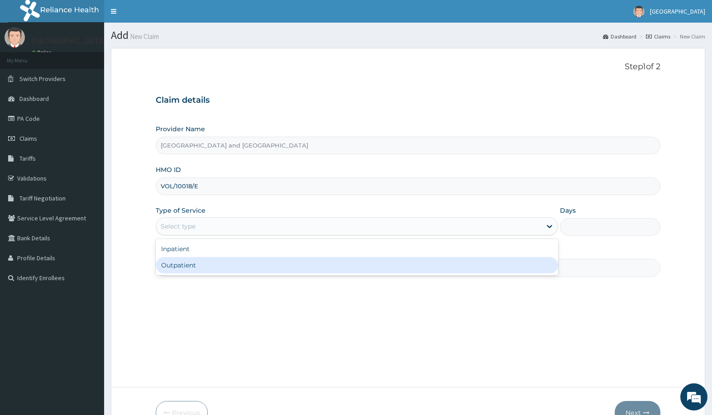
click at [225, 262] on div "Outpatient" at bounding box center [357, 265] width 402 height 16
type input "1"
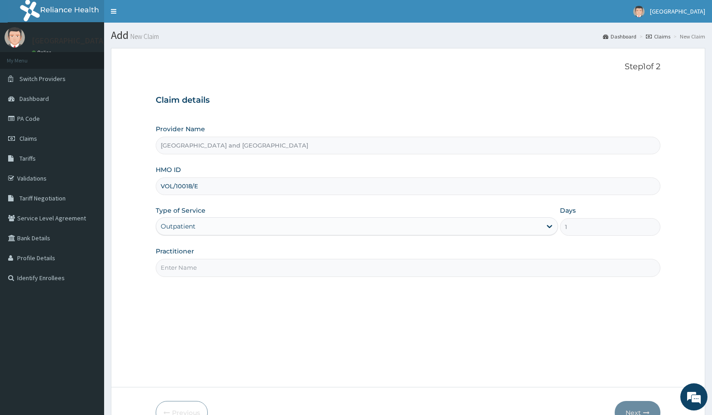
click at [226, 262] on input "Practitioner" at bounding box center [408, 268] width 504 height 18
type input "Dr [PERSON_NAME]"
click at [634, 409] on button "Next" at bounding box center [638, 413] width 46 height 24
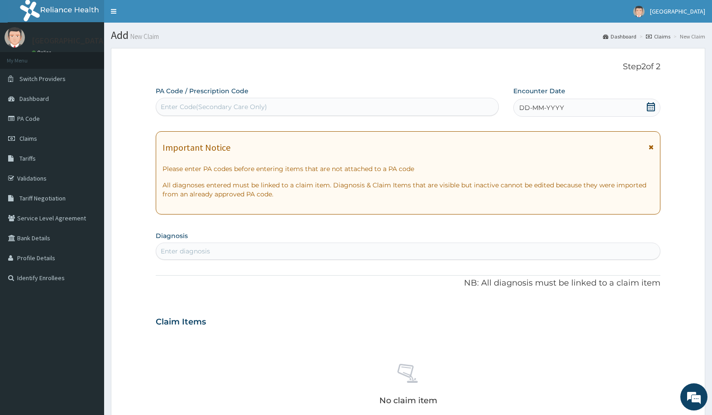
click at [559, 103] on span "DD-MM-YYYY" at bounding box center [541, 107] width 45 height 9
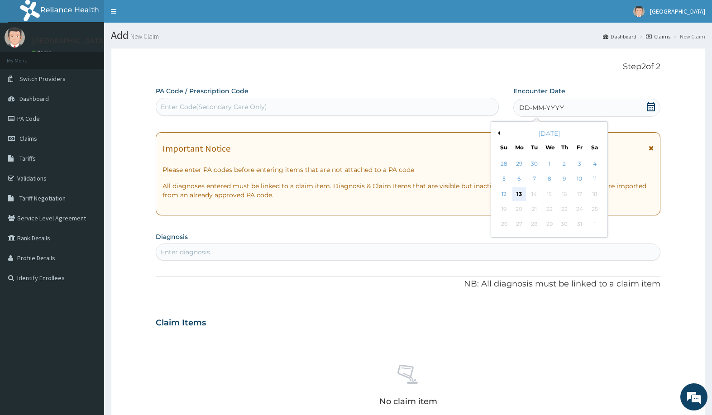
click at [521, 193] on div "13" at bounding box center [519, 194] width 14 height 14
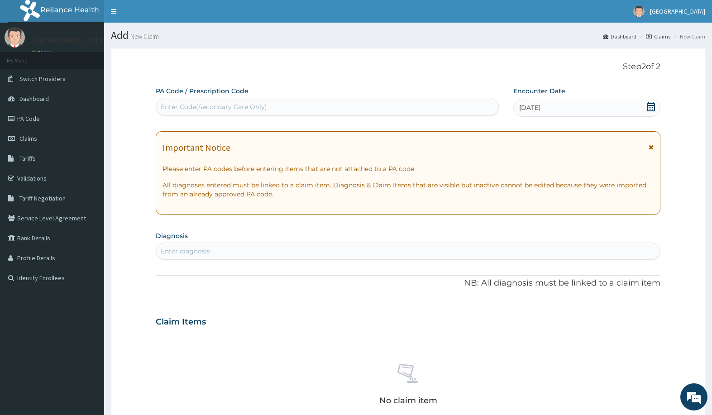
click at [264, 246] on div "Enter diagnosis" at bounding box center [407, 251] width 503 height 14
click at [326, 249] on div "Enter diagnosis" at bounding box center [407, 251] width 503 height 14
click at [230, 251] on div "Enter diagnosis" at bounding box center [407, 251] width 503 height 14
type input "malaria"
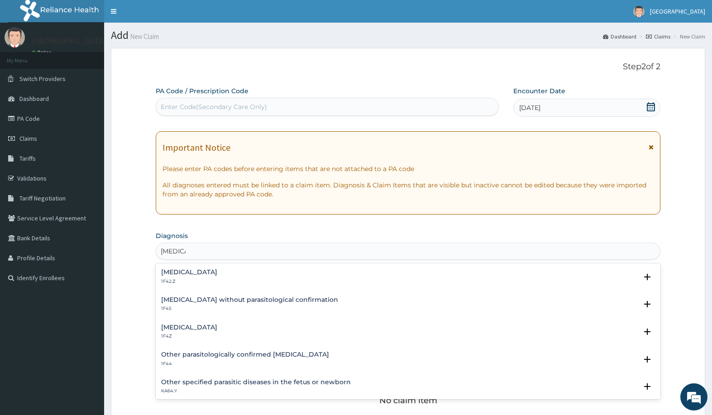
click at [210, 325] on h4 "Malaria, unspecified" at bounding box center [189, 327] width 56 height 7
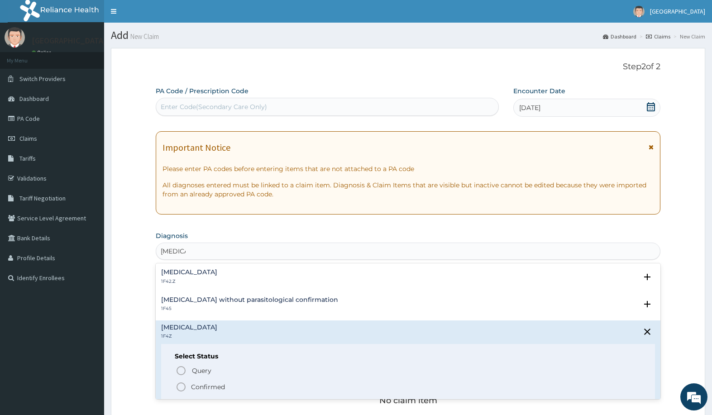
click at [181, 387] on icon "status option filled" at bounding box center [181, 387] width 11 height 11
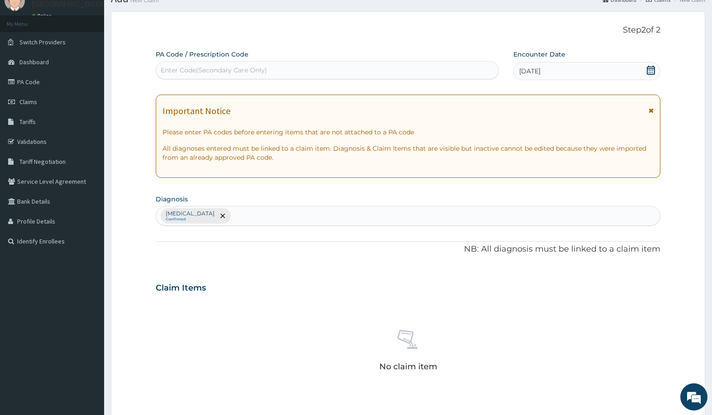
scroll to position [48, 0]
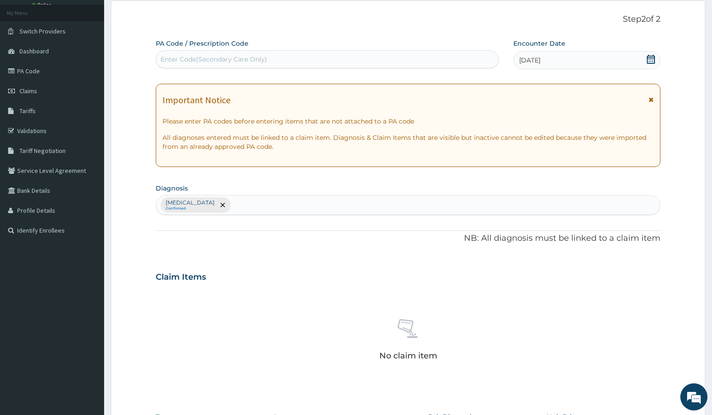
type input "c"
type input "cough"
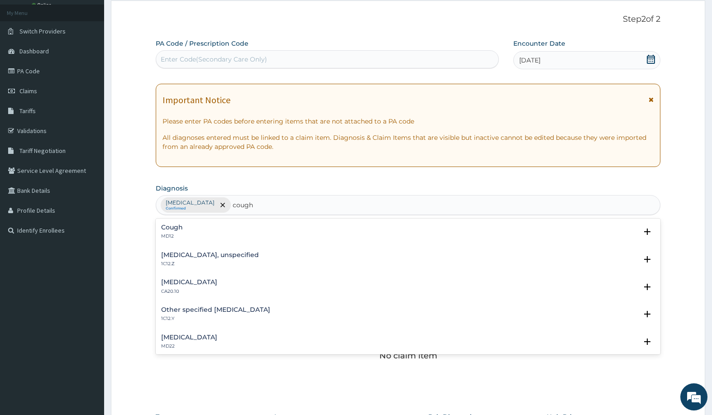
click at [181, 230] on h4 "Cough" at bounding box center [172, 227] width 22 height 7
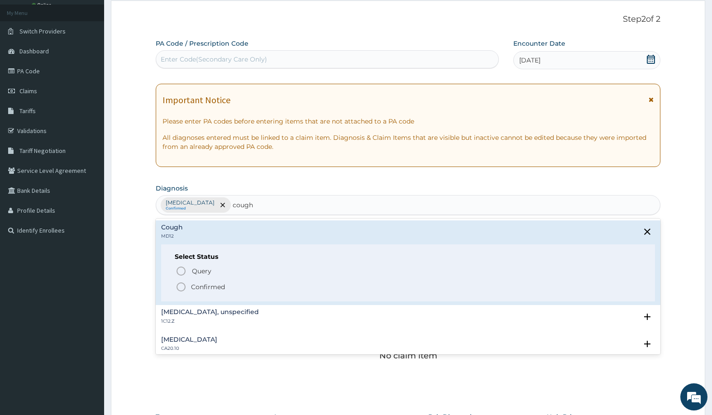
click at [181, 287] on icon "status option filled" at bounding box center [181, 287] width 11 height 11
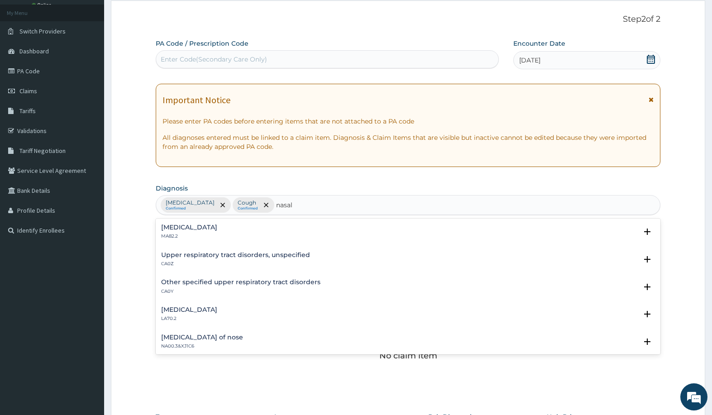
type input "nasal"
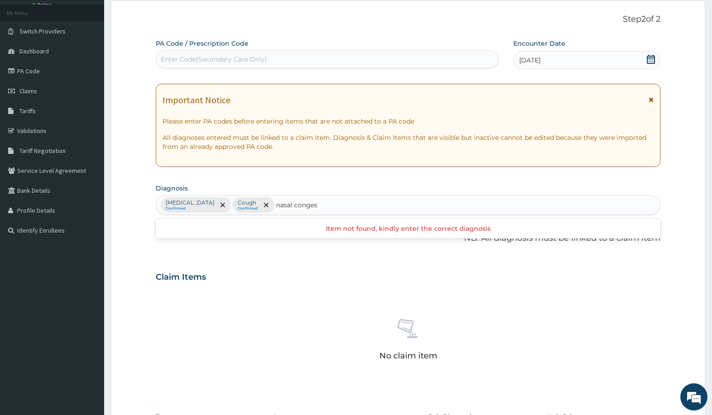
type input "nasal congest"
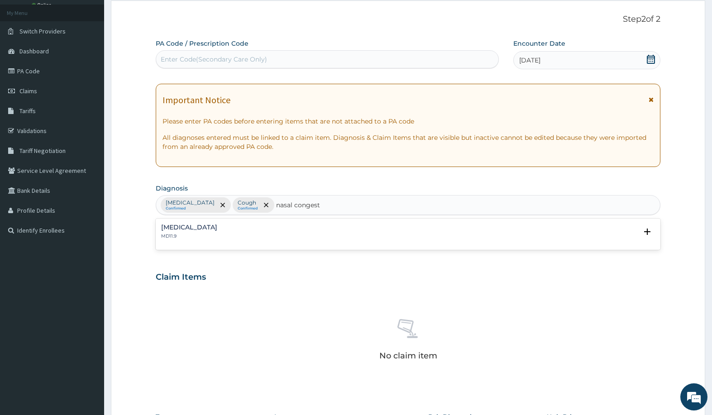
click at [177, 228] on h4 "Nasal congestion" at bounding box center [189, 227] width 56 height 7
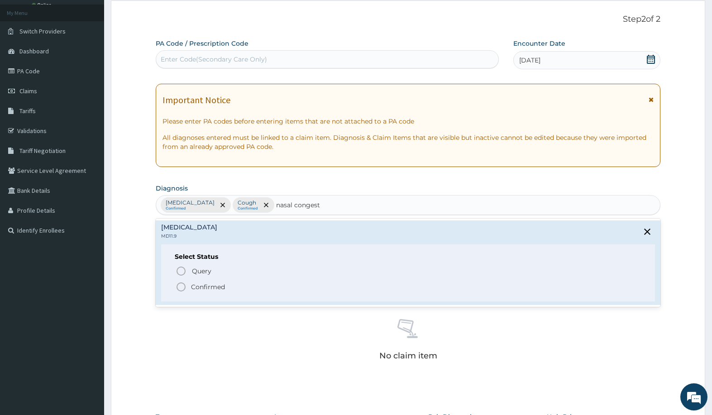
click at [180, 286] on icon "status option filled" at bounding box center [181, 287] width 11 height 11
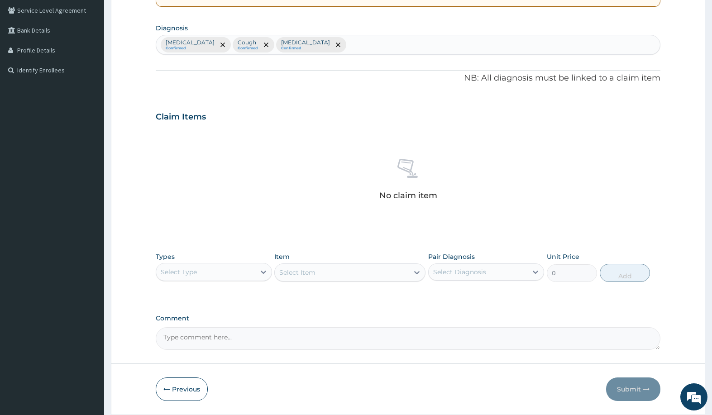
scroll to position [238, 0]
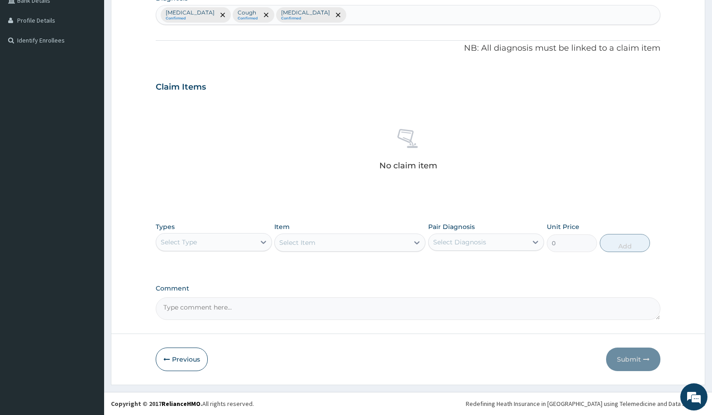
click at [220, 249] on div "Select Type" at bounding box center [205, 242] width 99 height 14
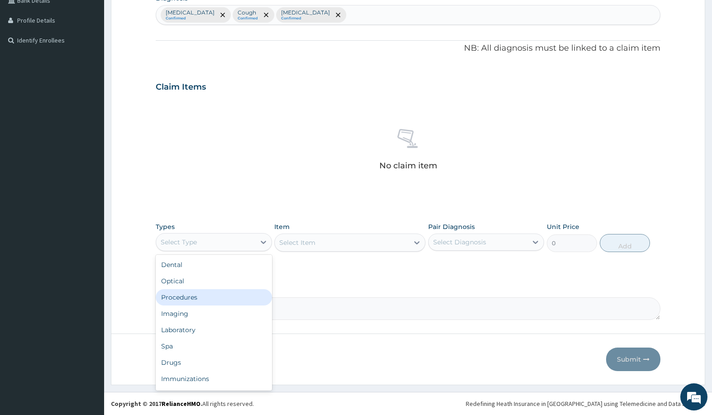
click at [206, 295] on div "Procedures" at bounding box center [214, 297] width 116 height 16
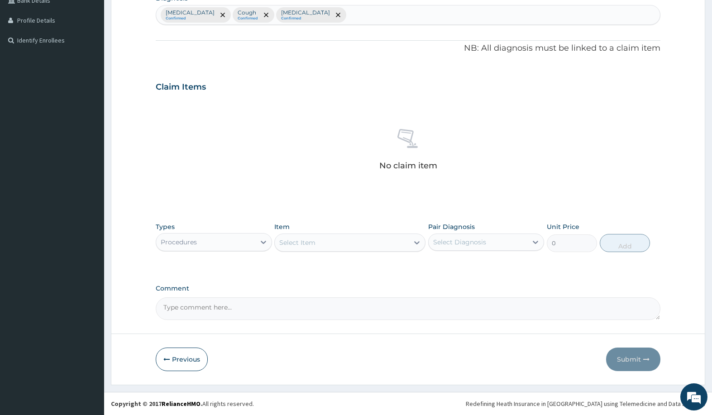
click at [354, 244] on div "Select Item" at bounding box center [342, 242] width 134 height 14
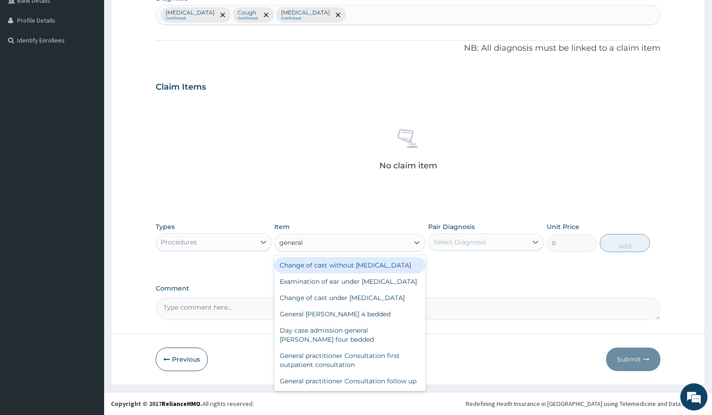
type input "general"
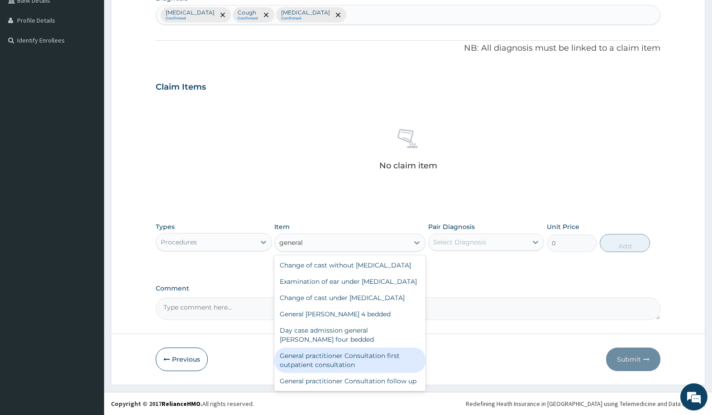
click at [352, 373] on div "General practitioner Consultation first outpatient consultation" at bounding box center [349, 360] width 151 height 25
type input "3000"
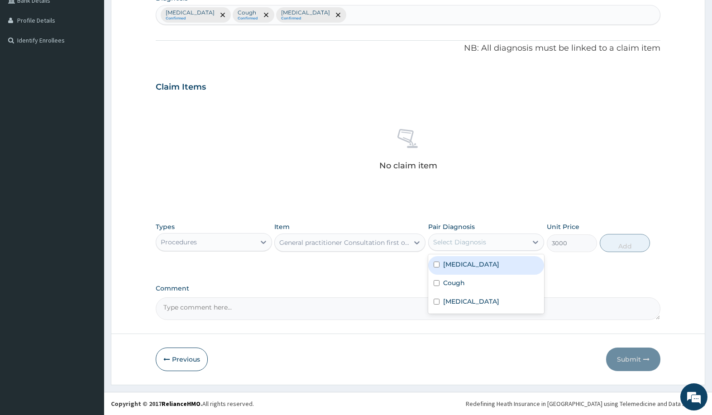
click at [472, 239] on div "Select Diagnosis" at bounding box center [459, 242] width 53 height 9
click at [487, 268] on label "Malaria, unspecified" at bounding box center [471, 264] width 56 height 9
checkbox input "true"
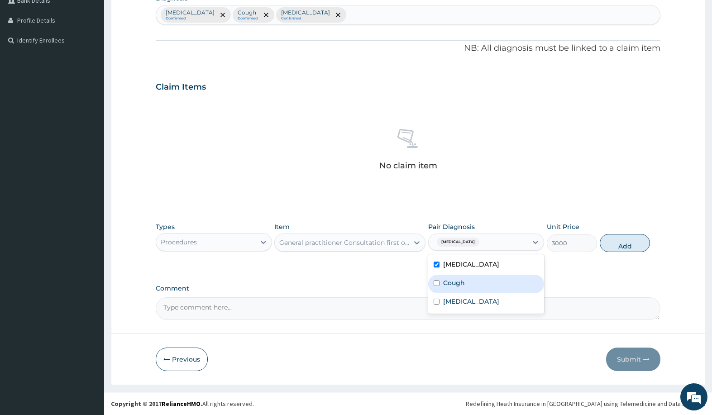
click at [480, 278] on div "Cough" at bounding box center [486, 284] width 116 height 19
checkbox input "true"
click at [480, 303] on label "Nasal congestion" at bounding box center [471, 301] width 56 height 9
checkbox input "true"
click at [620, 244] on button "Add" at bounding box center [625, 243] width 50 height 18
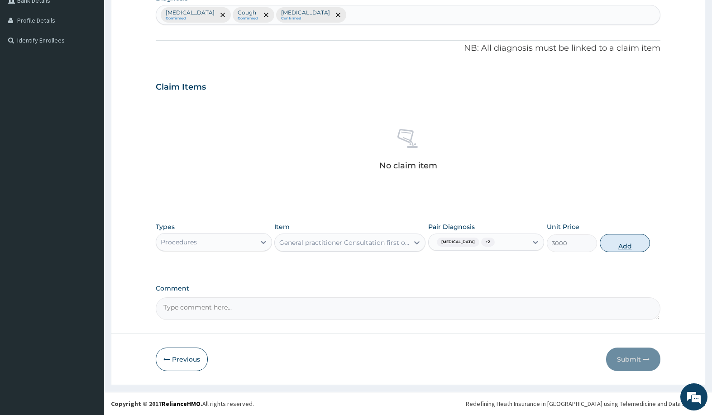
type input "0"
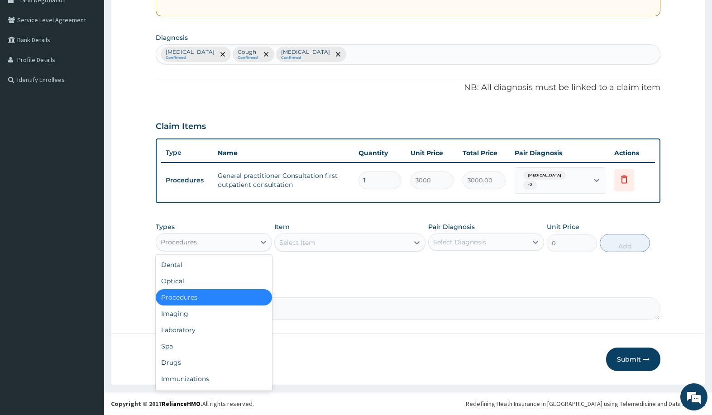
click at [234, 235] on div "Procedures" at bounding box center [205, 242] width 99 height 14
click at [212, 326] on div "Laboratory" at bounding box center [214, 330] width 116 height 16
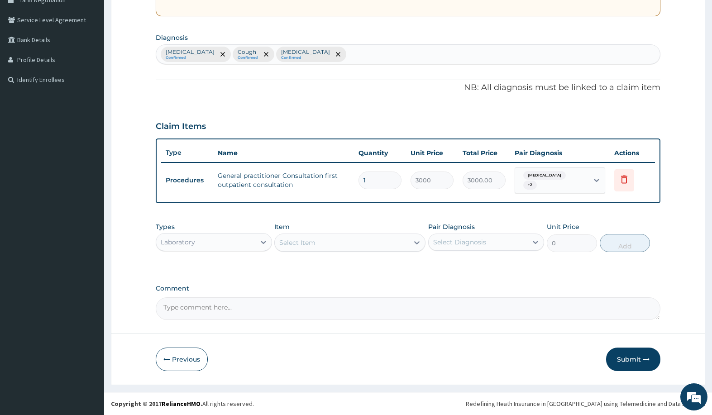
click at [367, 243] on div "Select Item" at bounding box center [342, 242] width 134 height 14
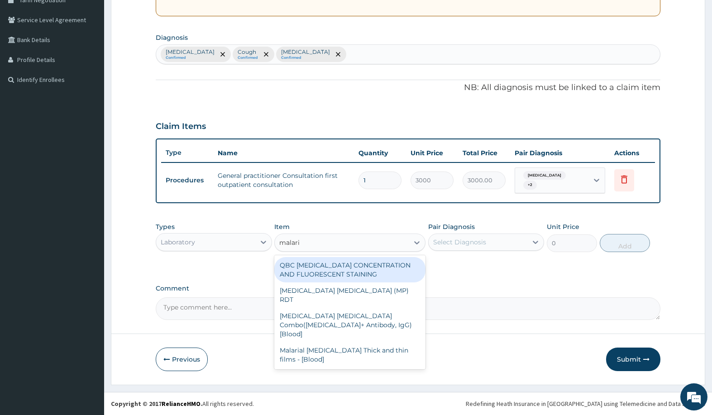
type input "malaria"
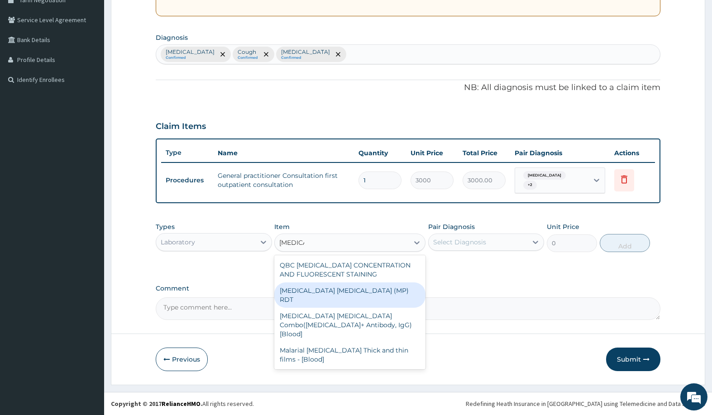
click at [359, 284] on div "MALARIA PARASITE (MP) RDT" at bounding box center [349, 294] width 151 height 25
type input "1500"
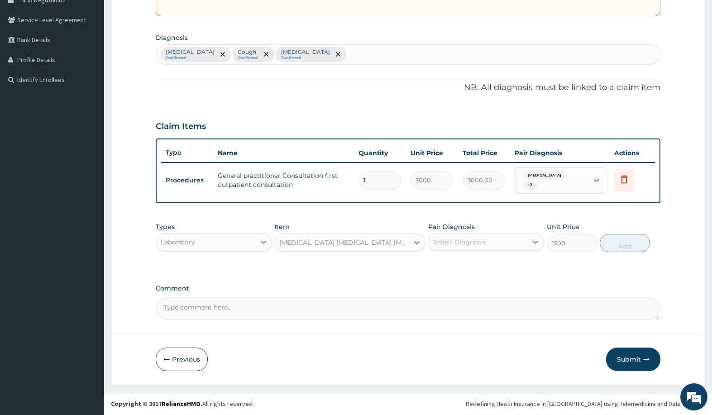
click at [502, 221] on div "Types Laboratory Item MALARIA PARASITE (MP) RDT Pair Diagnosis Select Diagnosis…" at bounding box center [408, 237] width 504 height 39
click at [493, 240] on div "Select Diagnosis" at bounding box center [478, 242] width 99 height 14
click at [493, 266] on label "Malaria, unspecified" at bounding box center [471, 264] width 56 height 9
checkbox input "true"
click at [609, 239] on button "Add" at bounding box center [625, 243] width 50 height 18
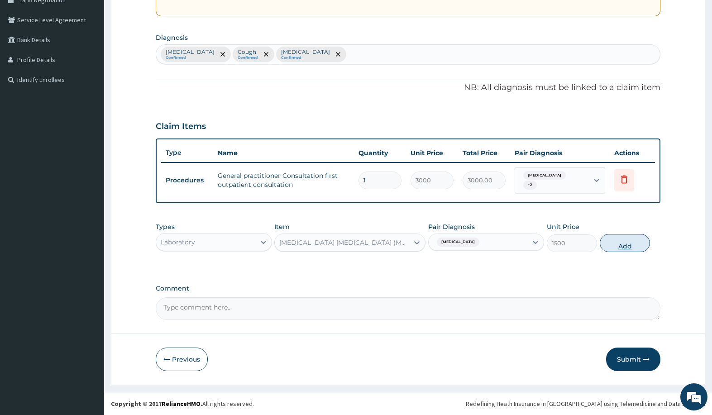
type input "0"
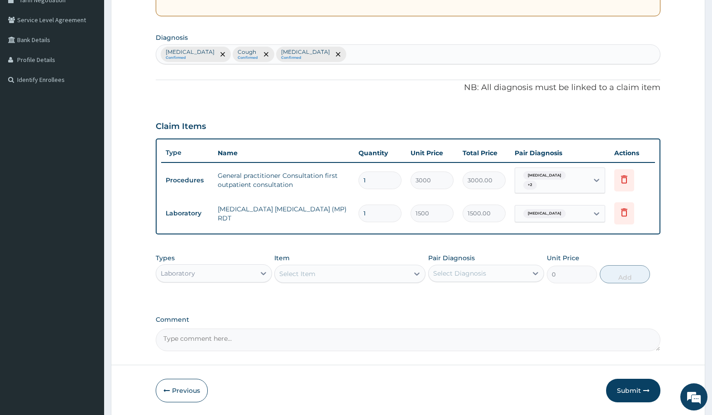
click at [343, 272] on div "Select Item" at bounding box center [342, 274] width 134 height 14
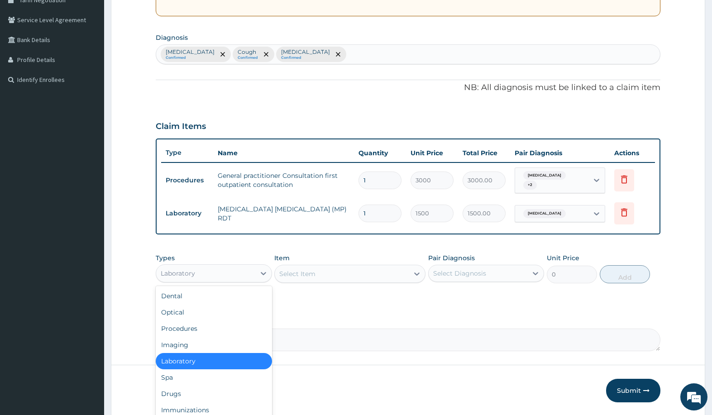
click at [228, 274] on div "Laboratory" at bounding box center [205, 273] width 99 height 14
click at [196, 390] on div "Drugs" at bounding box center [214, 394] width 116 height 16
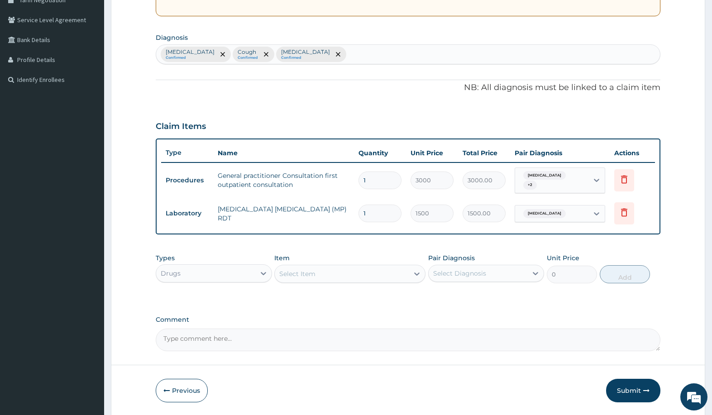
click at [385, 267] on div "Select Item" at bounding box center [342, 274] width 134 height 14
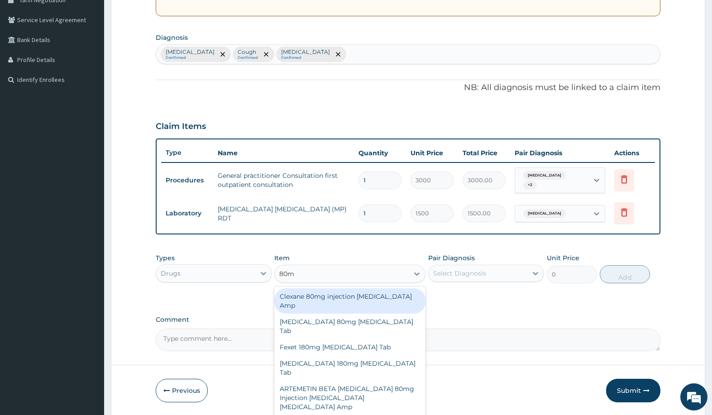
type input "80mg"
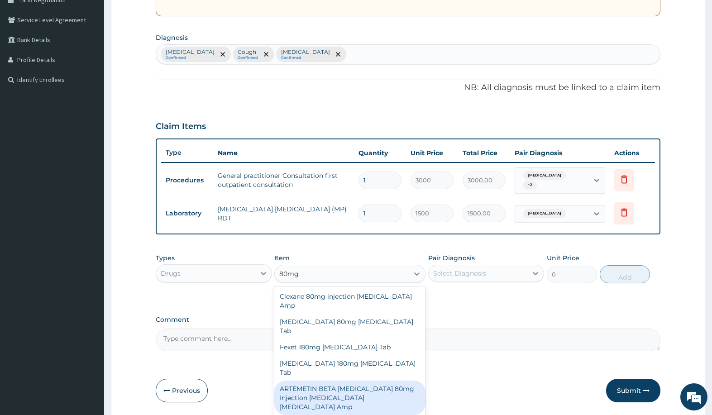
click at [370, 381] on div "ARTEMETIN BETA ARTEMETHER 80mg Injection Artemether Lumefantrine Amp" at bounding box center [349, 398] width 151 height 34
type input "431.25"
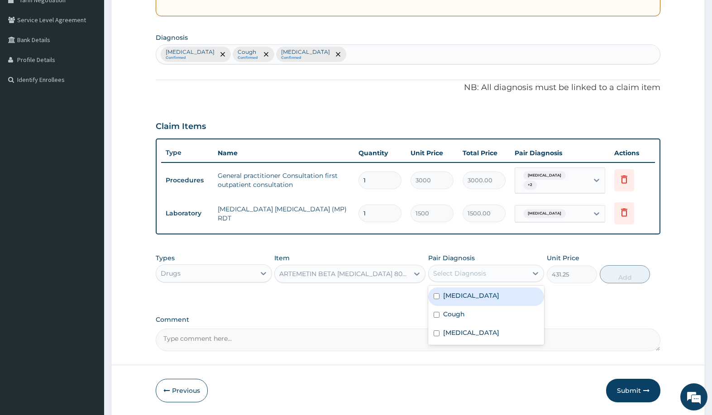
click at [442, 269] on div "Select Diagnosis" at bounding box center [459, 273] width 53 height 9
click at [480, 294] on label "Malaria, unspecified" at bounding box center [471, 295] width 56 height 9
checkbox input "true"
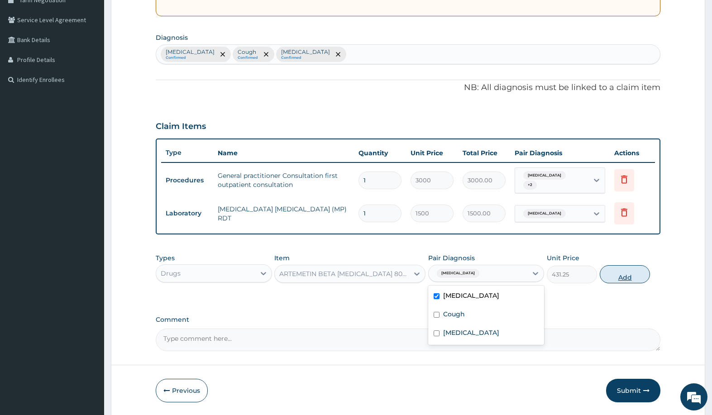
click at [609, 273] on button "Add" at bounding box center [625, 274] width 50 height 18
type input "0"
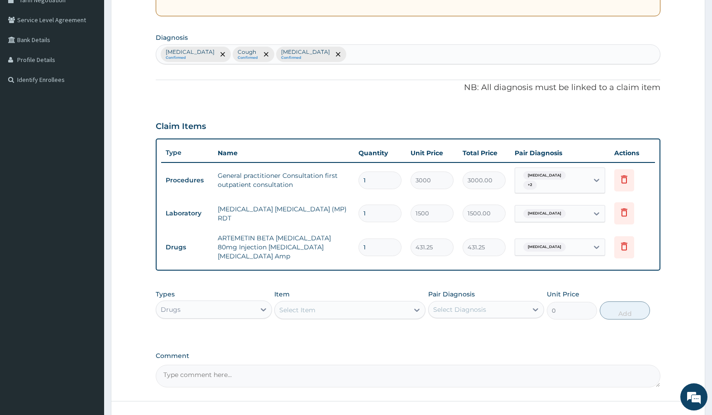
type input "0.00"
type input "3"
type input "1293.75"
type input "3"
click at [331, 304] on div "Select Item" at bounding box center [342, 310] width 134 height 14
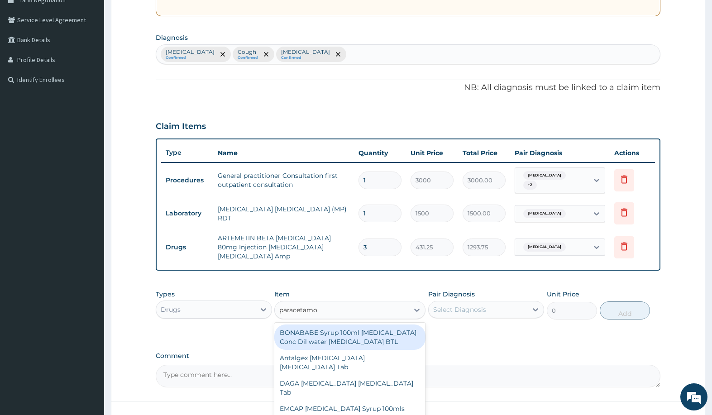
type input "paracetamol"
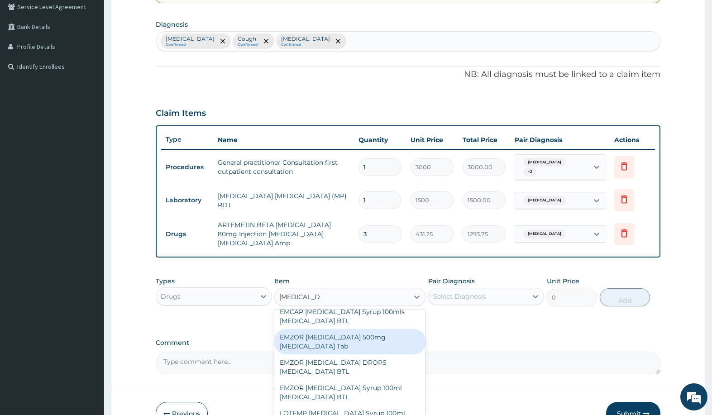
scroll to position [86, 0]
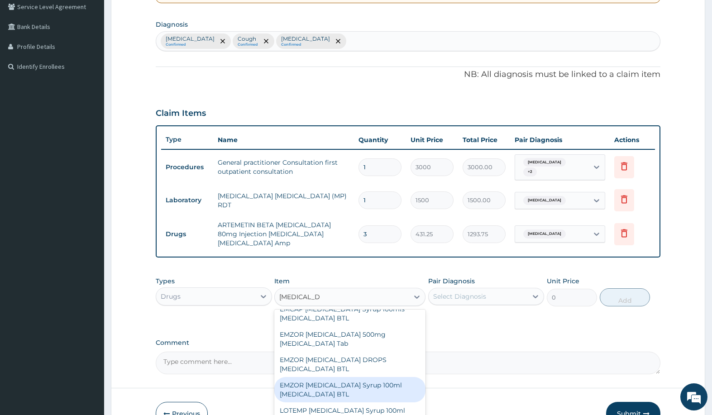
click at [377, 388] on div "EMZOR PARACETAMOL Syrup 100ml Acetaminophen BTL" at bounding box center [349, 389] width 151 height 25
type input "603.75"
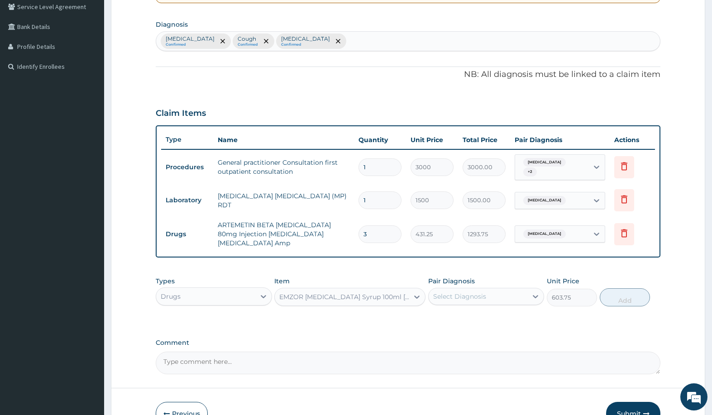
click at [477, 289] on div "Select Diagnosis" at bounding box center [478, 296] width 99 height 14
click at [479, 314] on label "Malaria, unspecified" at bounding box center [471, 318] width 56 height 9
checkbox input "true"
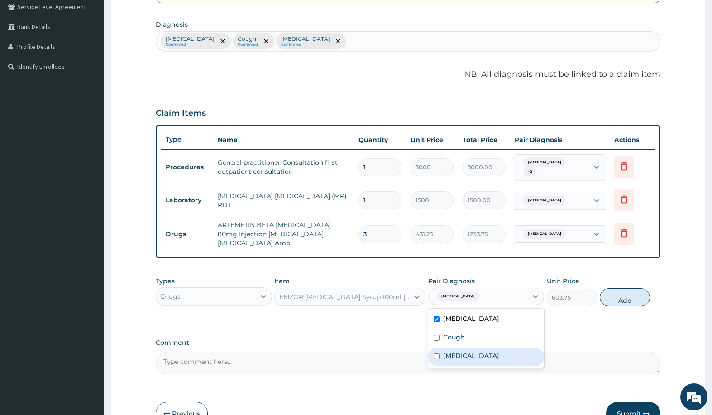
click at [477, 353] on label "Nasal congestion" at bounding box center [471, 355] width 56 height 9
checkbox input "true"
click at [466, 316] on label "Malaria, unspecified" at bounding box center [471, 318] width 56 height 9
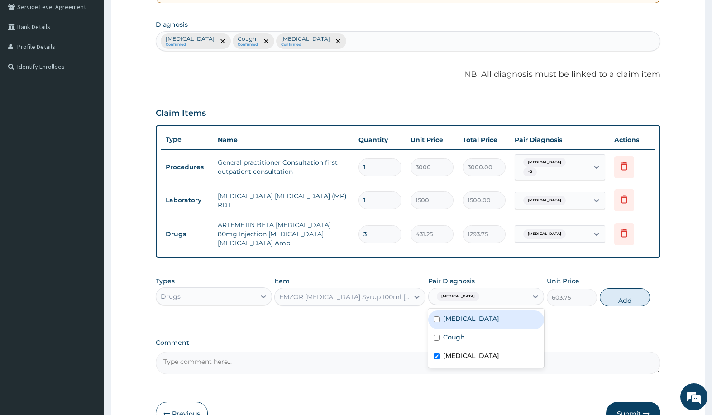
click at [466, 314] on label "Malaria, unspecified" at bounding box center [471, 318] width 56 height 9
checkbox input "true"
click at [474, 351] on label "Nasal congestion" at bounding box center [471, 355] width 56 height 9
checkbox input "false"
click at [614, 294] on button "Add" at bounding box center [625, 297] width 50 height 18
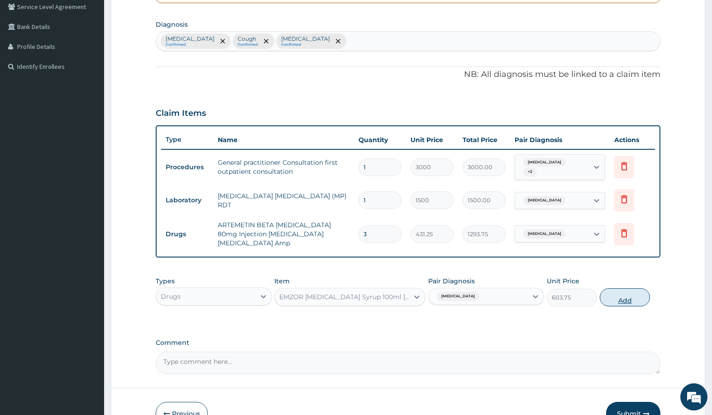
type input "0"
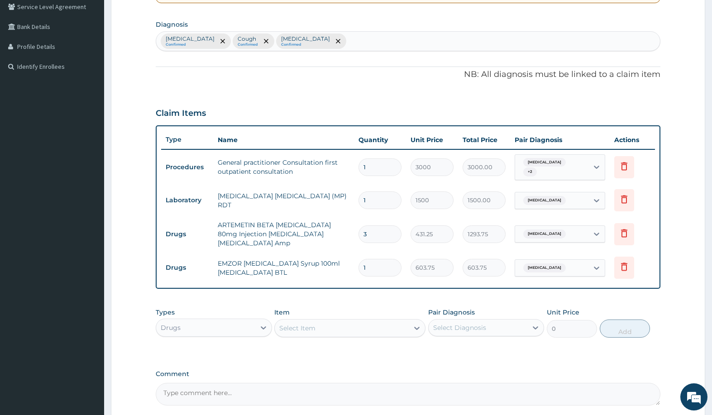
click at [365, 321] on div "Select Item" at bounding box center [342, 328] width 134 height 14
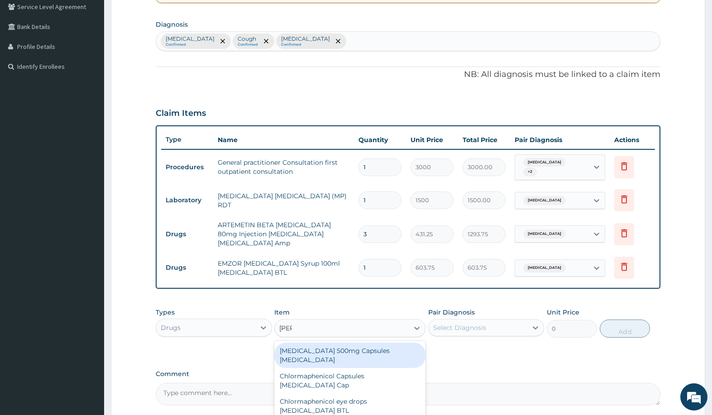
type input "lorat"
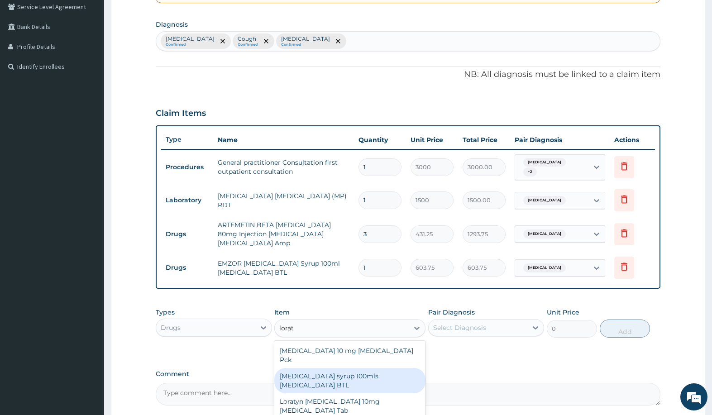
click at [357, 368] on div "Loratadine syrup 100mls Loratadine BTL" at bounding box center [349, 380] width 151 height 25
type input "1380"
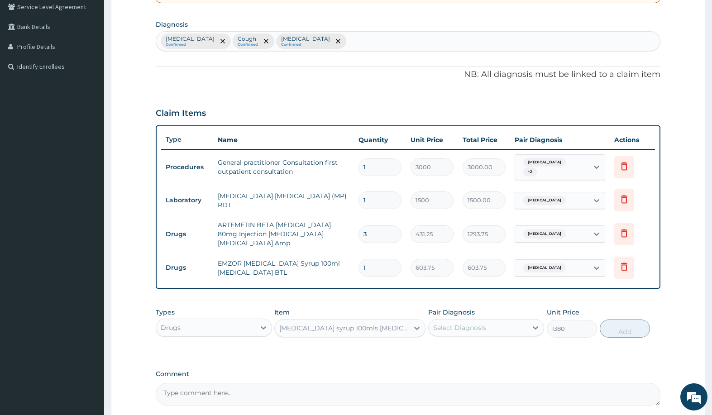
click at [482, 323] on div "Select Diagnosis" at bounding box center [459, 327] width 53 height 9
click at [475, 382] on label "Nasal congestion" at bounding box center [471, 386] width 56 height 9
checkbox input "true"
click at [616, 326] on button "Add" at bounding box center [625, 329] width 50 height 18
type input "0"
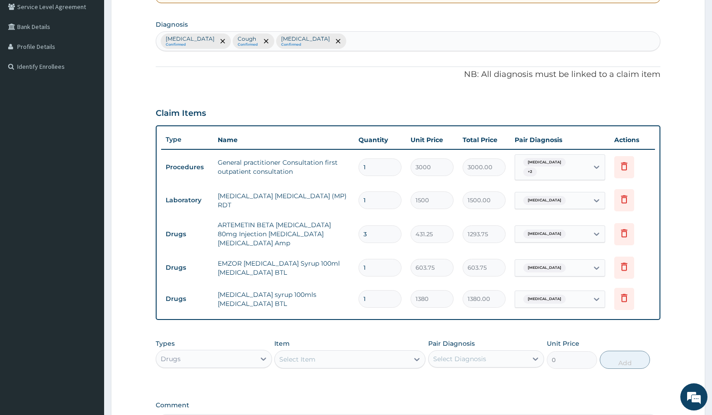
click at [359, 356] on div "Select Item" at bounding box center [342, 359] width 134 height 14
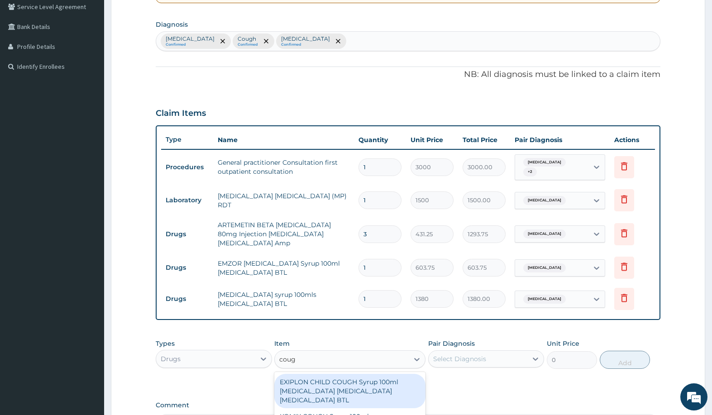
type input "cough"
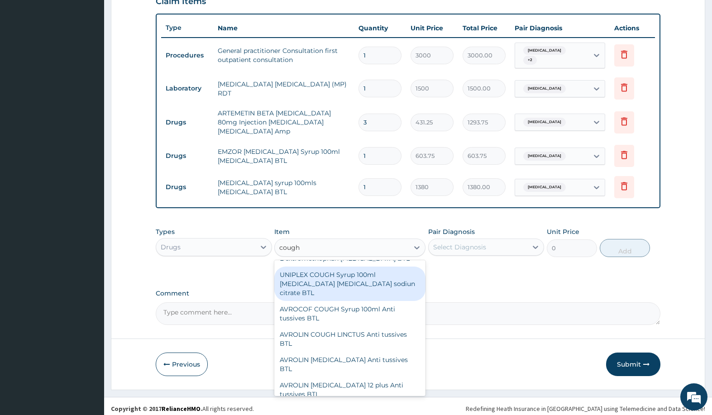
scroll to position [65, 0]
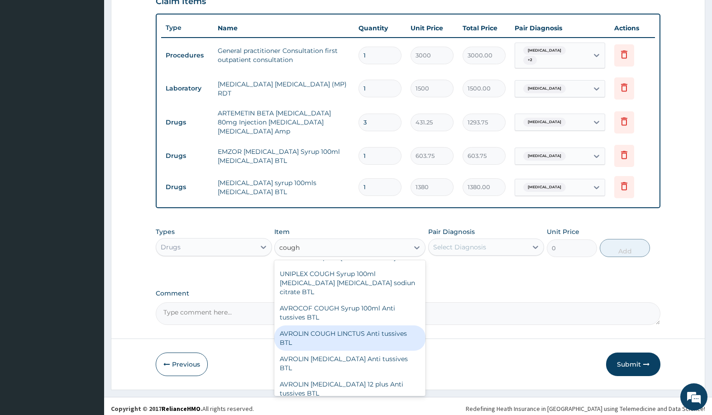
click at [358, 336] on div "AVROLIN COUGH LINCTUS Anti tussives BTL" at bounding box center [349, 337] width 151 height 25
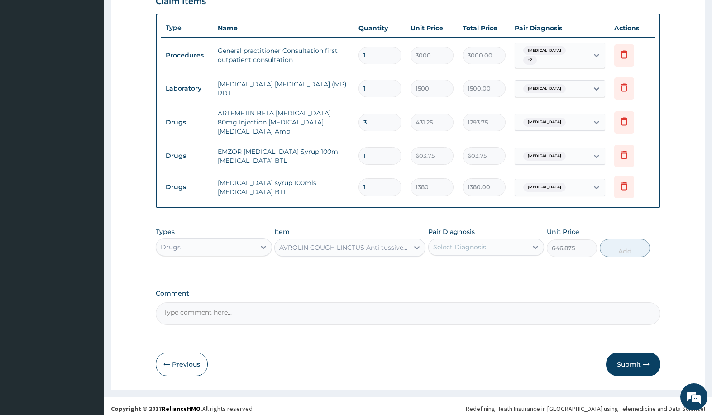
click at [357, 243] on div "AVROLIN COUGH LINCTUS Anti tussives BTL" at bounding box center [344, 247] width 130 height 9
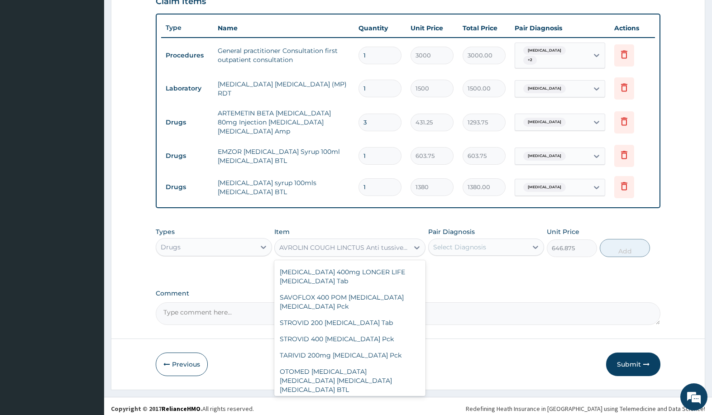
scroll to position [29613, 0]
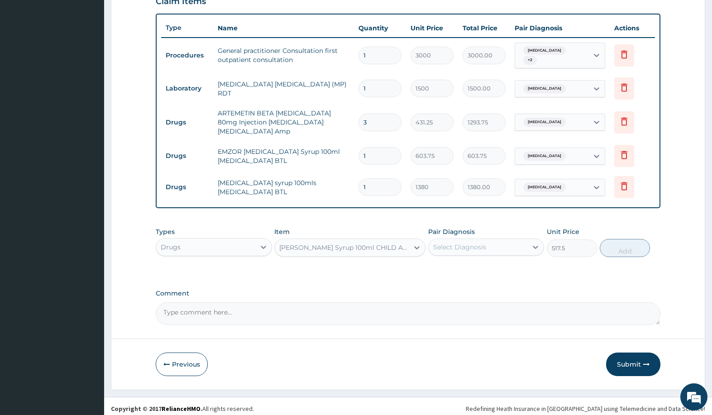
click at [340, 240] on div "EMZOLYN COUGH Syrup 100ml CHILD Anti tussives BTL" at bounding box center [342, 247] width 134 height 14
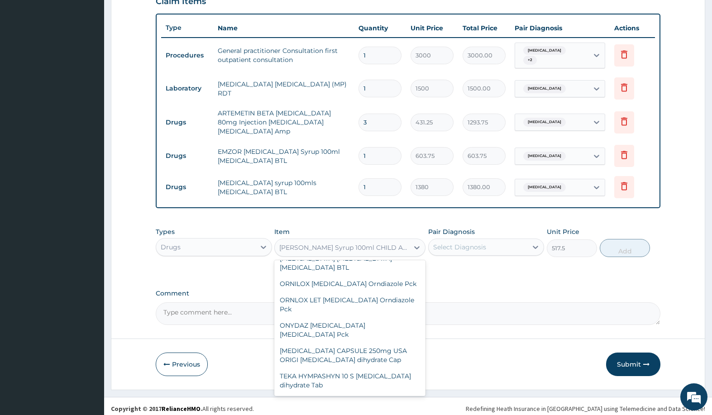
scroll to position [29731, 0]
type input "948.75"
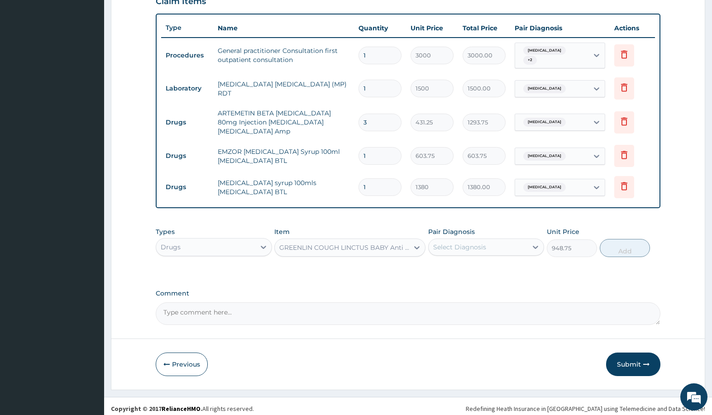
click at [480, 243] on div "Select Diagnosis" at bounding box center [459, 247] width 53 height 9
click at [477, 286] on div "Cough" at bounding box center [486, 289] width 116 height 19
checkbox input "true"
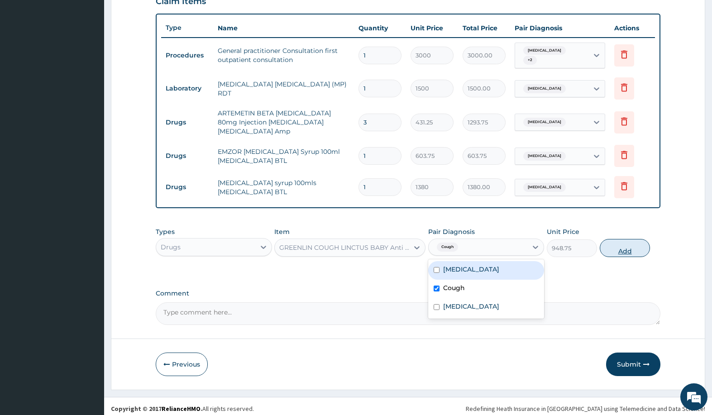
click at [621, 239] on button "Add" at bounding box center [625, 248] width 50 height 18
type input "0"
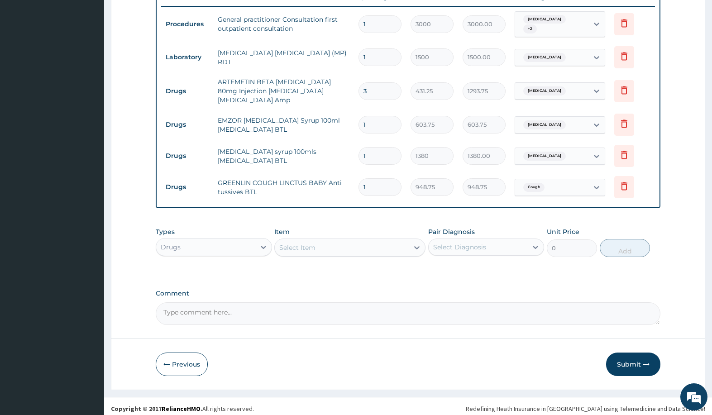
click at [650, 362] on button "Submit" at bounding box center [633, 365] width 54 height 24
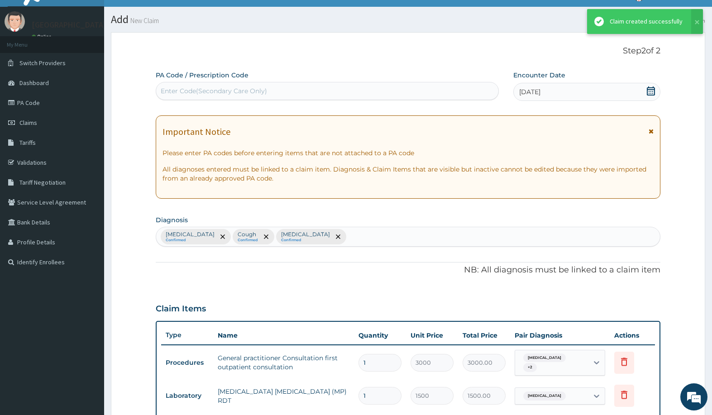
scroll to position [354, 0]
